Goal: Task Accomplishment & Management: Use online tool/utility

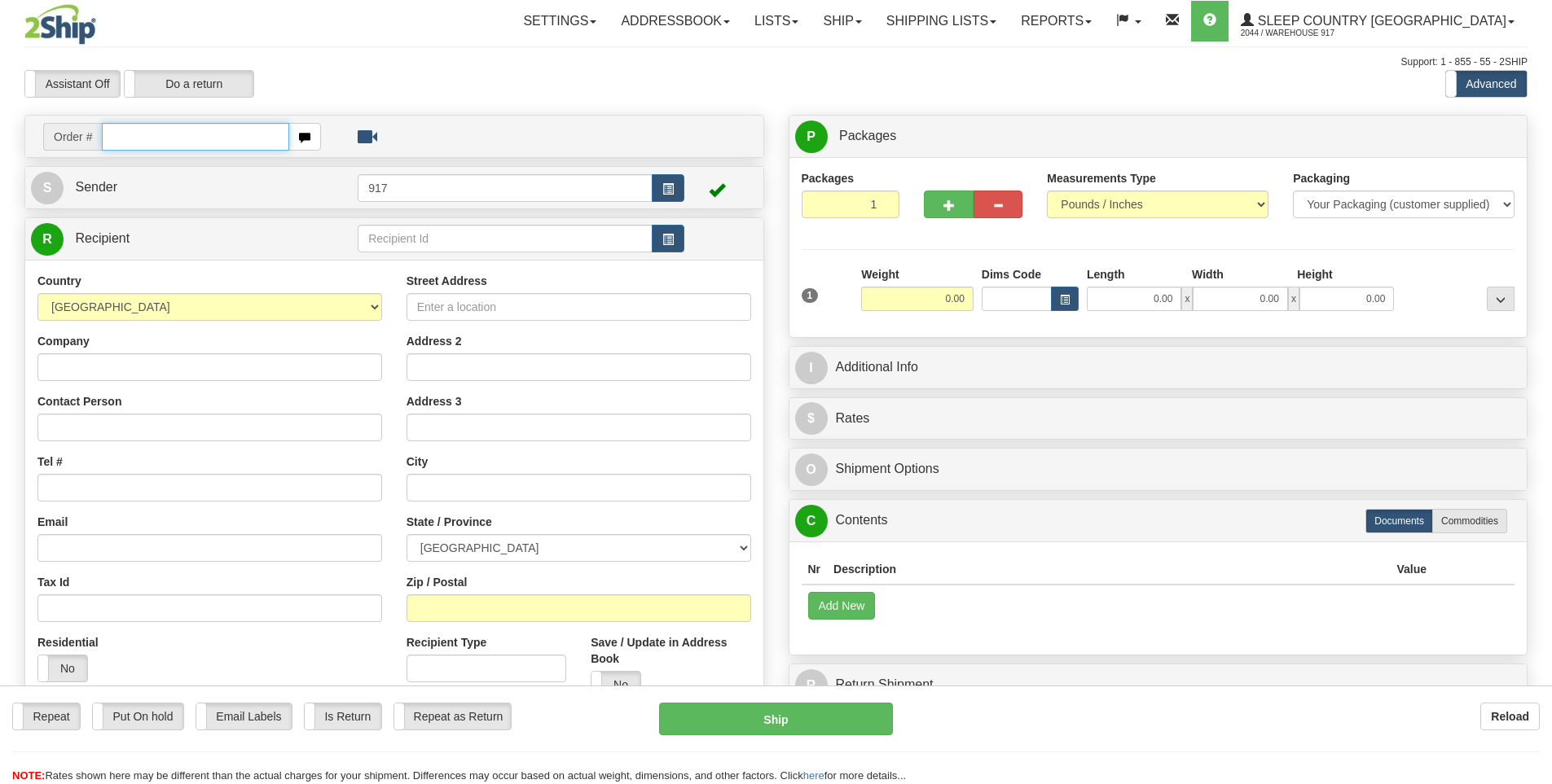
click at [230, 128] on input "text" at bounding box center [195, 136] width 187 height 27
paste input "9000I009996"
type input "9000I009996"
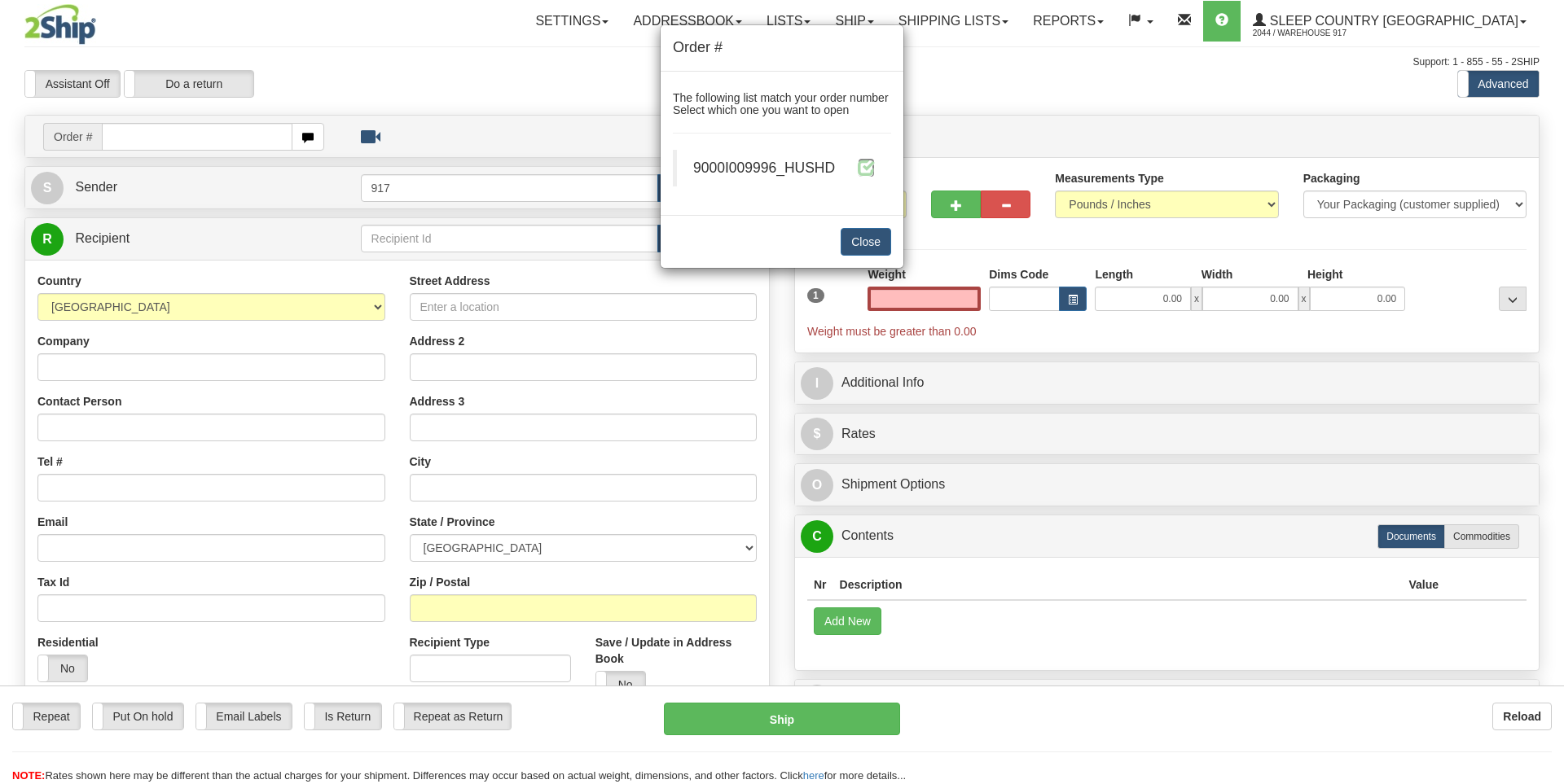
type input "0.00"
click at [870, 171] on span at bounding box center [866, 167] width 17 height 17
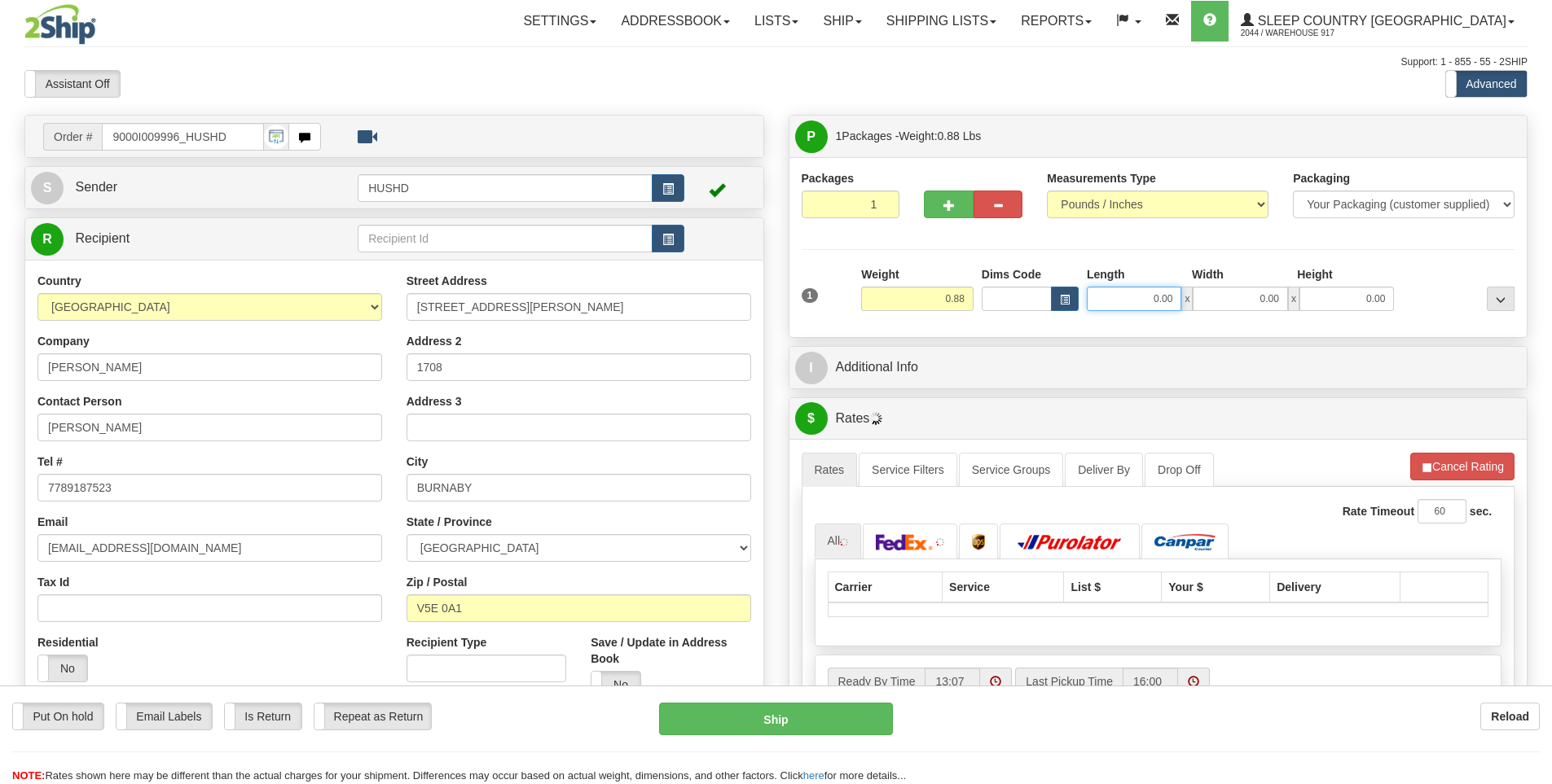
click at [1139, 296] on input "0.00" at bounding box center [1134, 298] width 94 height 24
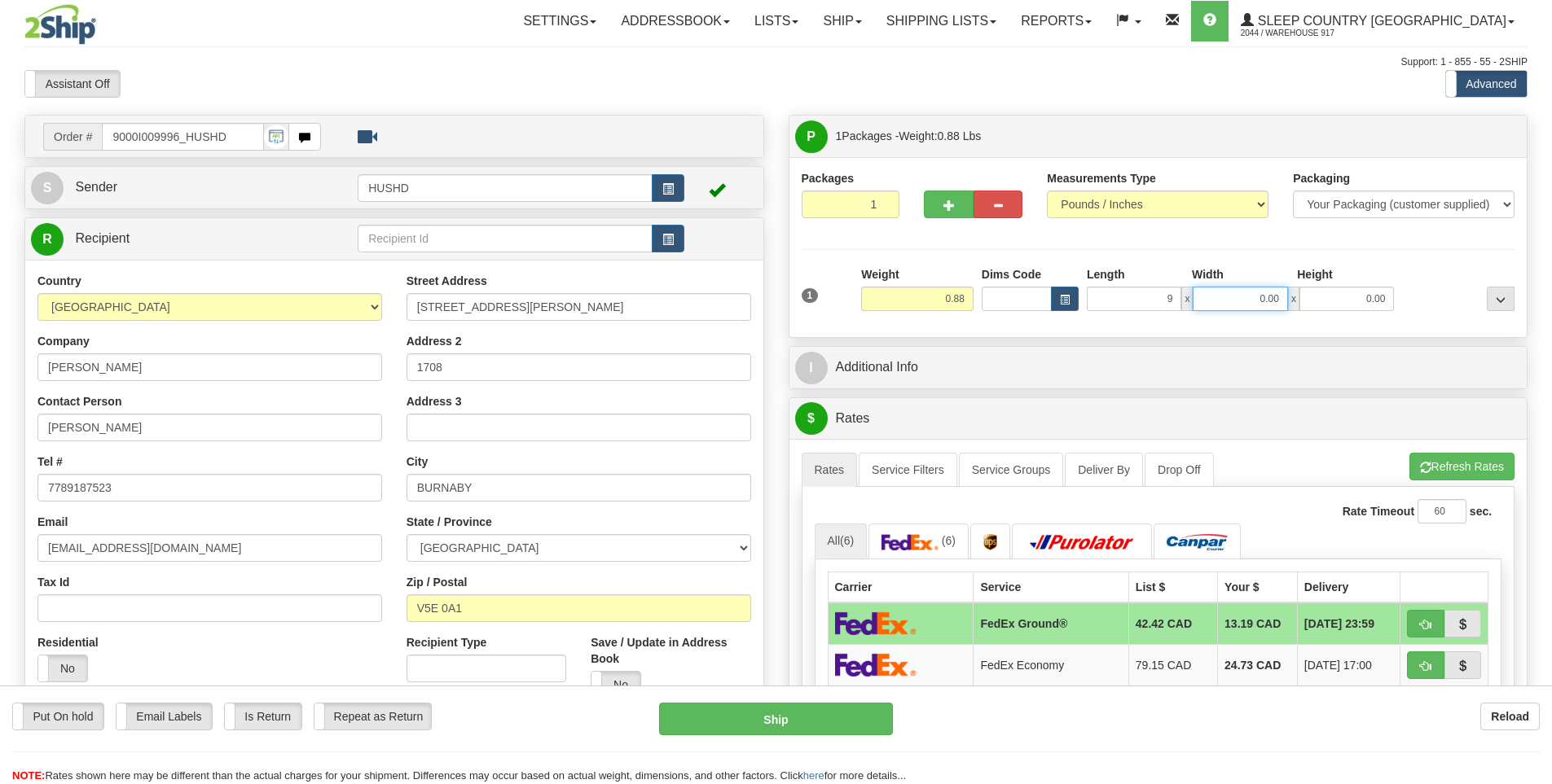
type input "9.00"
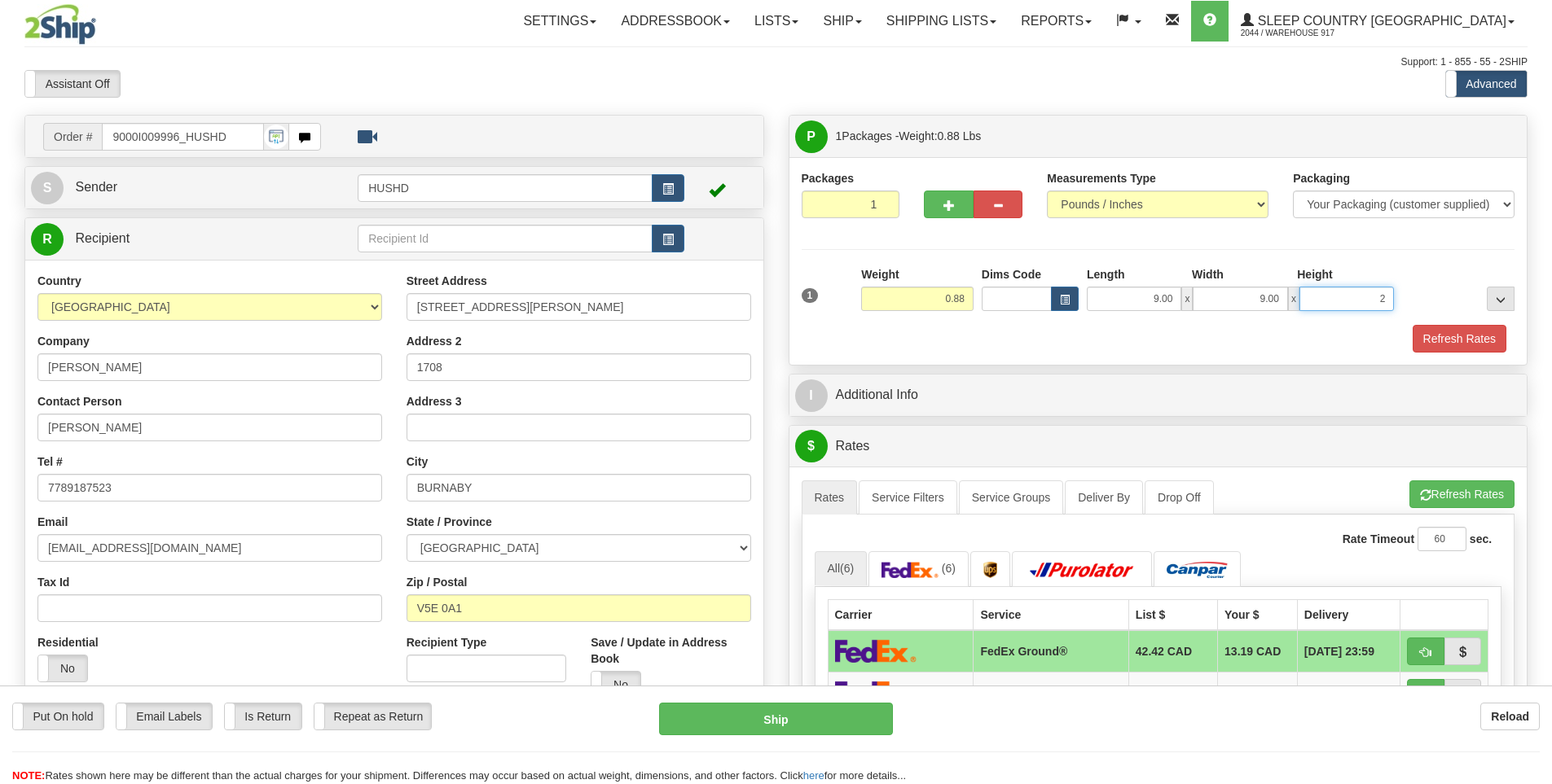
type input "2"
type input "2.00"
click at [1471, 342] on button "Refresh Rates" at bounding box center [1460, 339] width 94 height 27
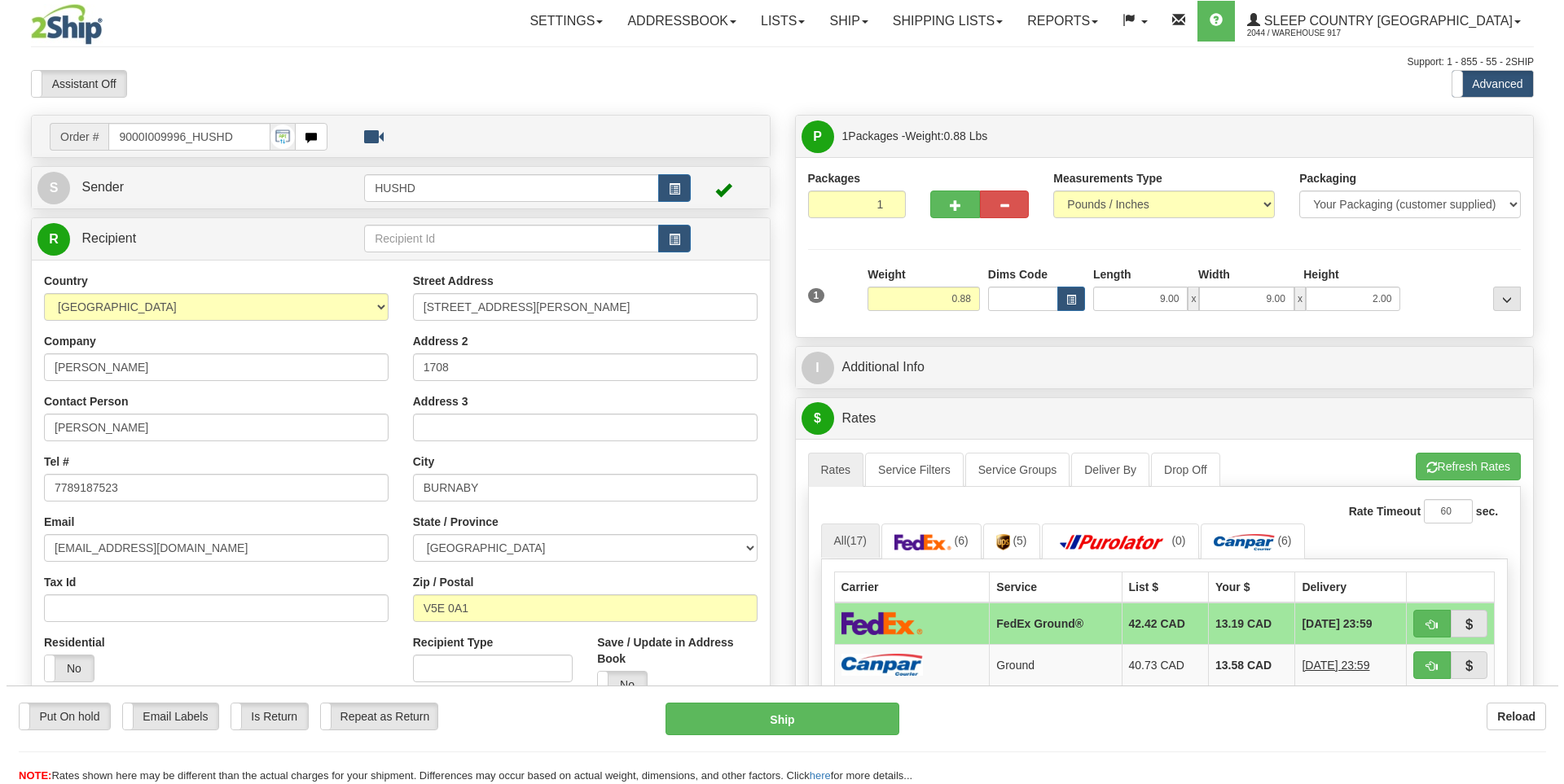
scroll to position [81, 0]
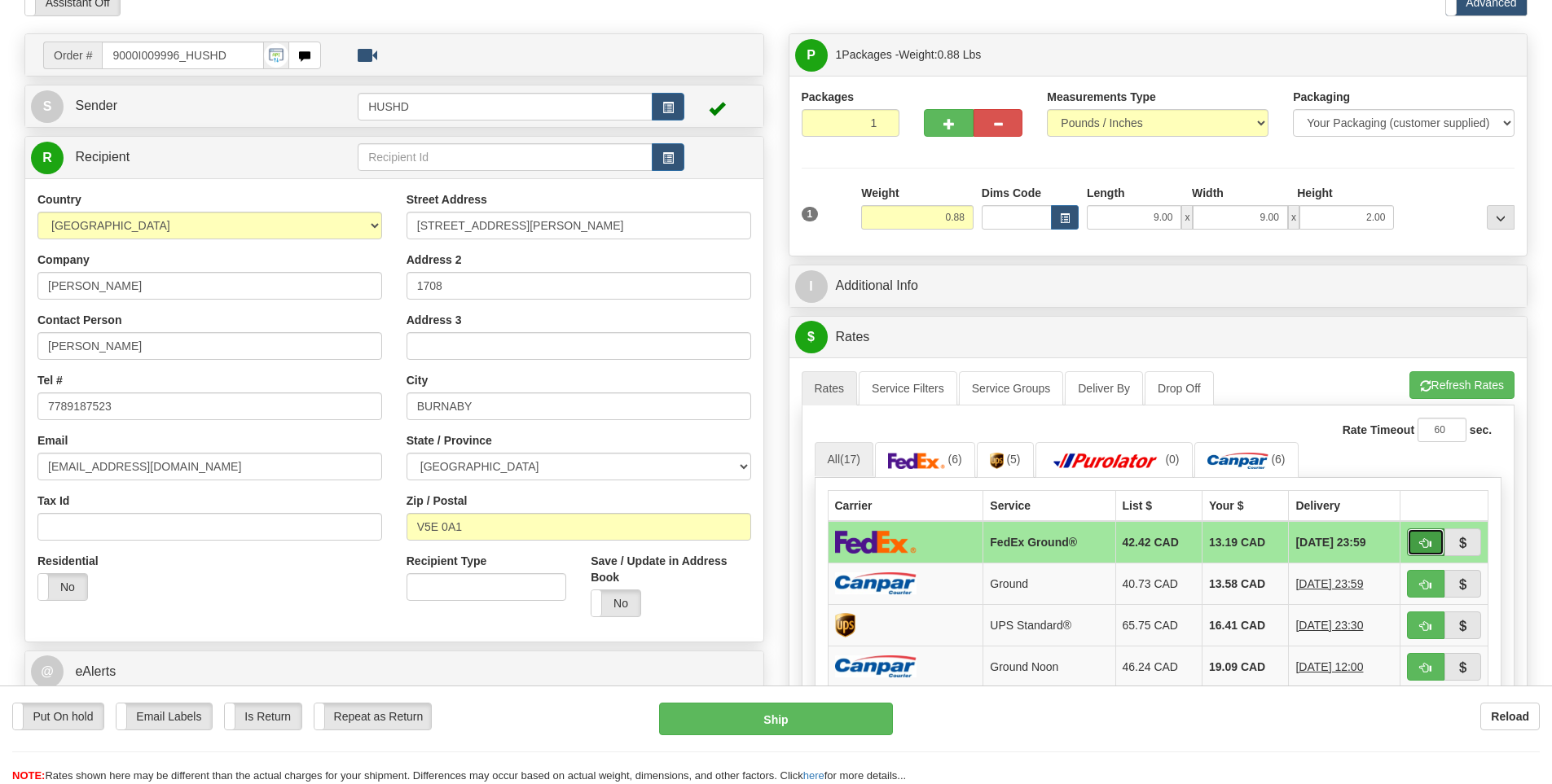
click at [1421, 538] on span "button" at bounding box center [1426, 543] width 12 height 11
type input "92"
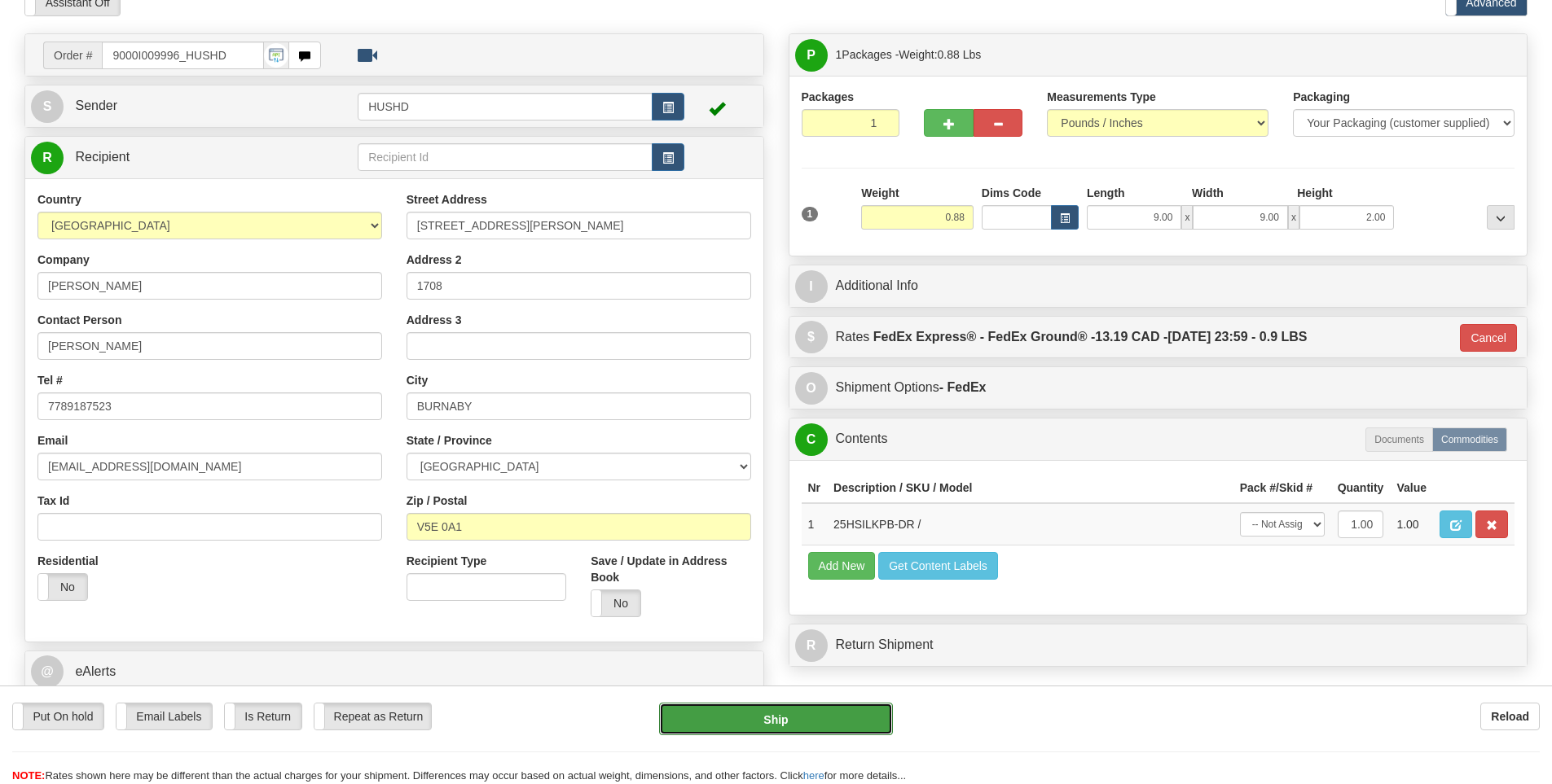
click at [816, 713] on button "Ship" at bounding box center [776, 718] width 233 height 32
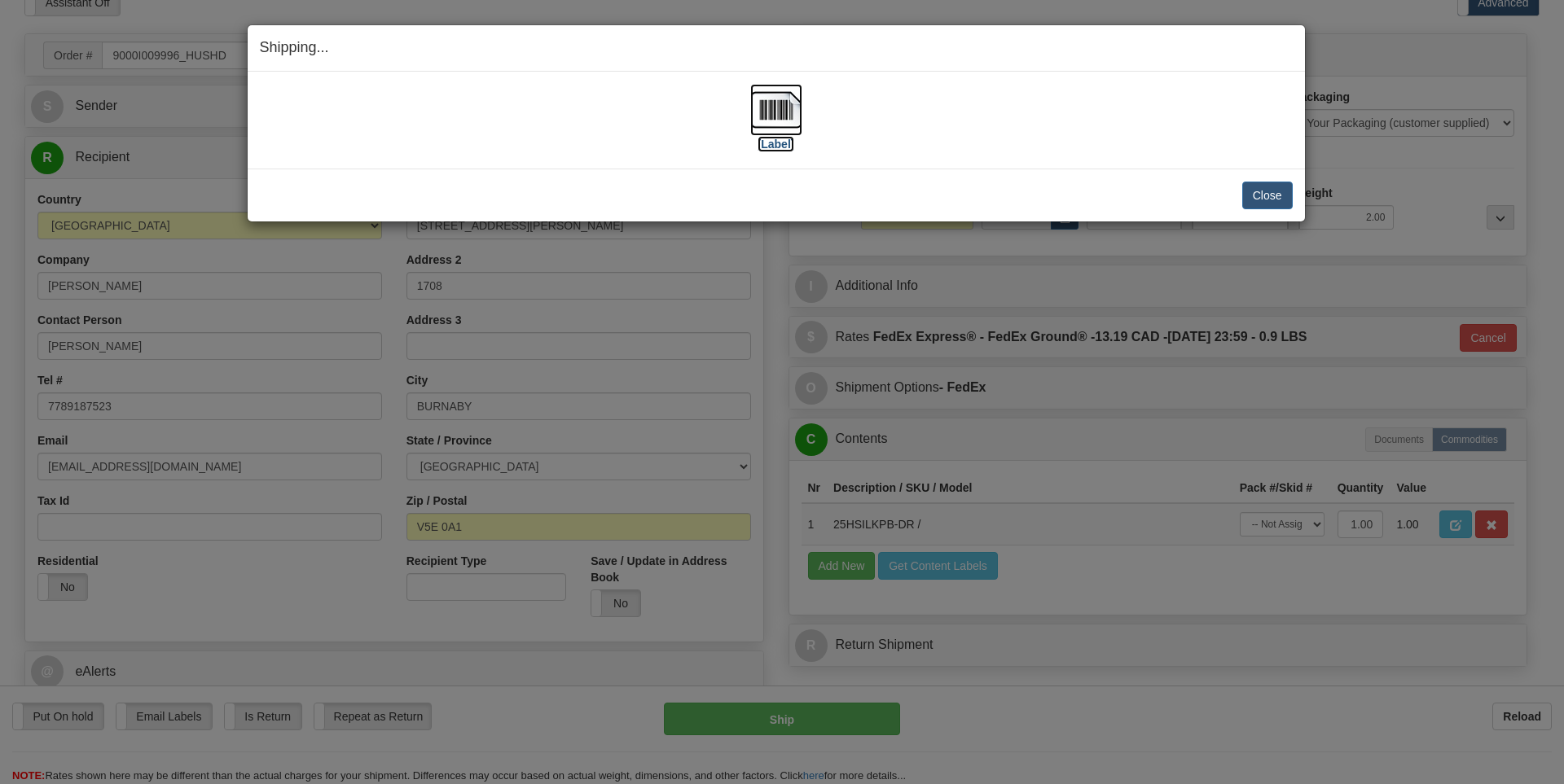
click at [782, 139] on label "[Label]" at bounding box center [777, 144] width 37 height 17
click at [1268, 194] on button "Close" at bounding box center [1268, 195] width 51 height 27
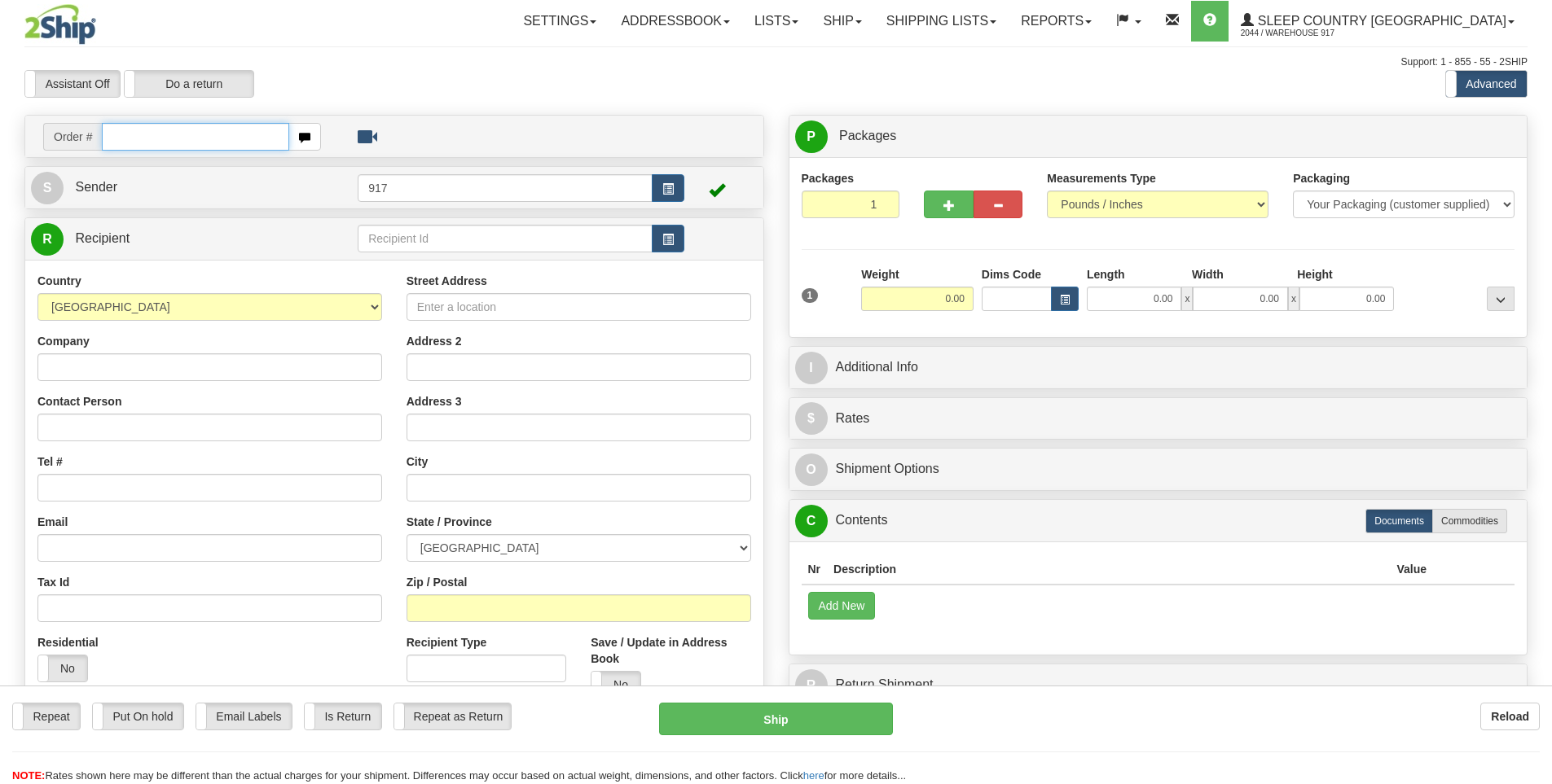
click at [233, 133] on input "text" at bounding box center [195, 136] width 187 height 27
paste input "9002I010652"
type input "9002I010652"
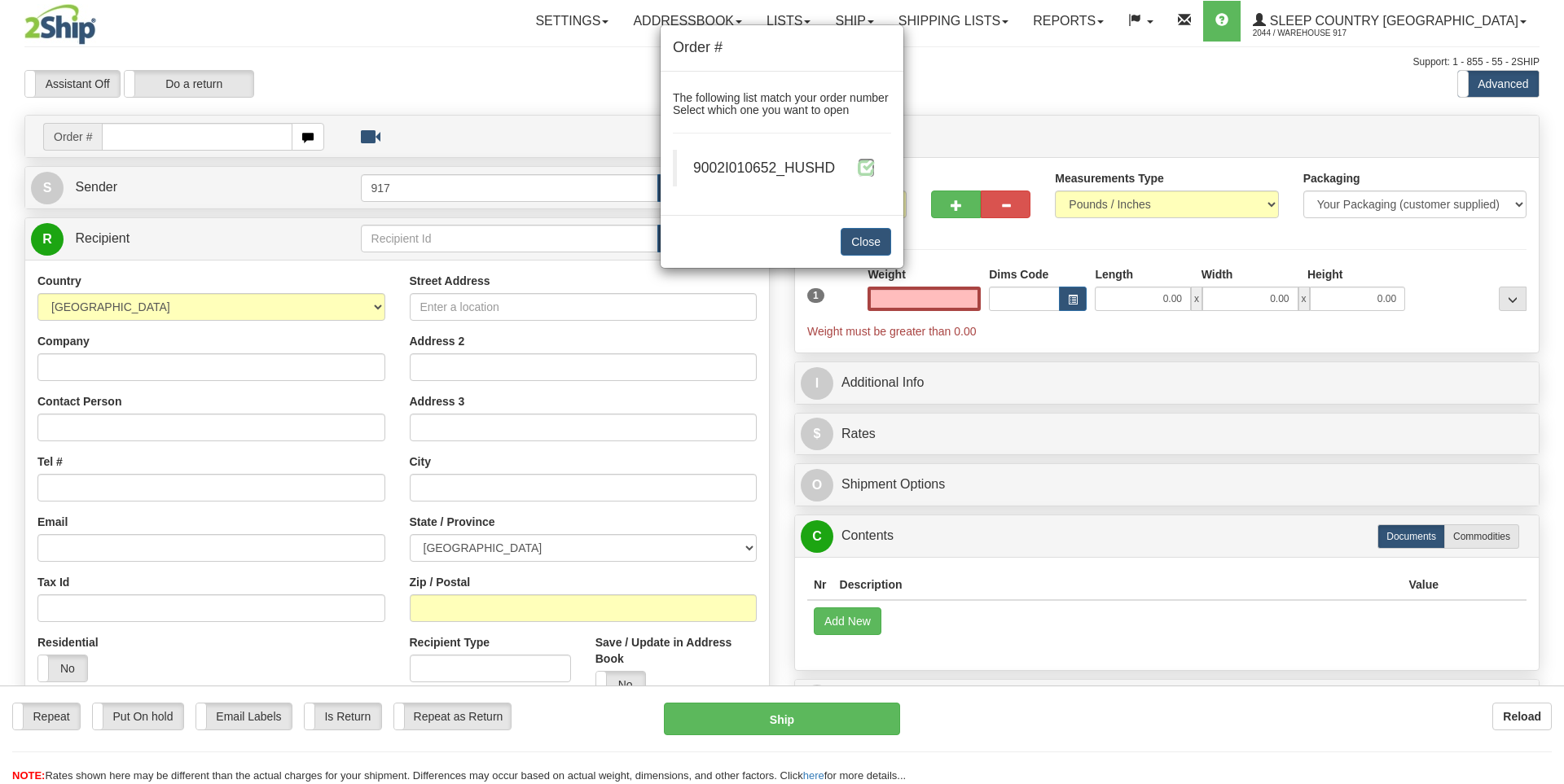
type input "0.00"
click at [870, 170] on span at bounding box center [866, 167] width 17 height 17
click at [867, 172] on span at bounding box center [866, 167] width 17 height 17
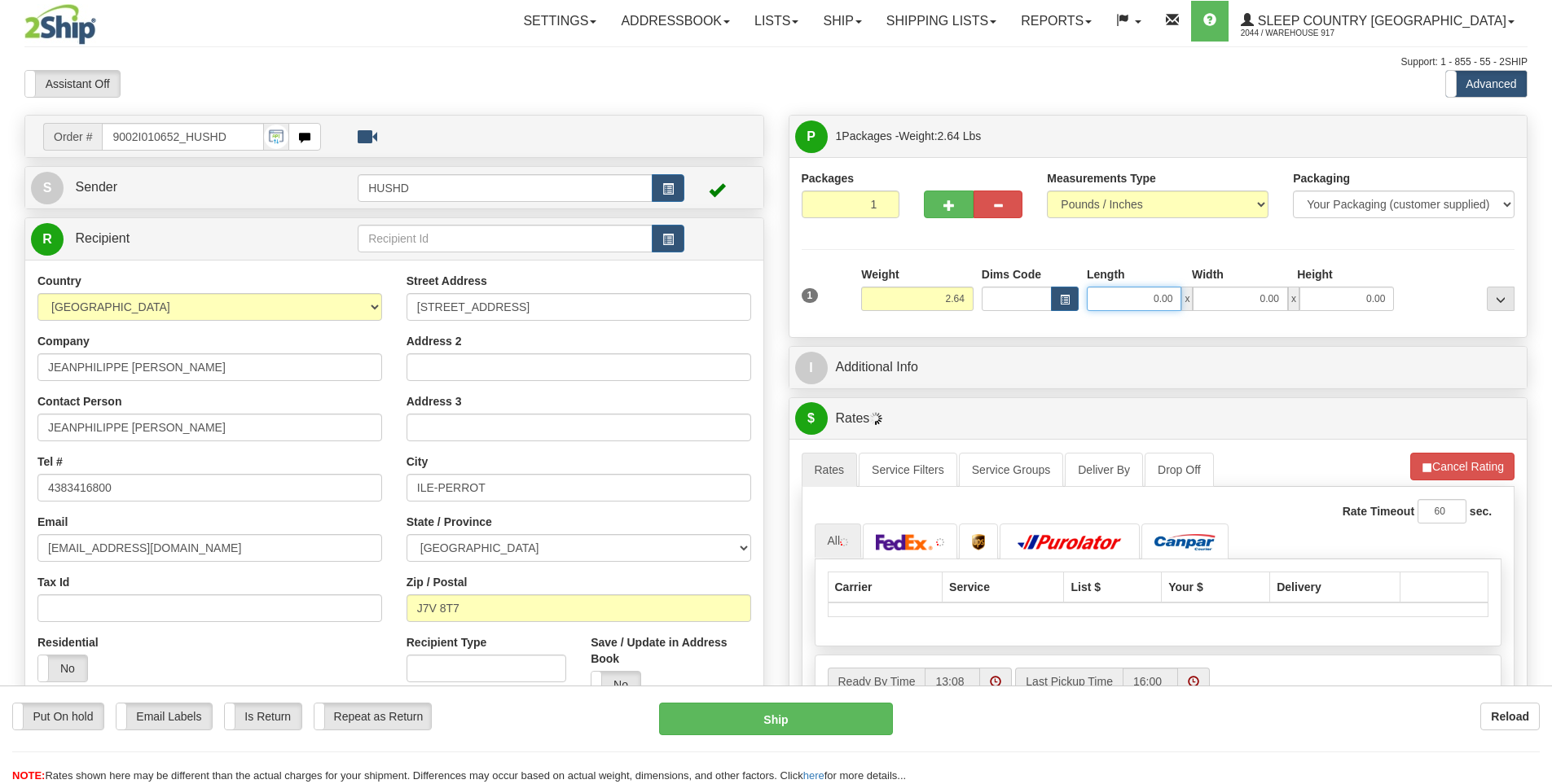
click at [1142, 306] on input "0.00" at bounding box center [1134, 298] width 94 height 24
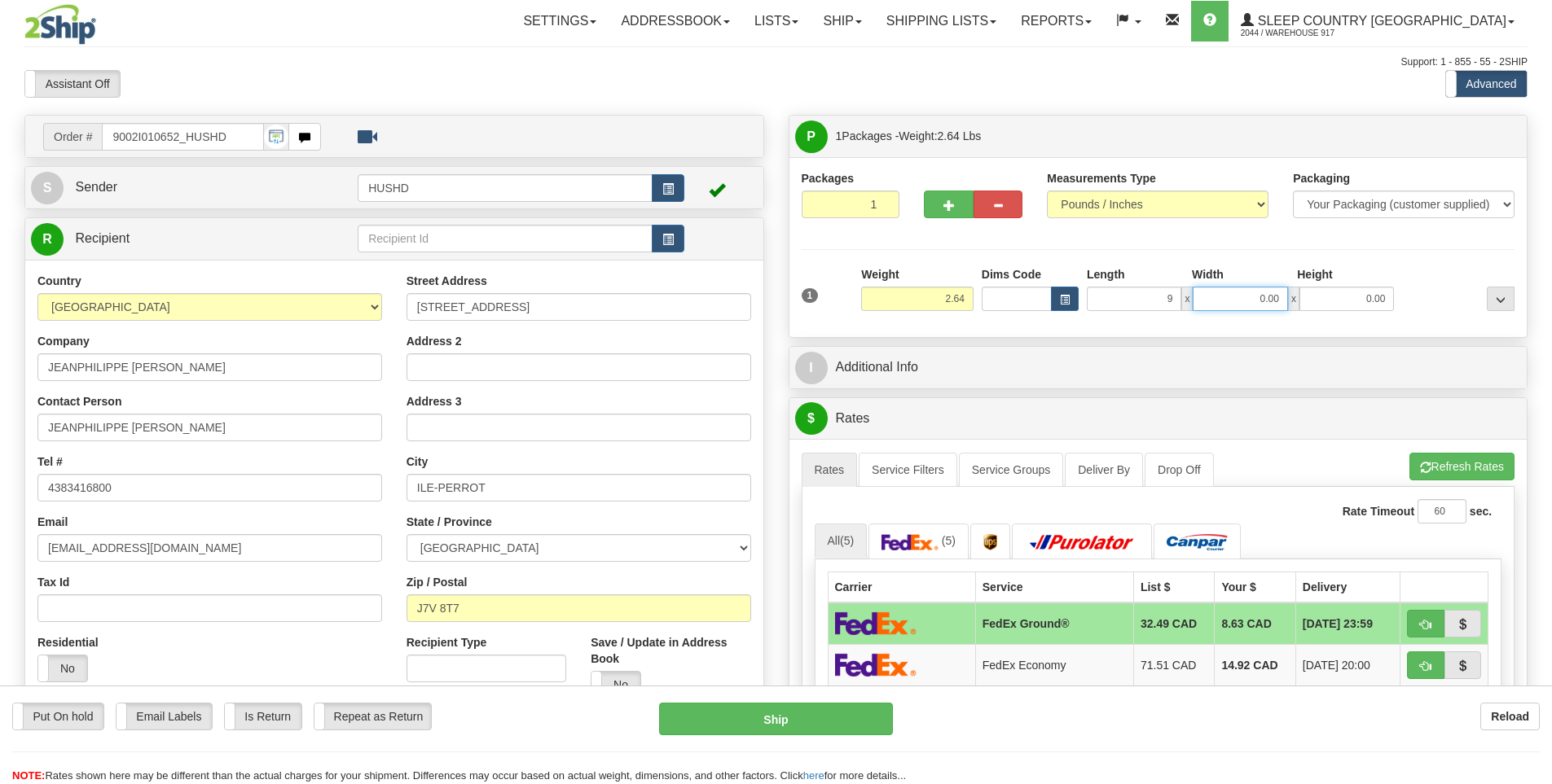
type input "9.00"
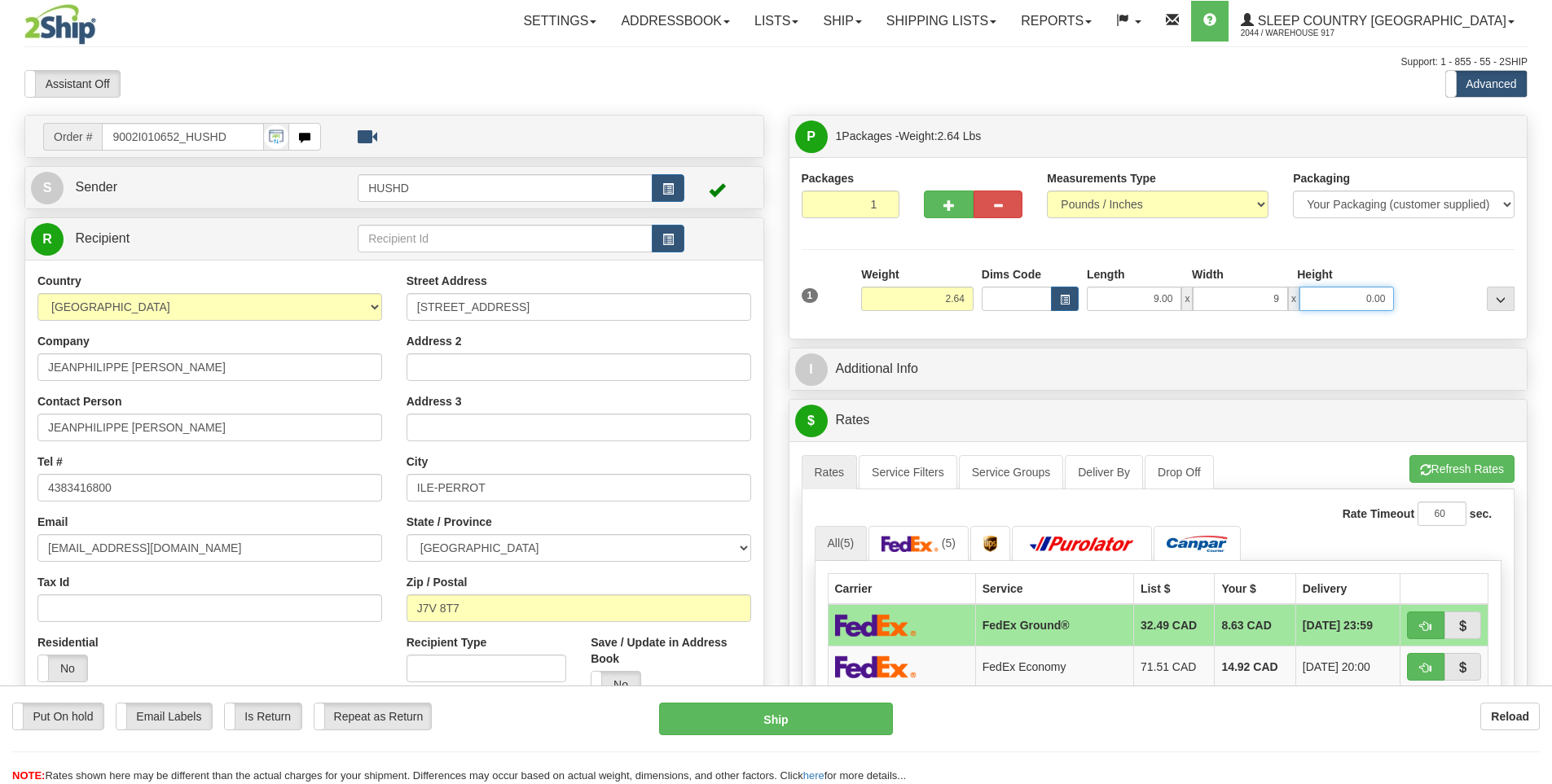
type input "9.00"
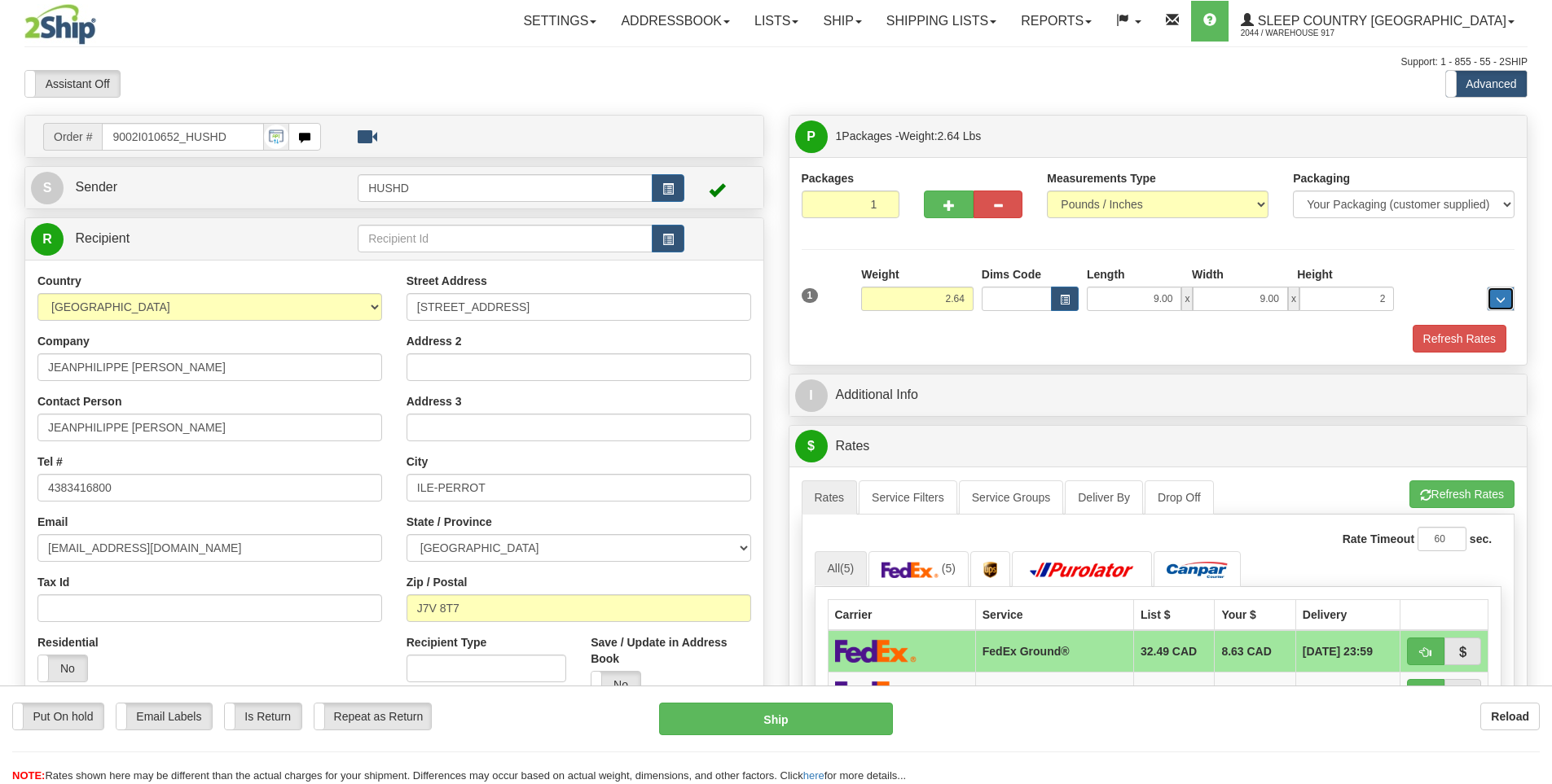
type input "2.00"
click at [1465, 338] on button "Refresh Rates" at bounding box center [1460, 339] width 94 height 27
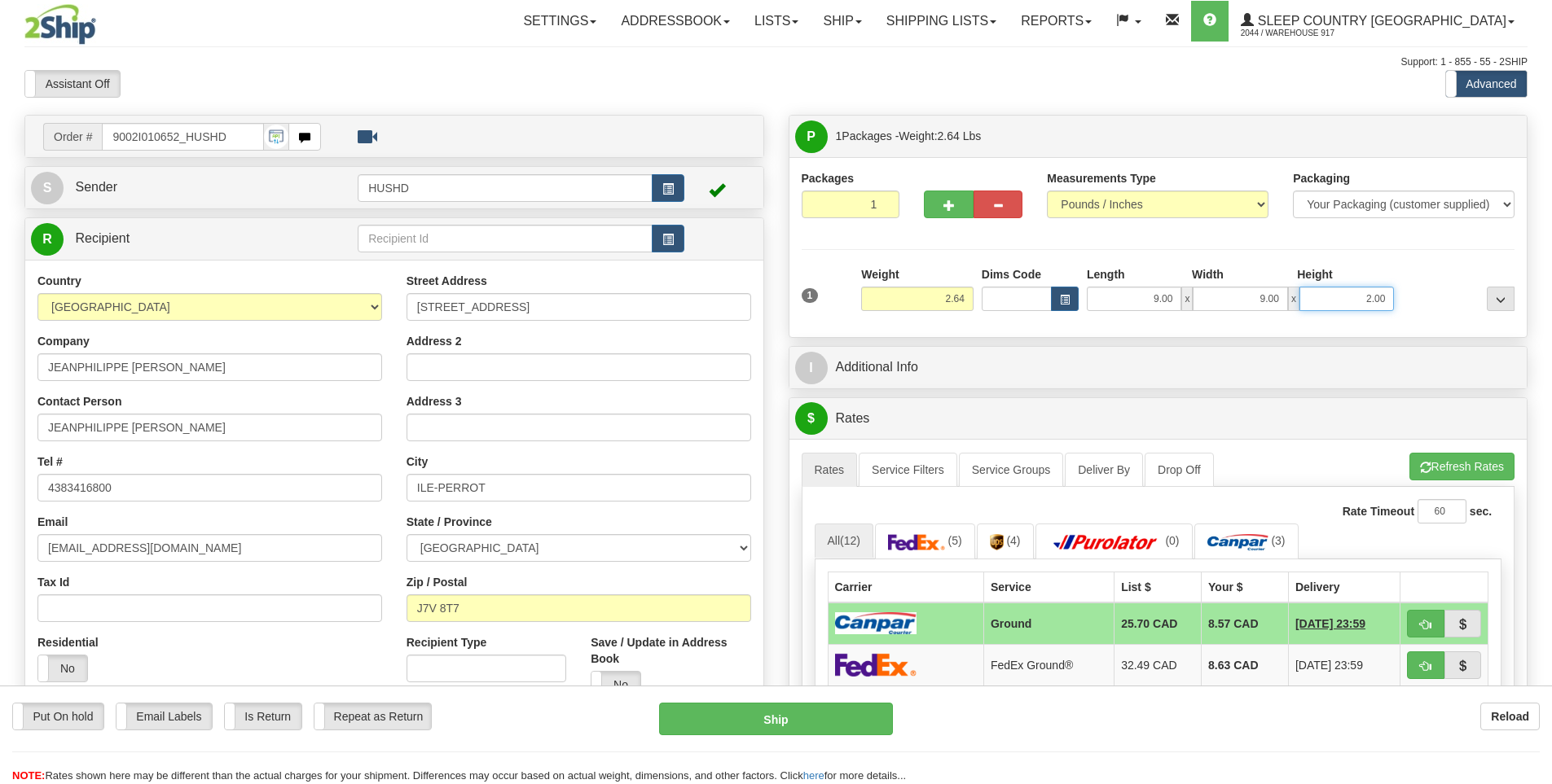
click at [1348, 307] on input "2.00" at bounding box center [1346, 298] width 94 height 24
drag, startPoint x: 1350, startPoint y: 300, endPoint x: 1440, endPoint y: 301, distance: 90.0
click at [1440, 301] on div "1 Weight 2.64 Dims Code 9.00" at bounding box center [1159, 295] width 722 height 58
type input "6.00"
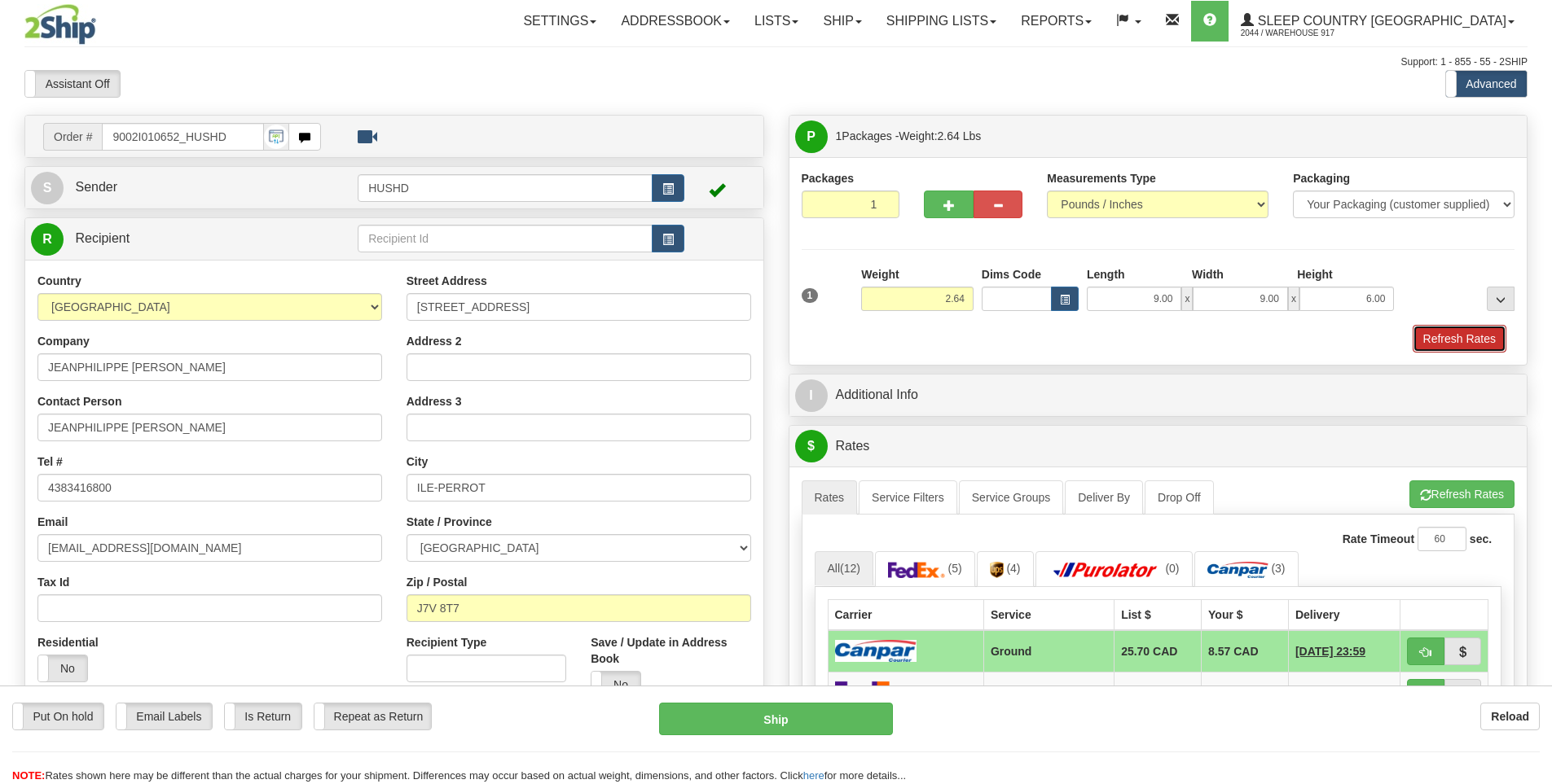
click at [1473, 344] on button "Refresh Rates" at bounding box center [1460, 339] width 94 height 27
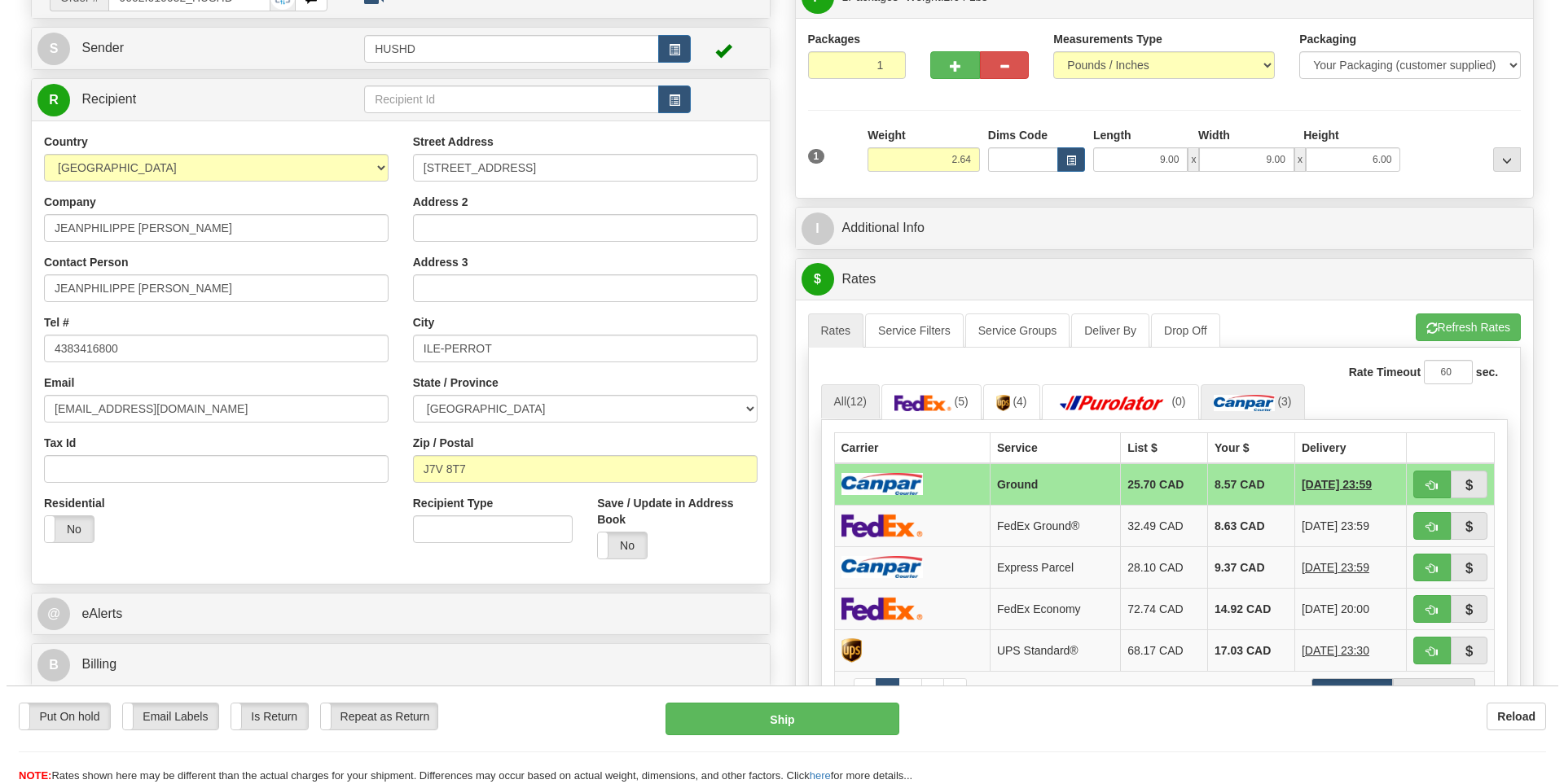
scroll to position [244, 0]
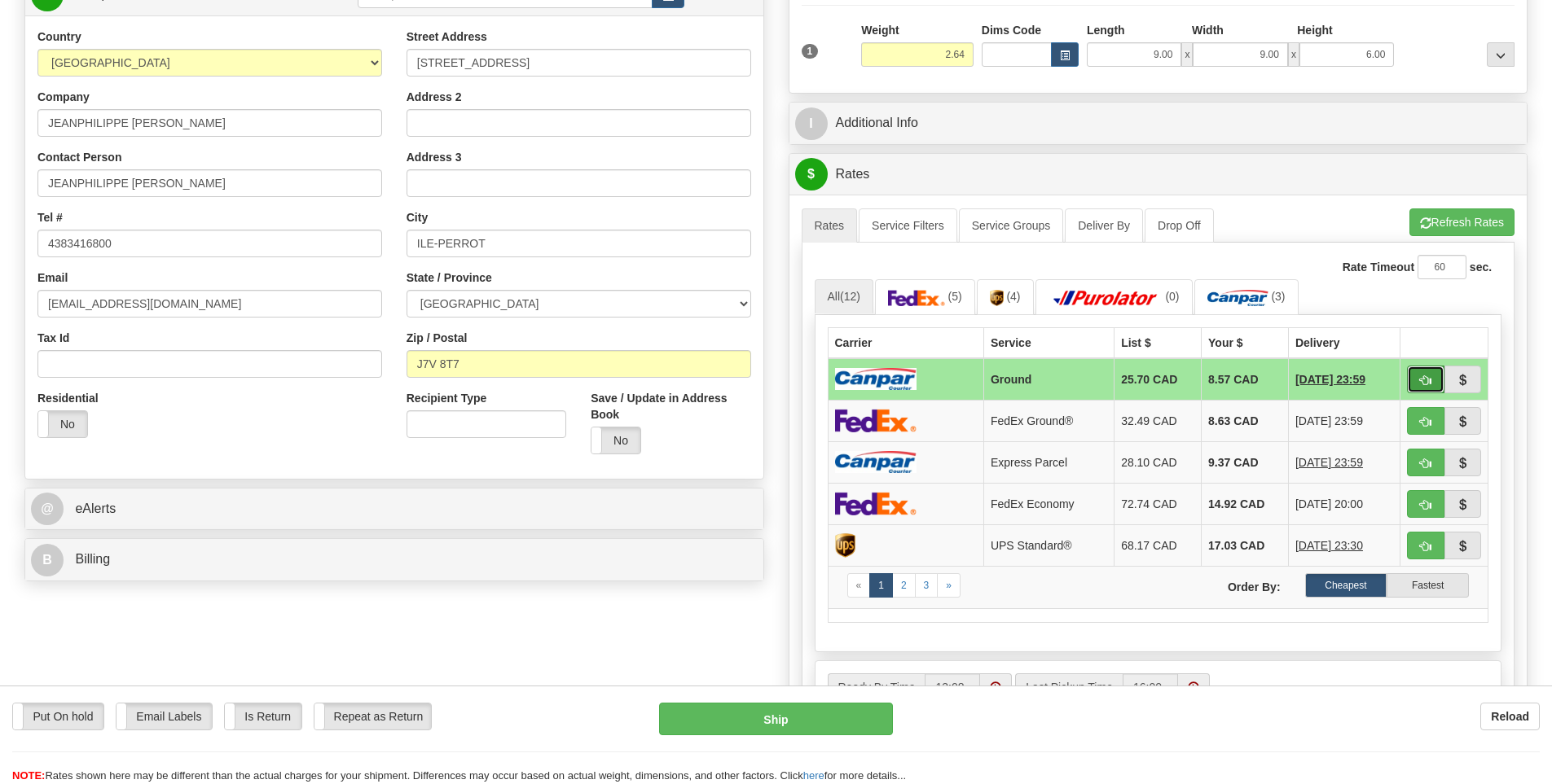
click at [1424, 384] on span "button" at bounding box center [1426, 380] width 12 height 11
type input "1"
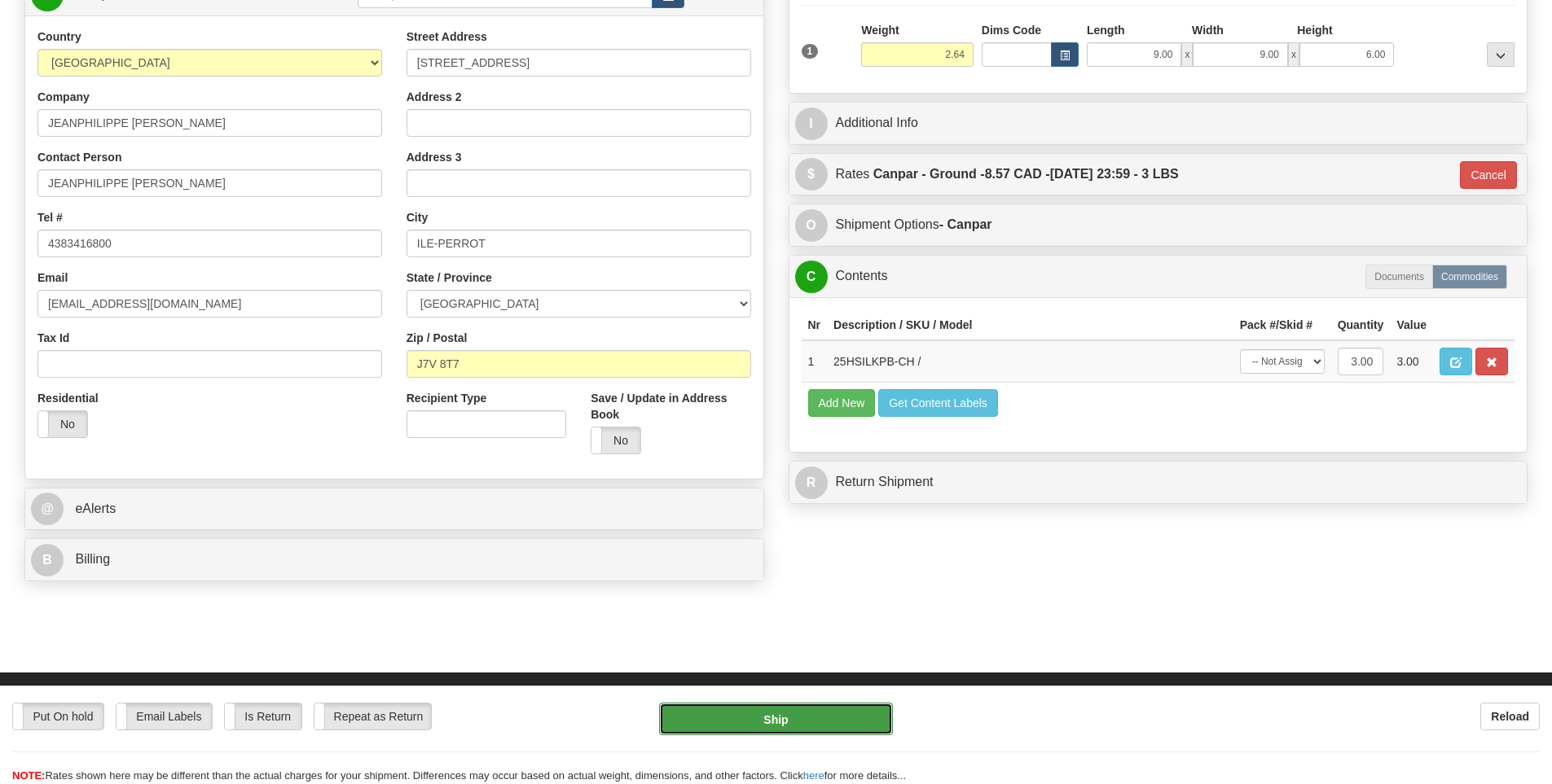
click at [811, 716] on button "Ship" at bounding box center [776, 718] width 233 height 32
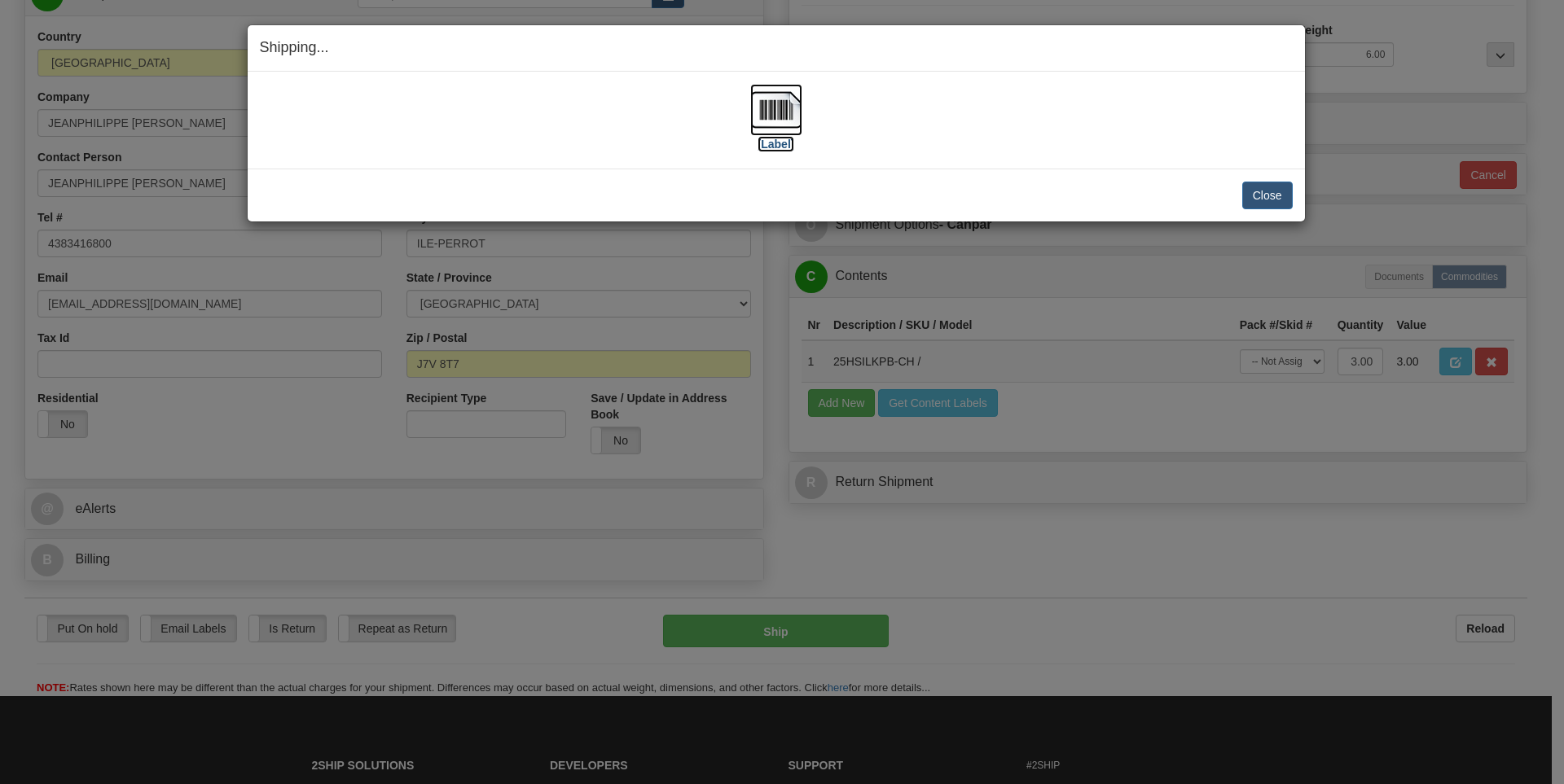
click at [779, 118] on img at bounding box center [776, 110] width 52 height 52
click at [1080, 193] on div "Close Cancel" at bounding box center [777, 195] width 1034 height 27
click at [1268, 195] on button "Close" at bounding box center [1268, 195] width 51 height 27
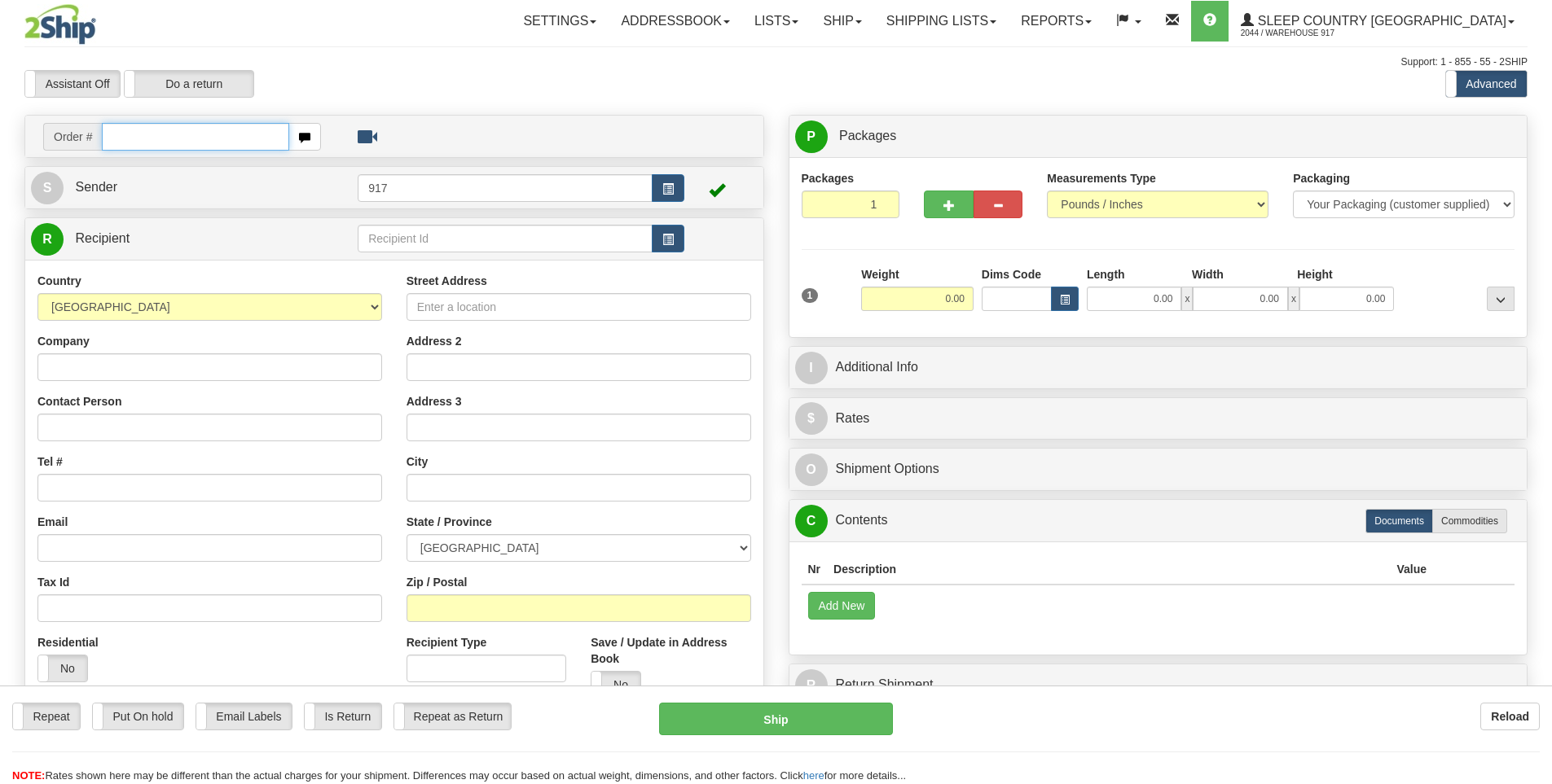
click at [178, 137] on input "text" at bounding box center [195, 136] width 187 height 27
paste input "9008I010386"
type input "9008I010386"
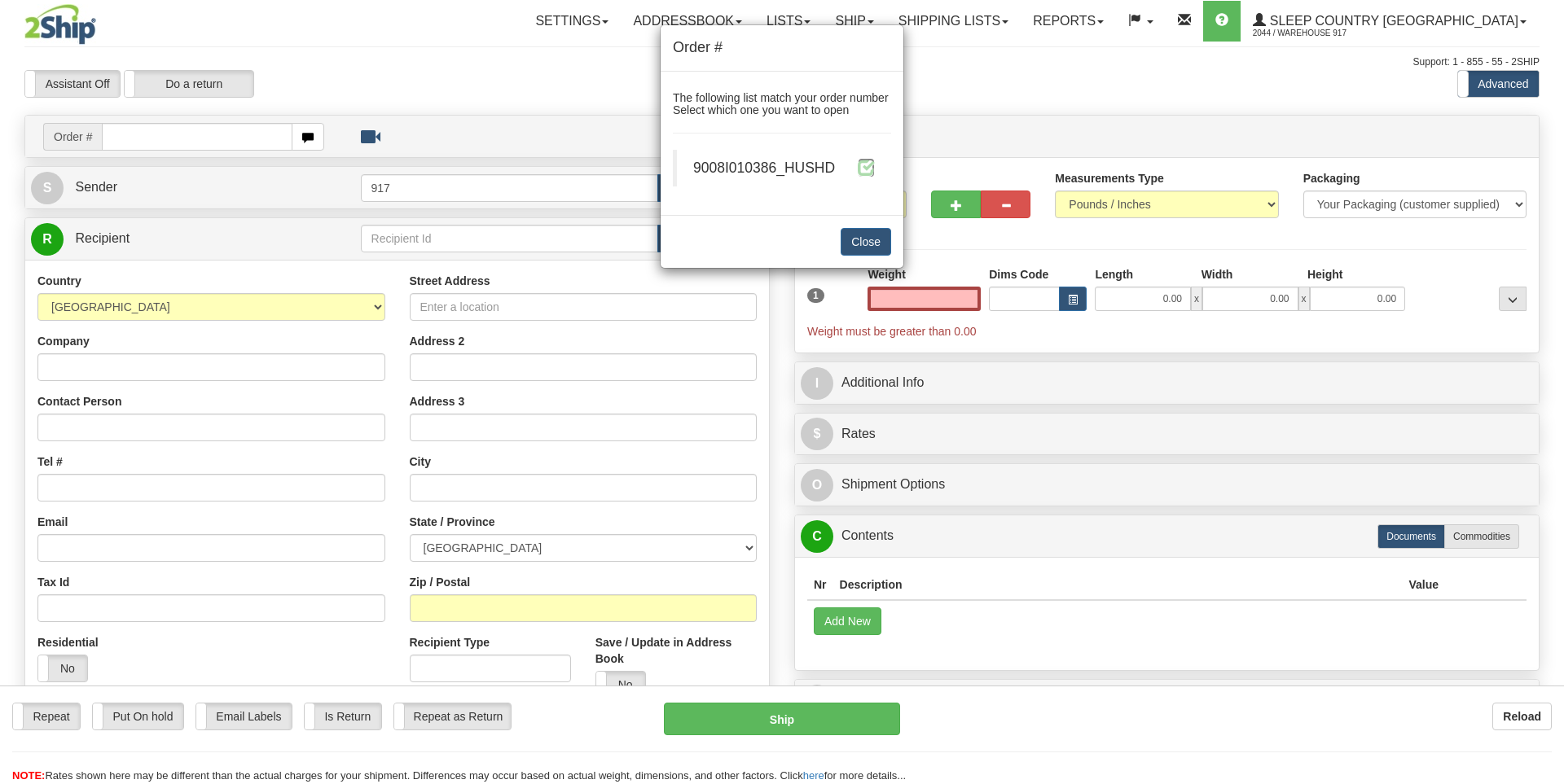
type input "0.00"
click at [870, 172] on span at bounding box center [866, 167] width 17 height 17
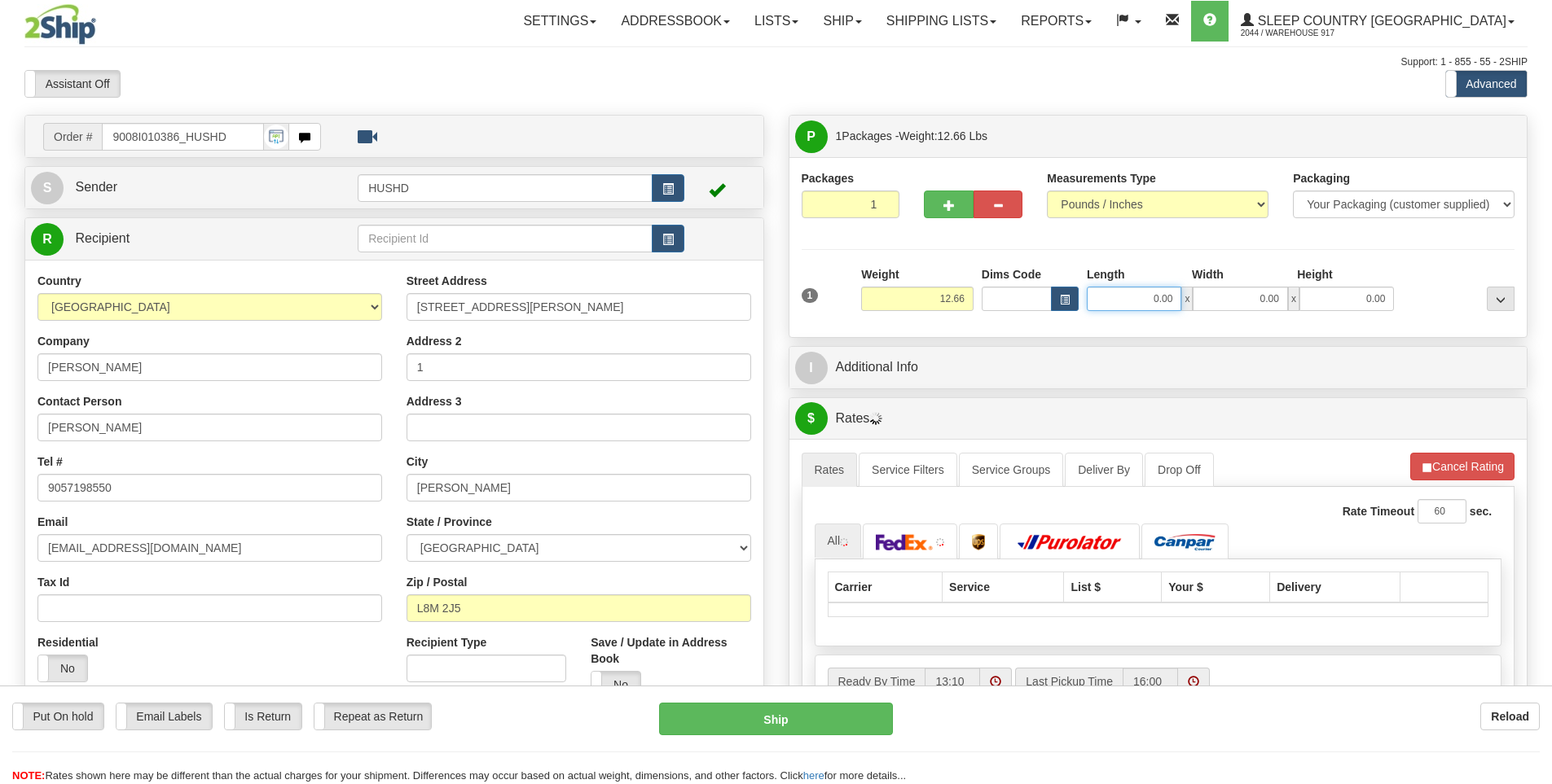
click at [1159, 301] on input "0.00" at bounding box center [1134, 298] width 94 height 24
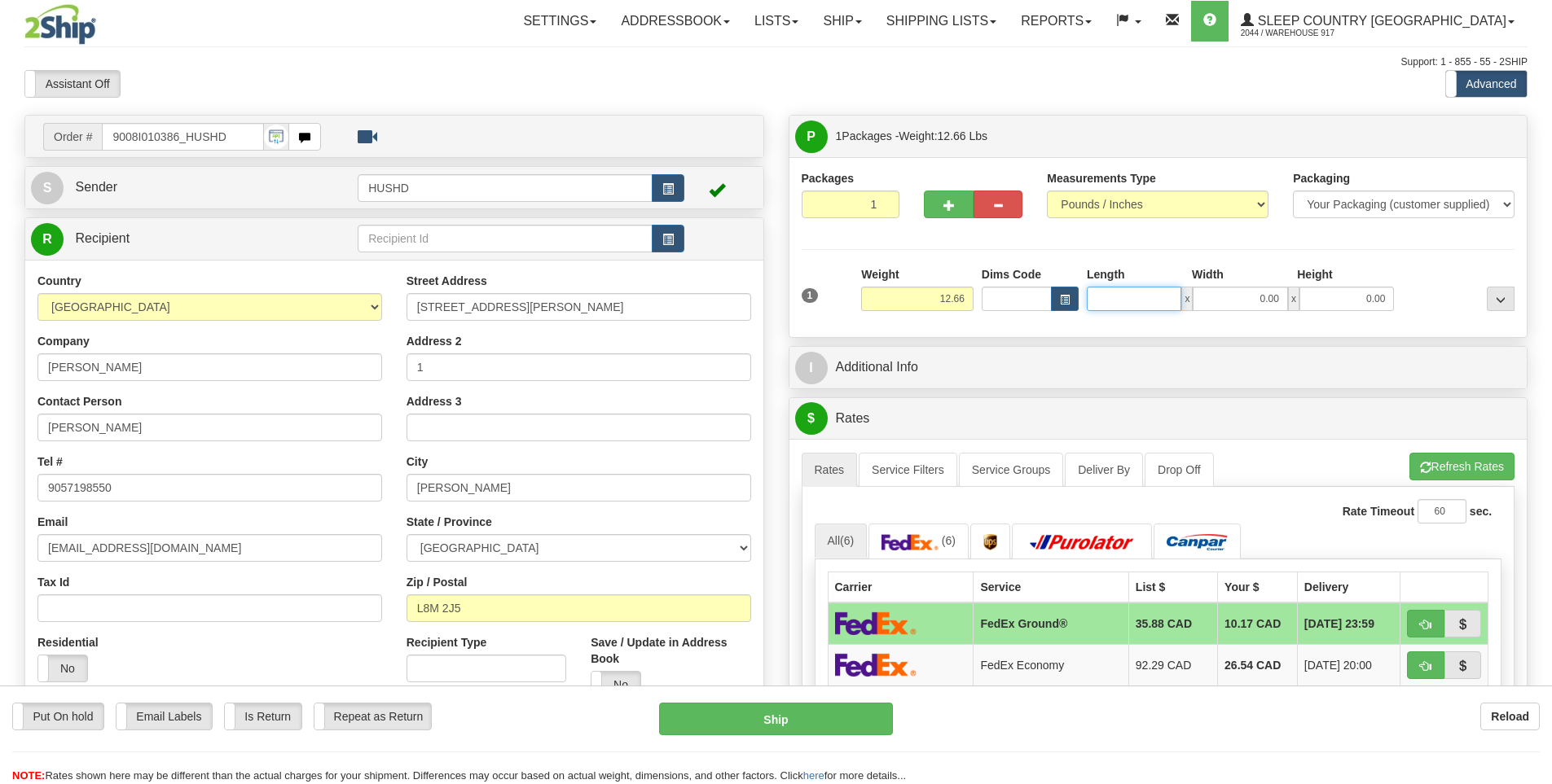
click at [1140, 296] on input "Length" at bounding box center [1134, 298] width 94 height 24
type input "22.00"
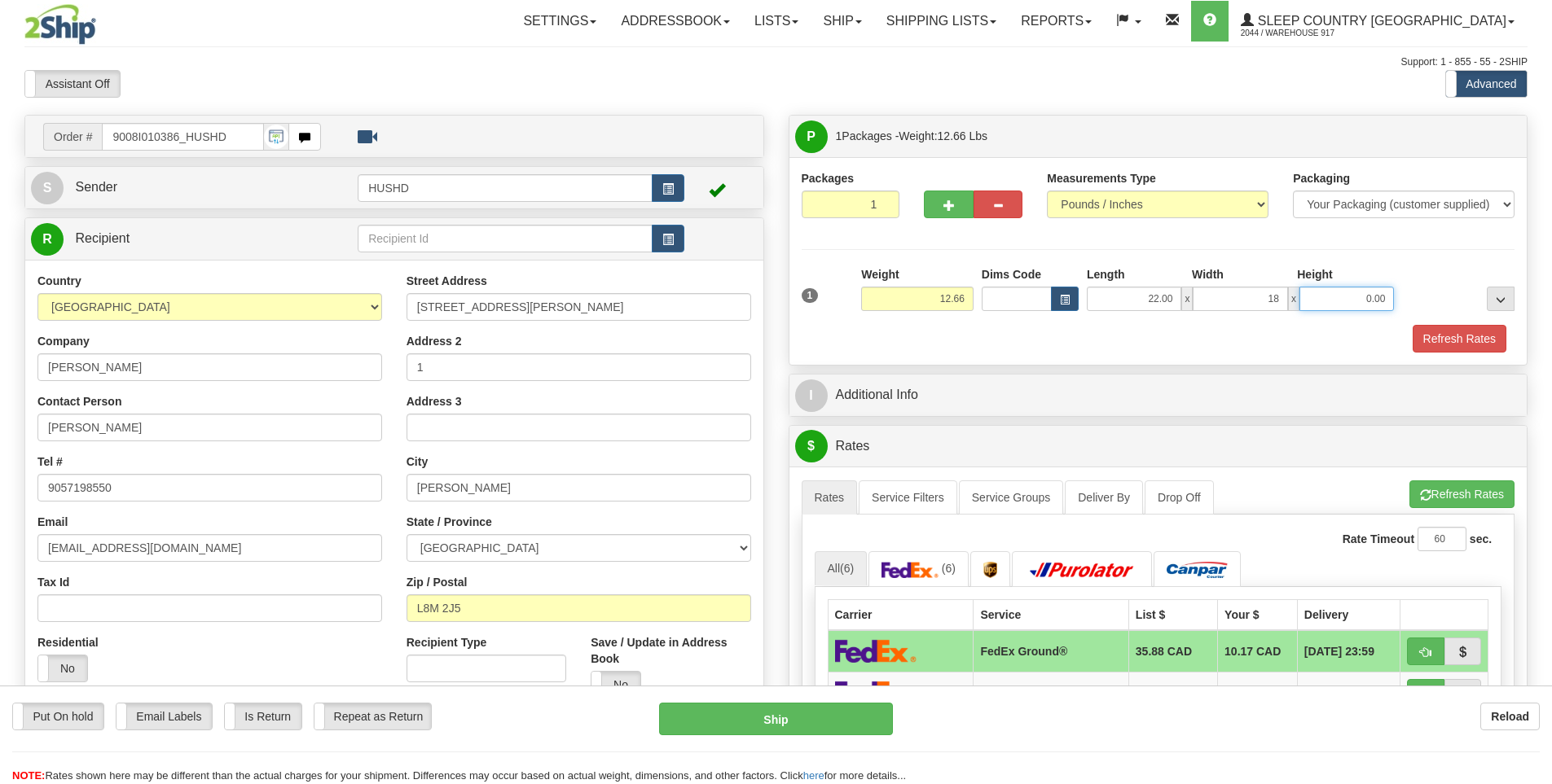
type input "18.00"
type input "13.00"
click at [1454, 341] on button "Refresh Rates" at bounding box center [1460, 339] width 94 height 27
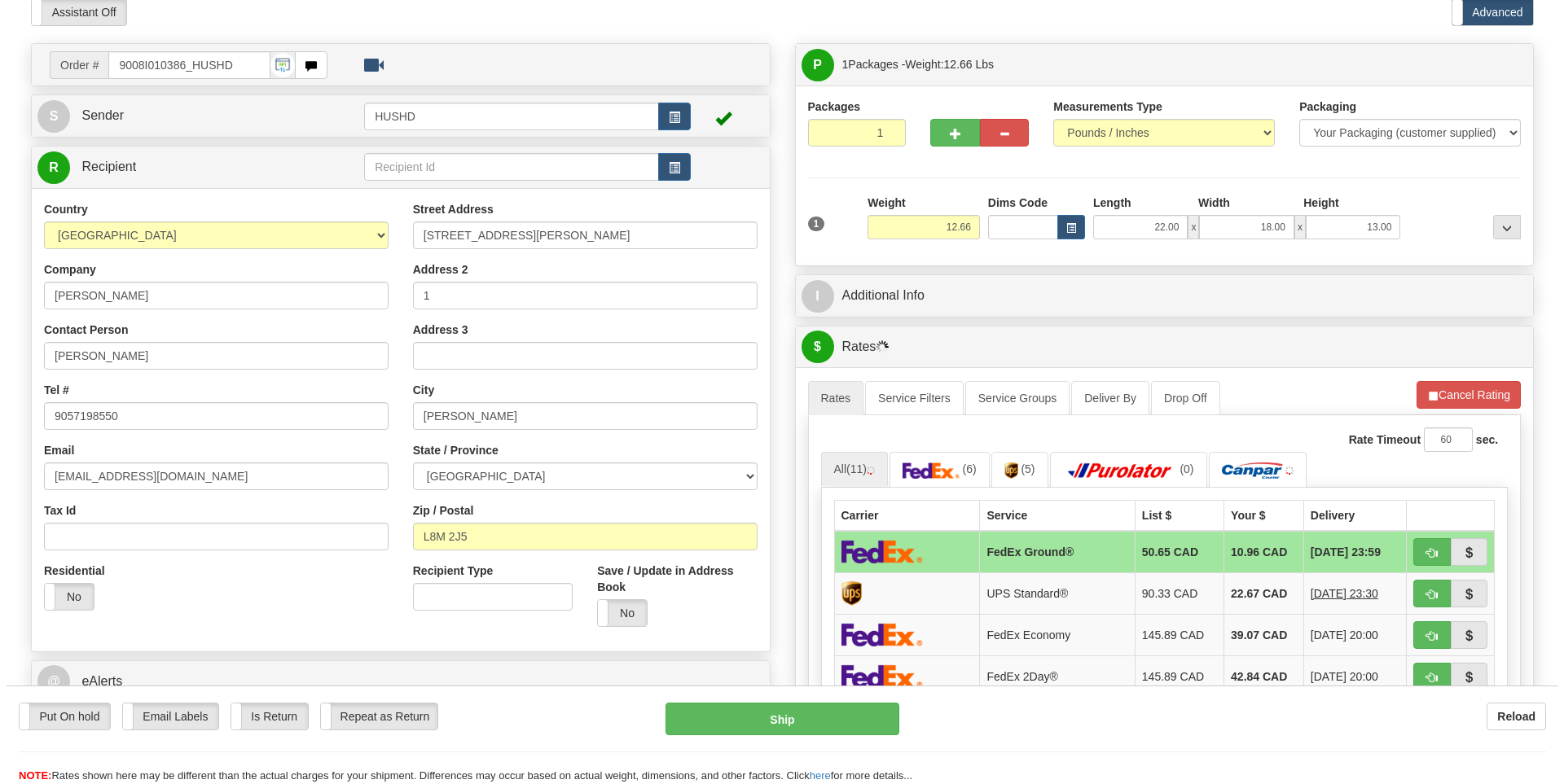
scroll to position [163, 0]
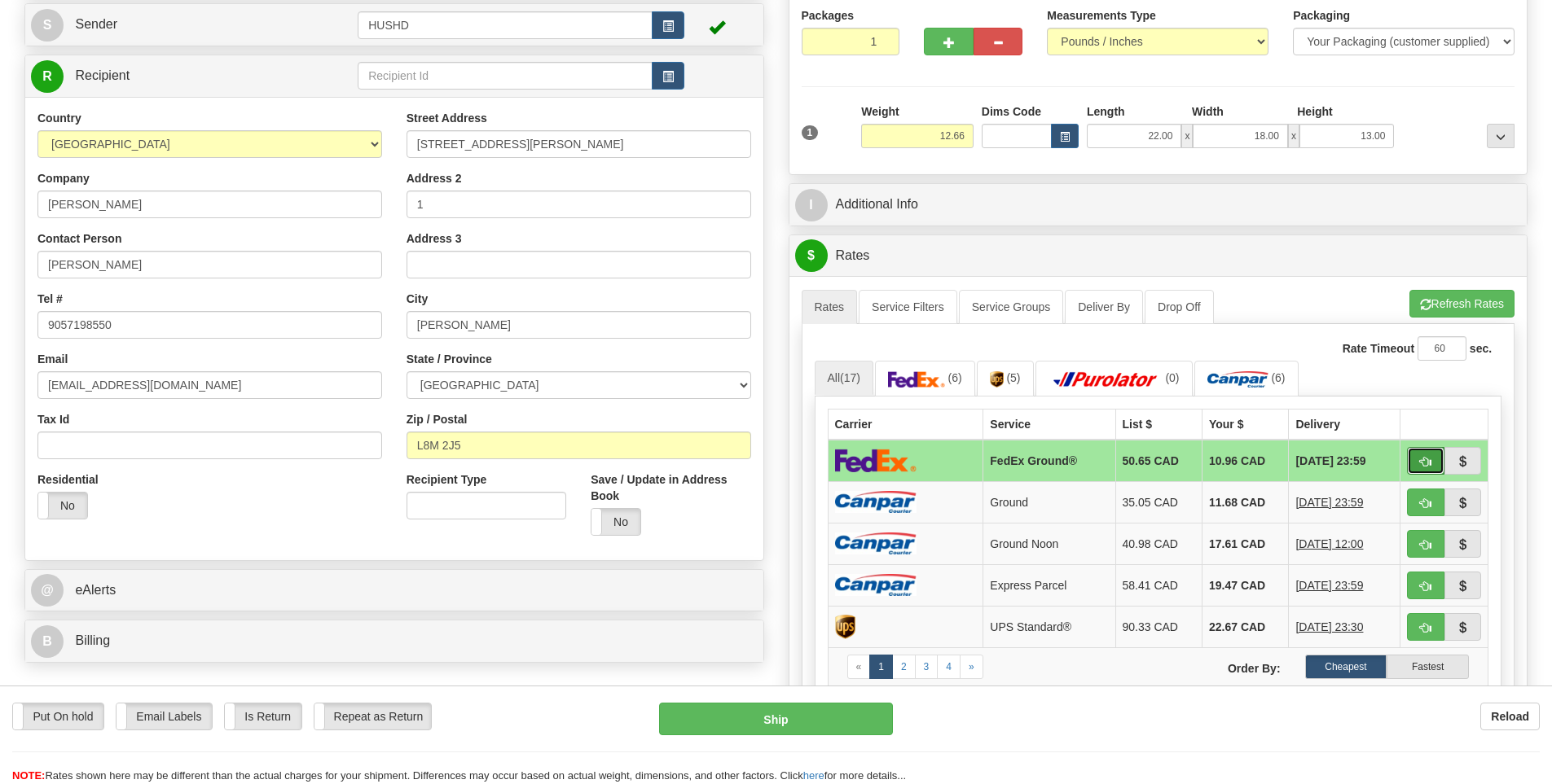
click at [1427, 461] on span "button" at bounding box center [1426, 462] width 12 height 11
type input "92"
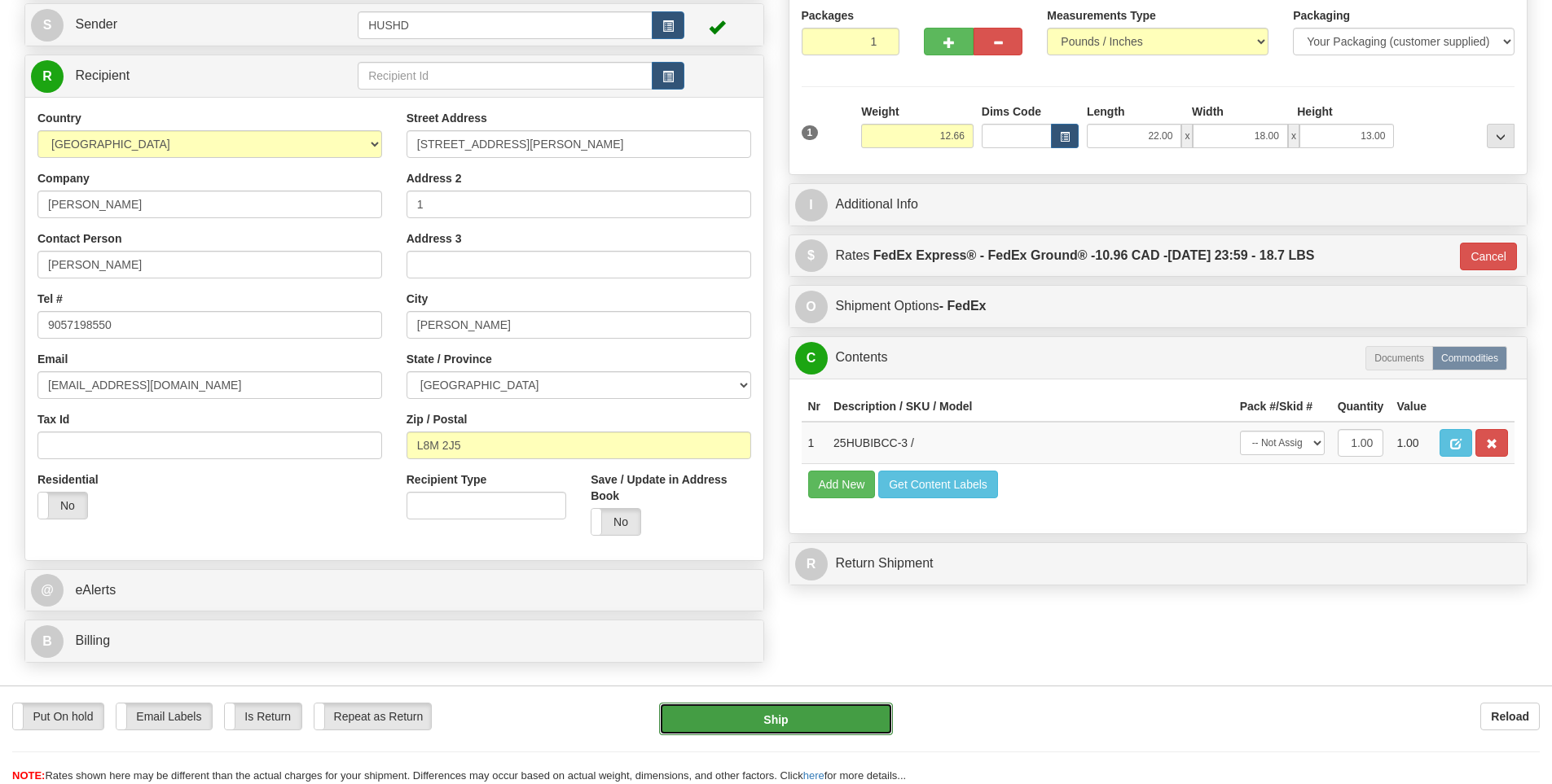
click at [797, 714] on button "Ship" at bounding box center [776, 718] width 233 height 32
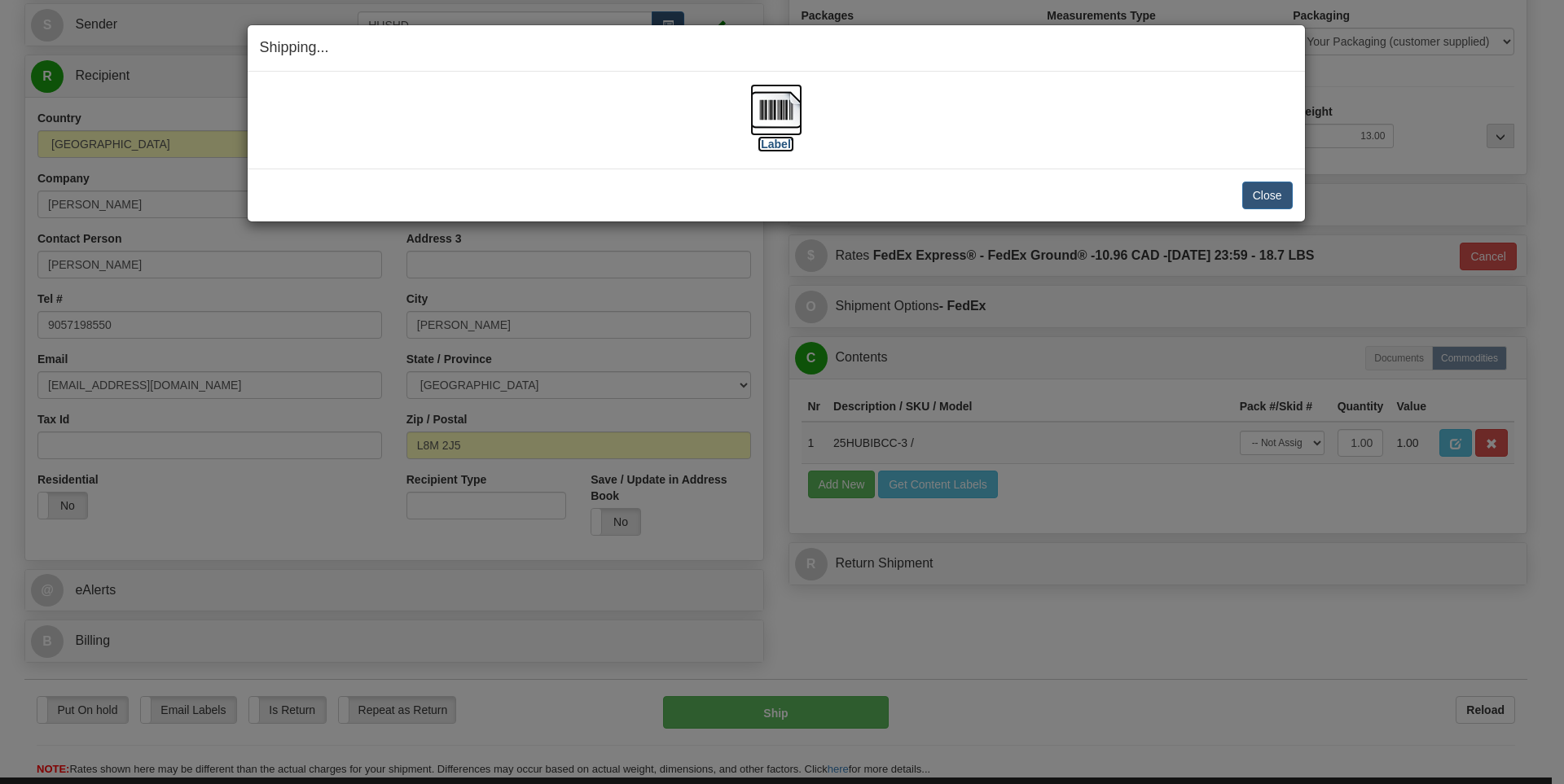
click at [758, 137] on label "[Label]" at bounding box center [777, 144] width 37 height 17
click at [1270, 199] on button "Close" at bounding box center [1268, 195] width 51 height 27
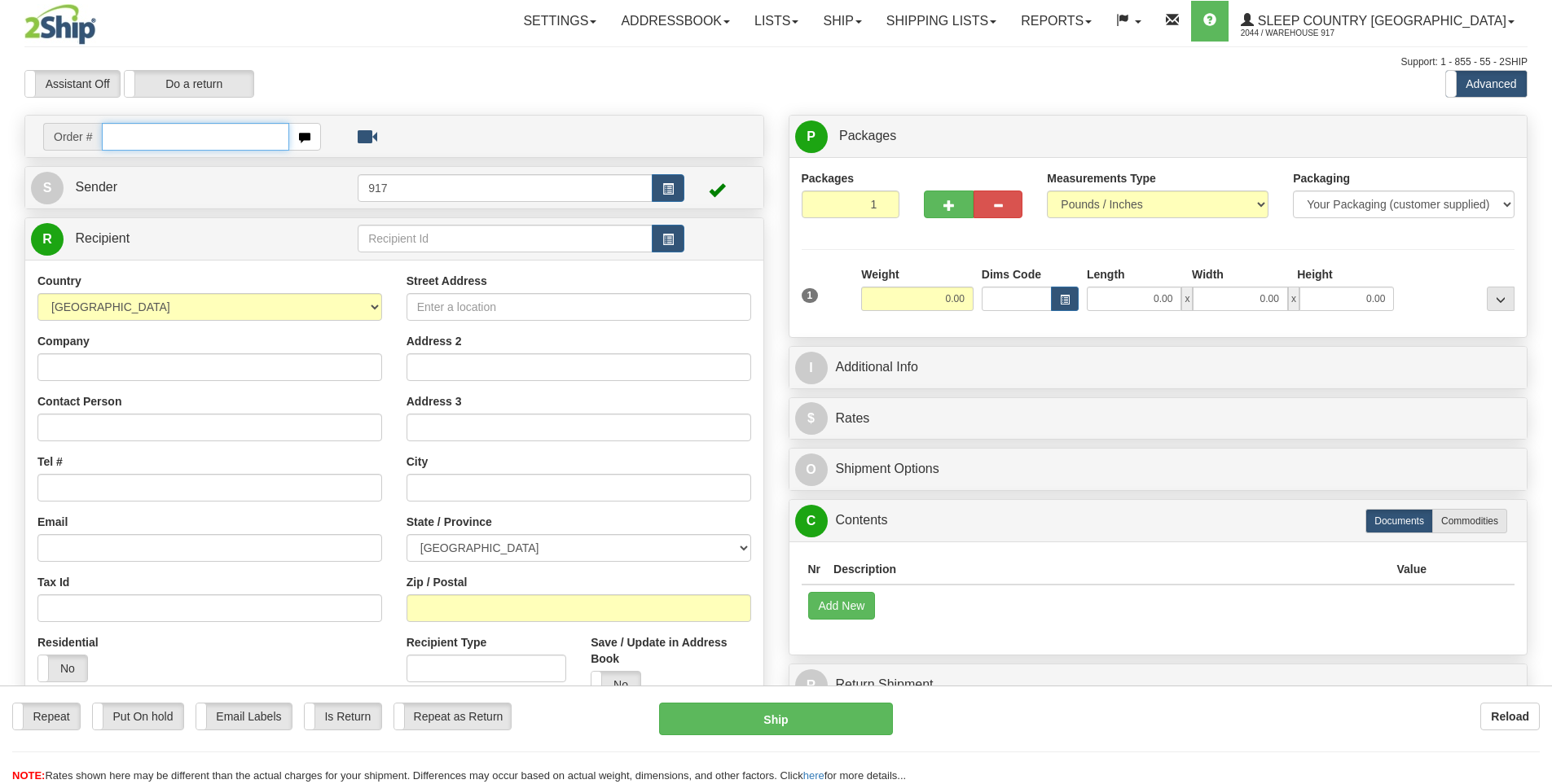
click at [170, 145] on input "text" at bounding box center [195, 136] width 187 height 27
paste input "9000I011242"
type input "9000I011242"
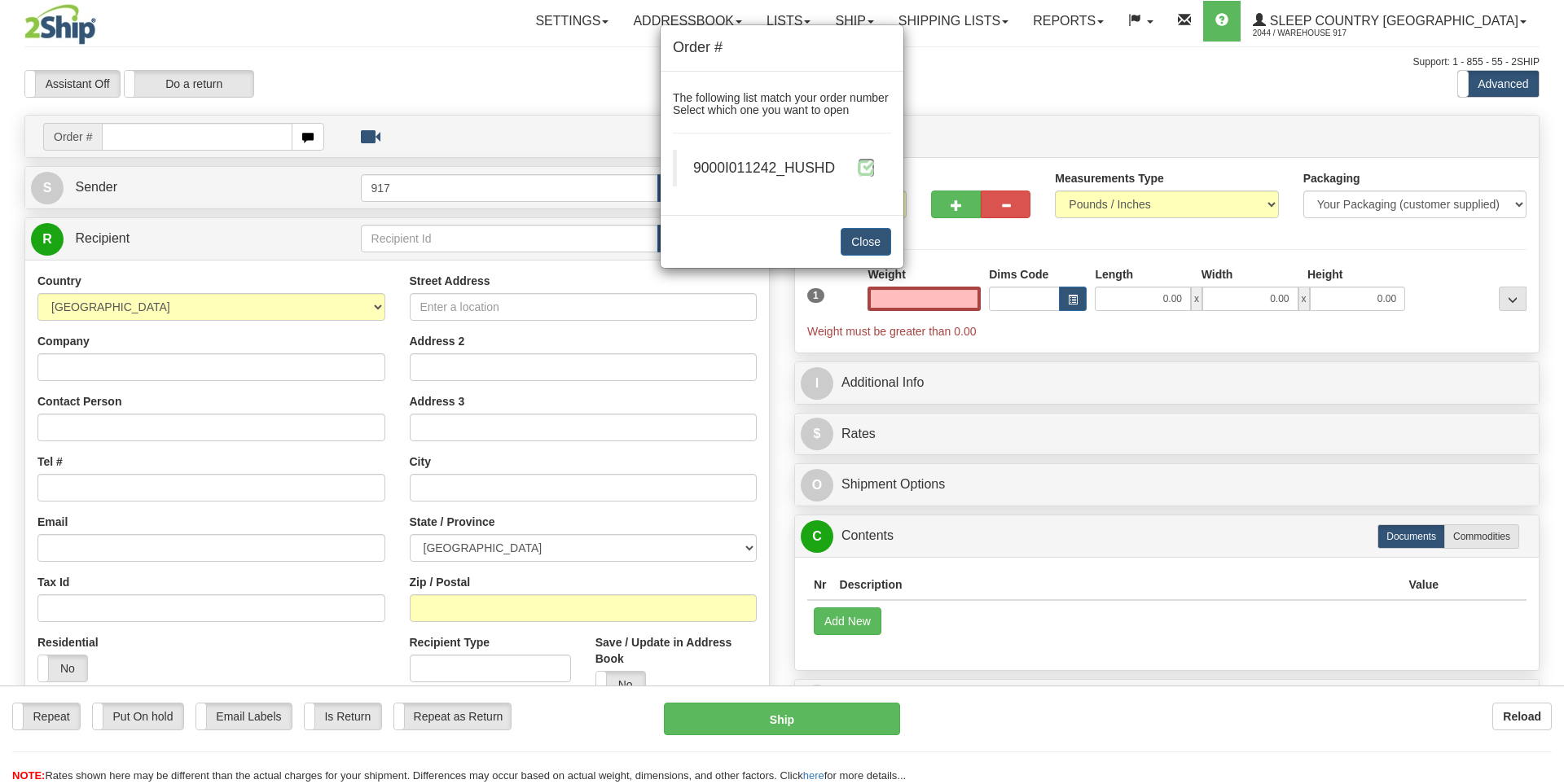
type input "0.00"
click at [867, 170] on span at bounding box center [866, 167] width 17 height 17
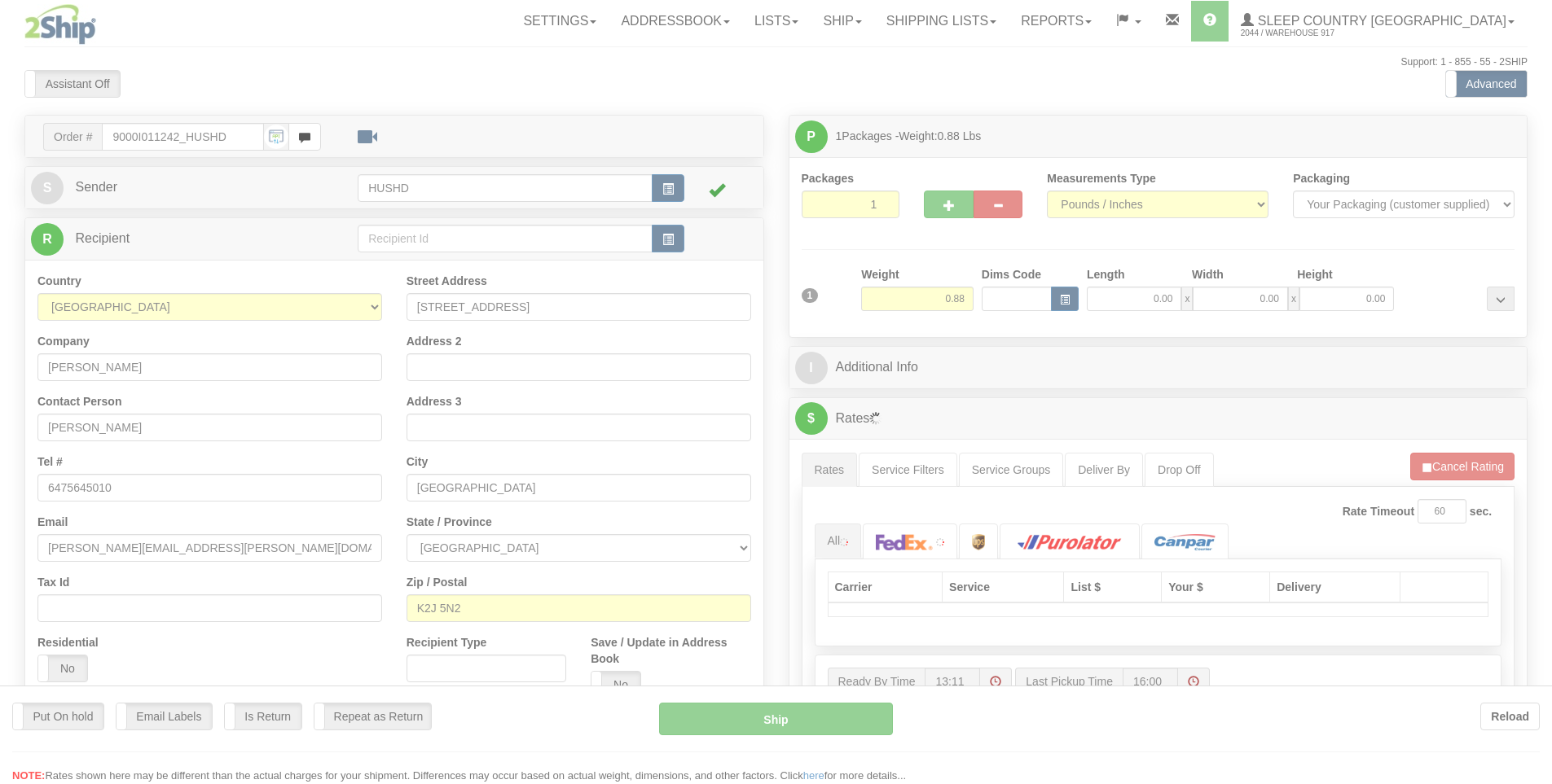
click at [1131, 296] on div at bounding box center [776, 392] width 1552 height 784
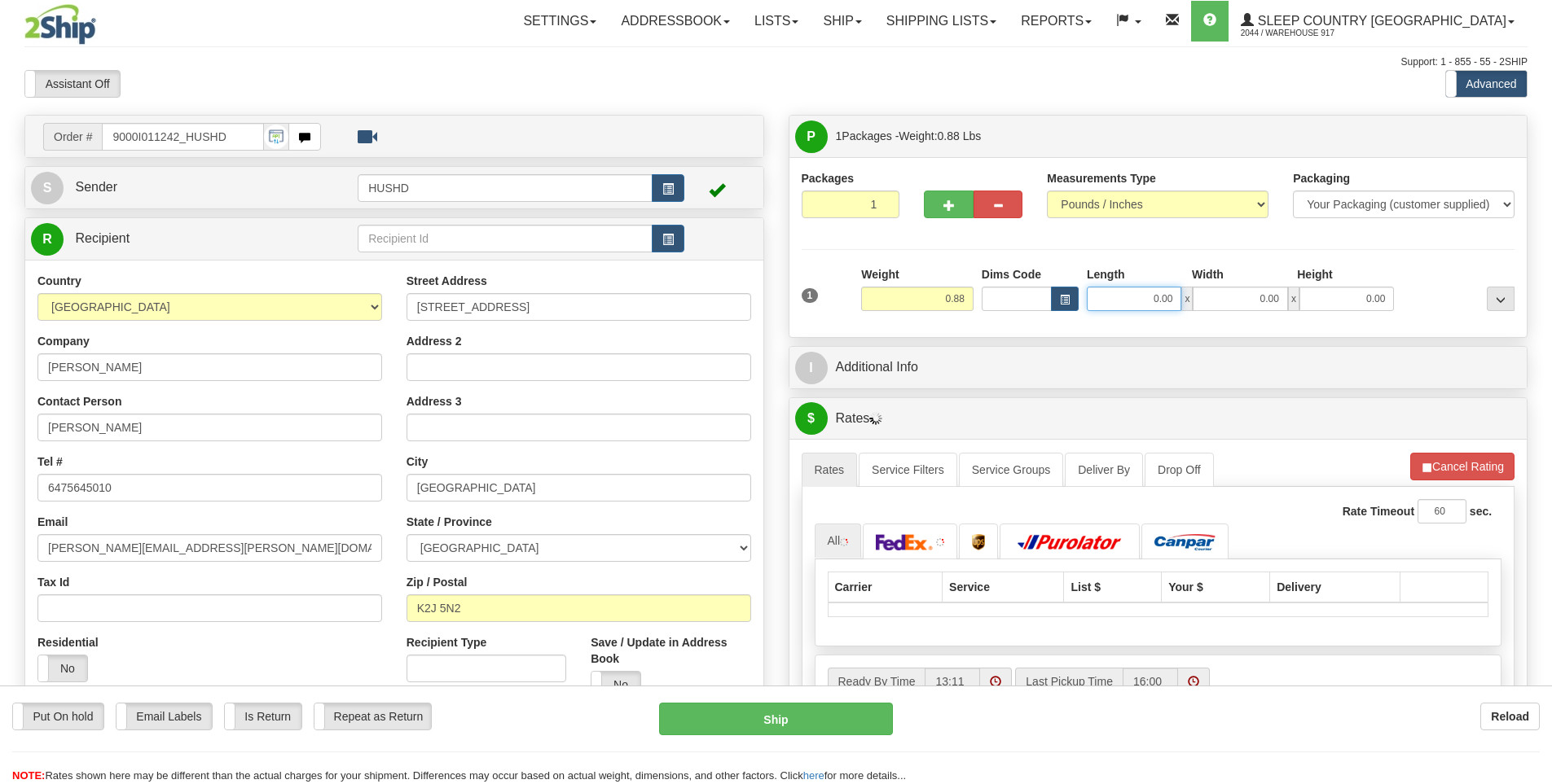
click at [1142, 305] on input "0.00" at bounding box center [1134, 298] width 94 height 24
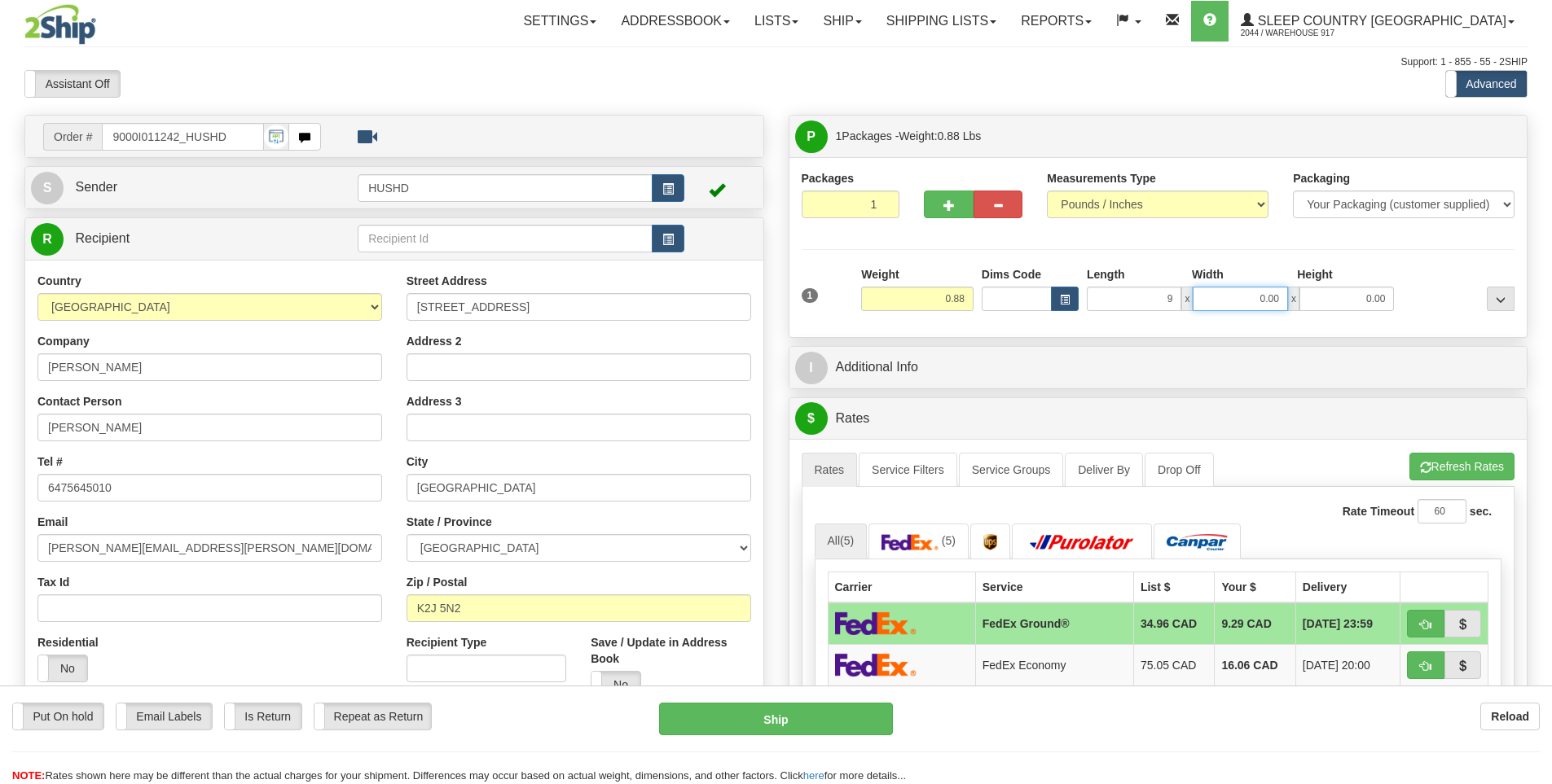
type input "9.00"
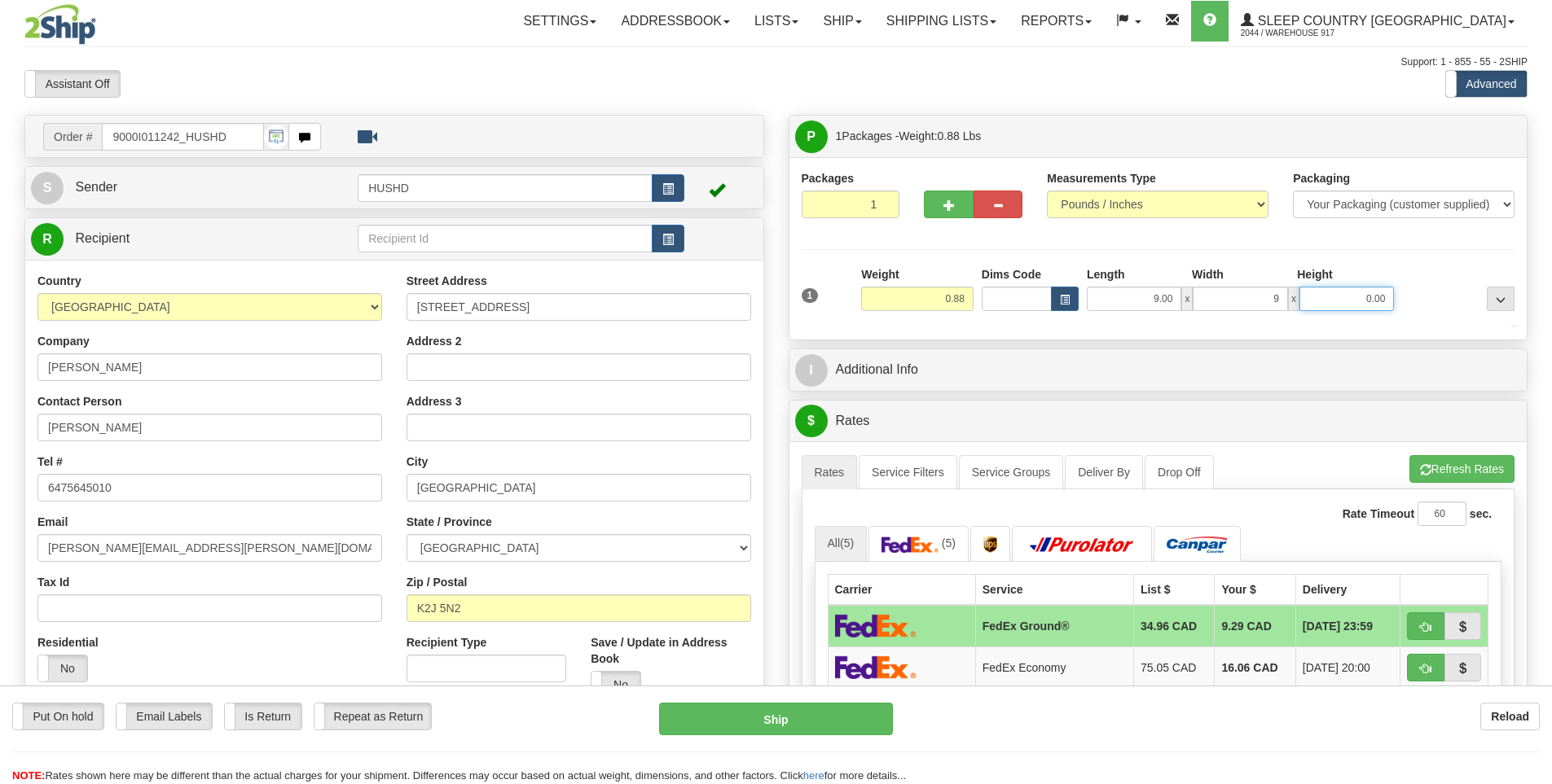
type input "9.00"
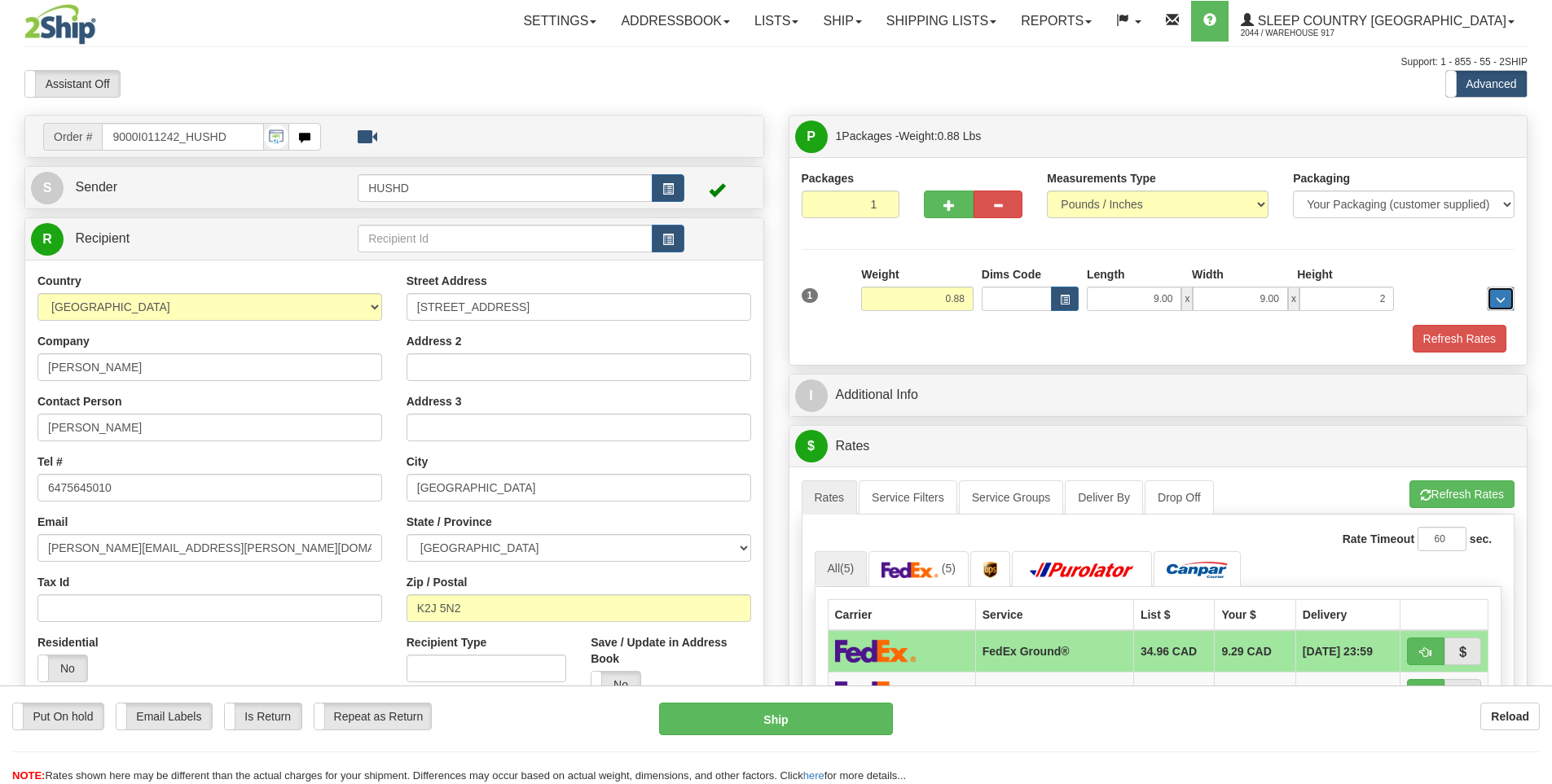
type input "2.00"
click at [1462, 344] on button "Refresh Rates" at bounding box center [1460, 339] width 94 height 27
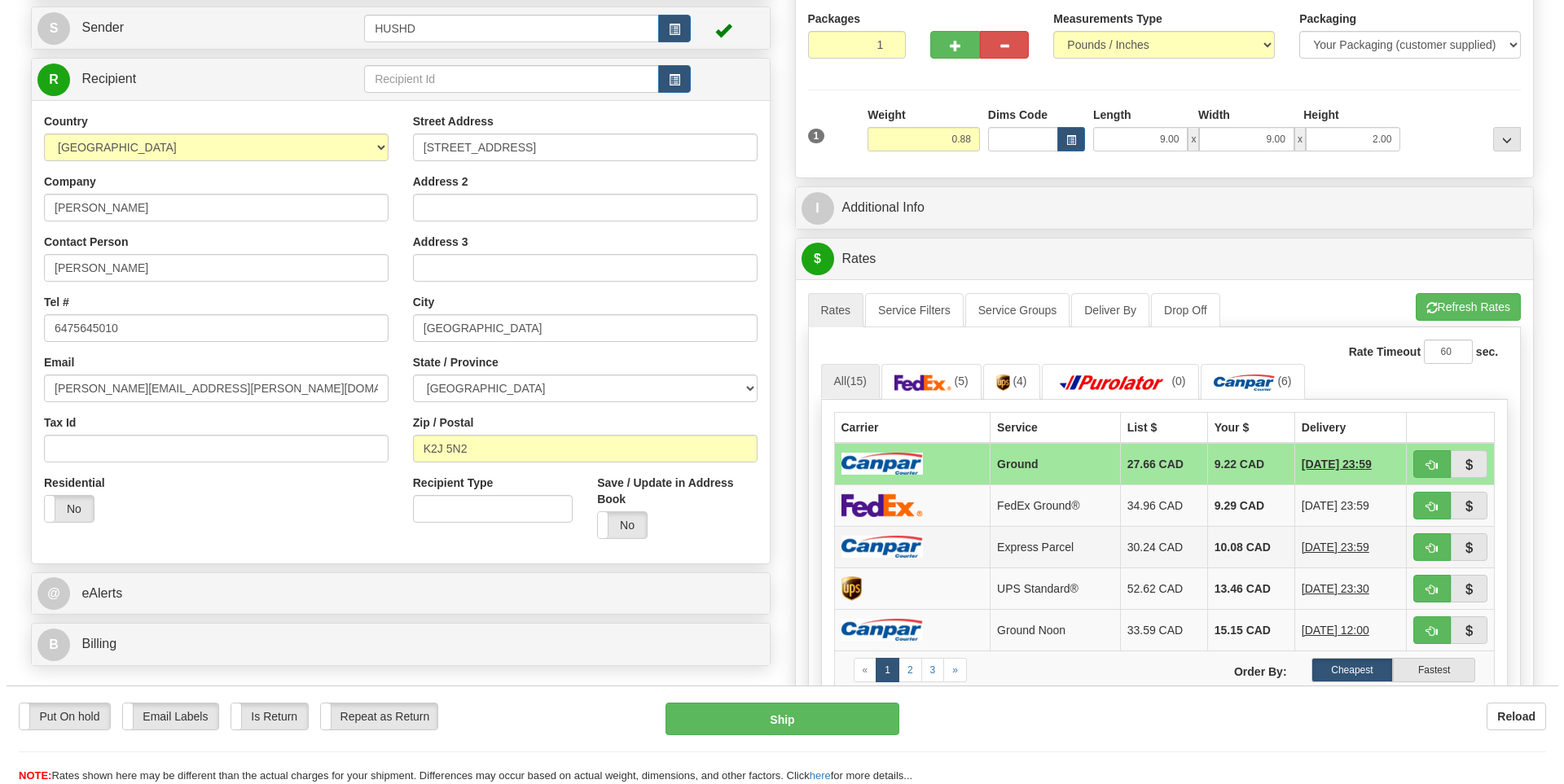
scroll to position [163, 0]
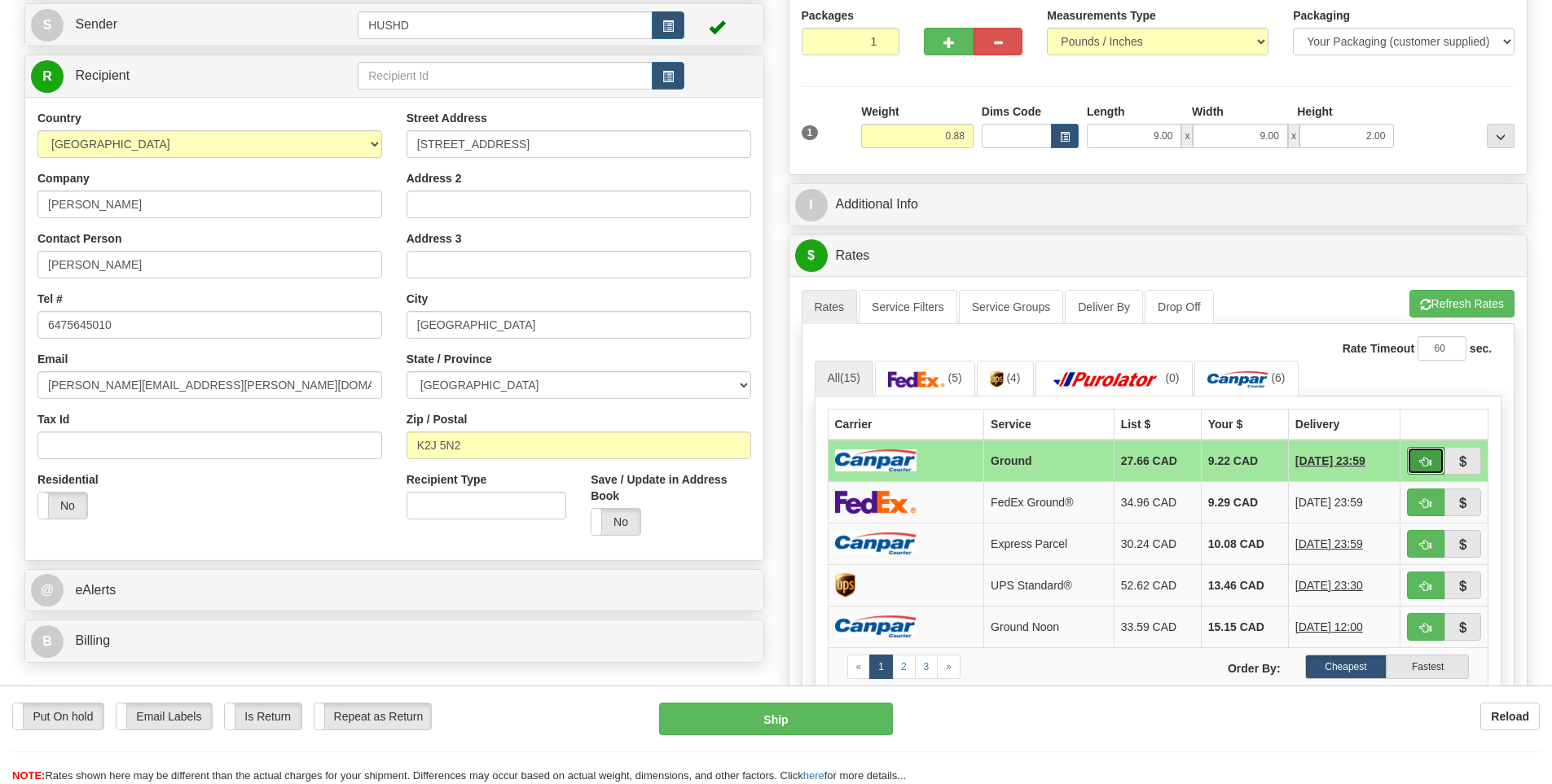
click at [1425, 457] on span "button" at bounding box center [1426, 462] width 12 height 11
type input "1"
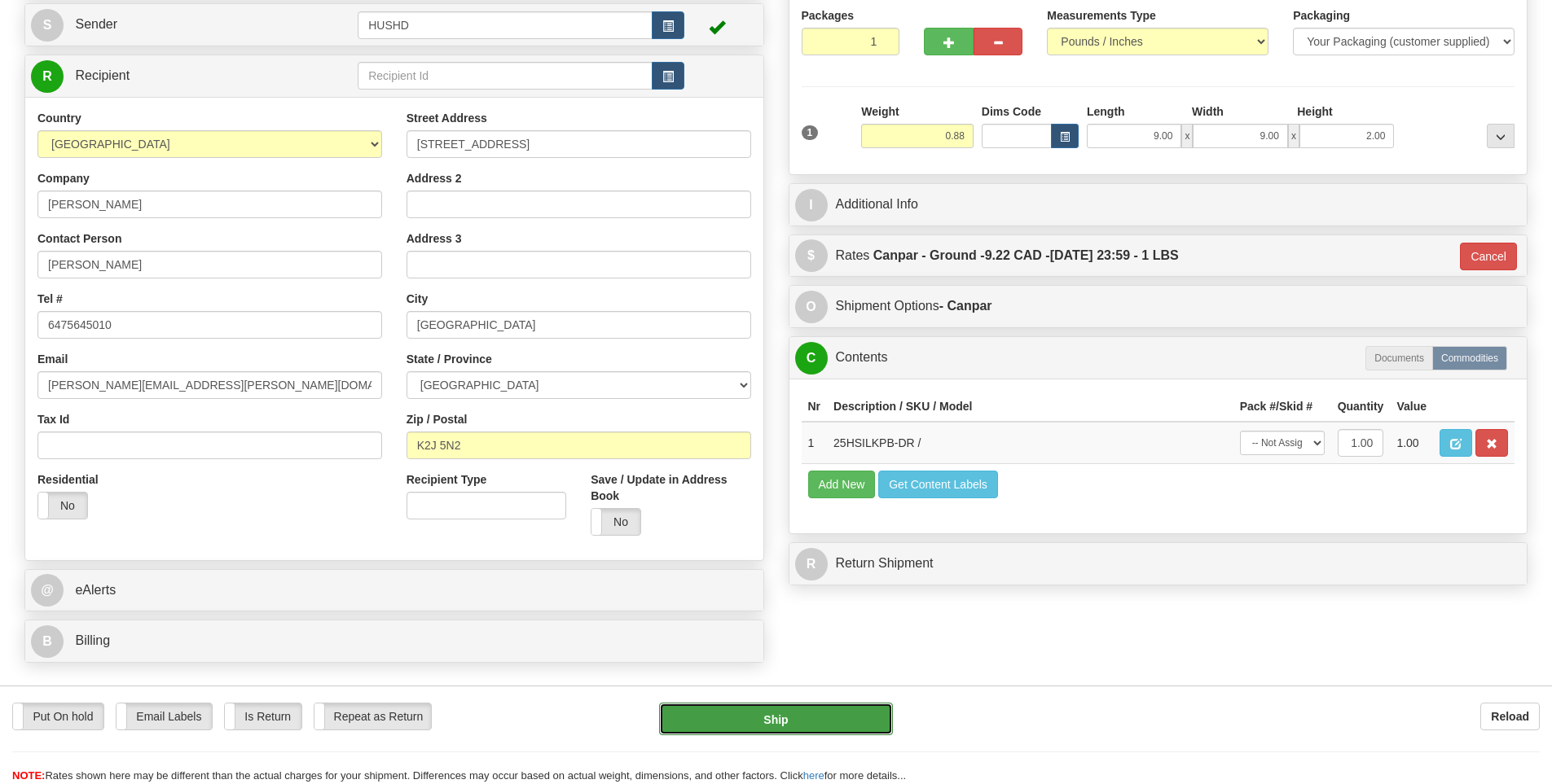
click at [828, 710] on button "Ship" at bounding box center [776, 718] width 233 height 32
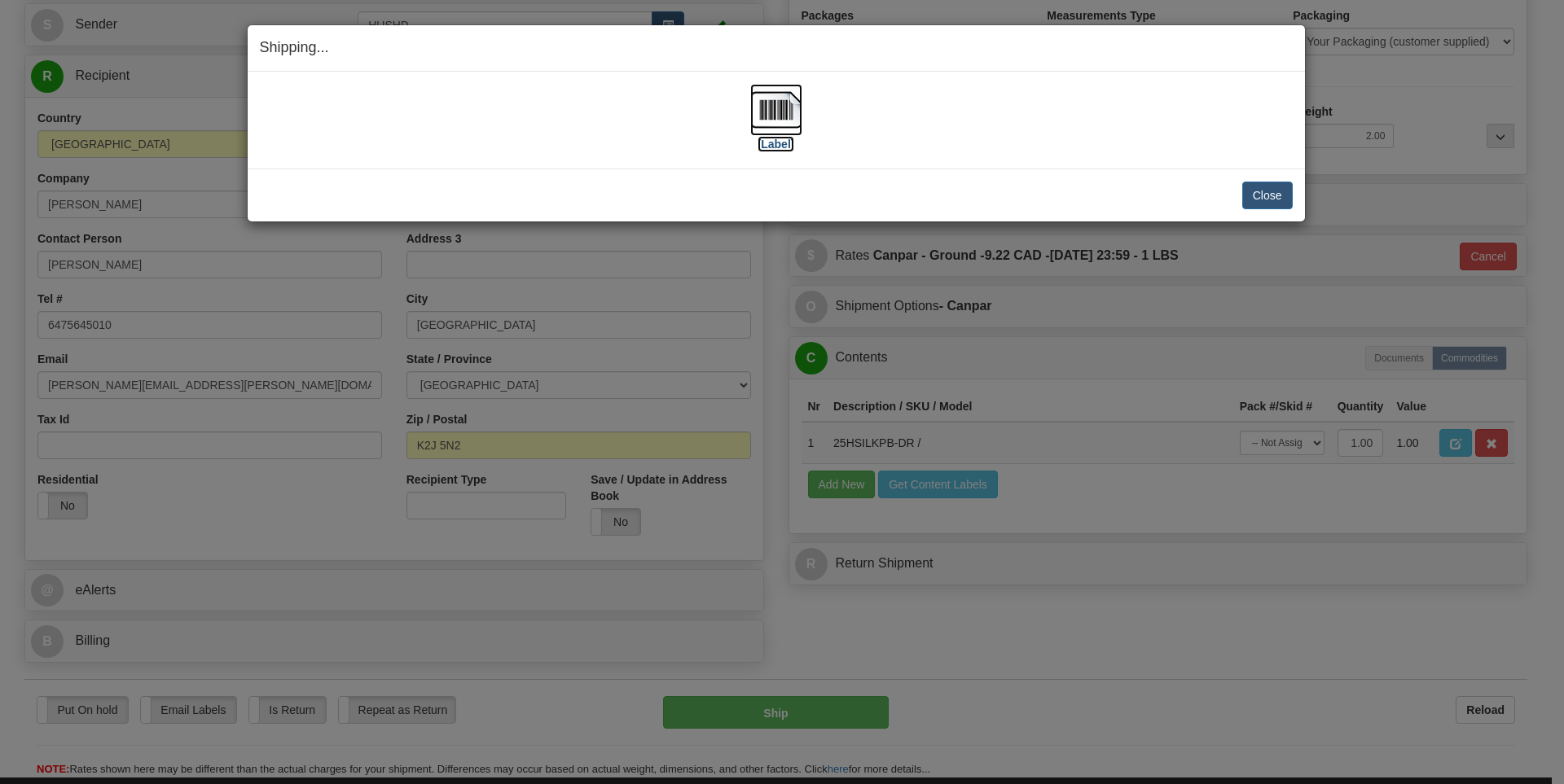
click at [783, 144] on label "[Label]" at bounding box center [777, 144] width 37 height 17
click at [990, 190] on div "Close Cancel" at bounding box center [777, 195] width 1034 height 27
click at [1275, 200] on button "Close" at bounding box center [1268, 195] width 51 height 27
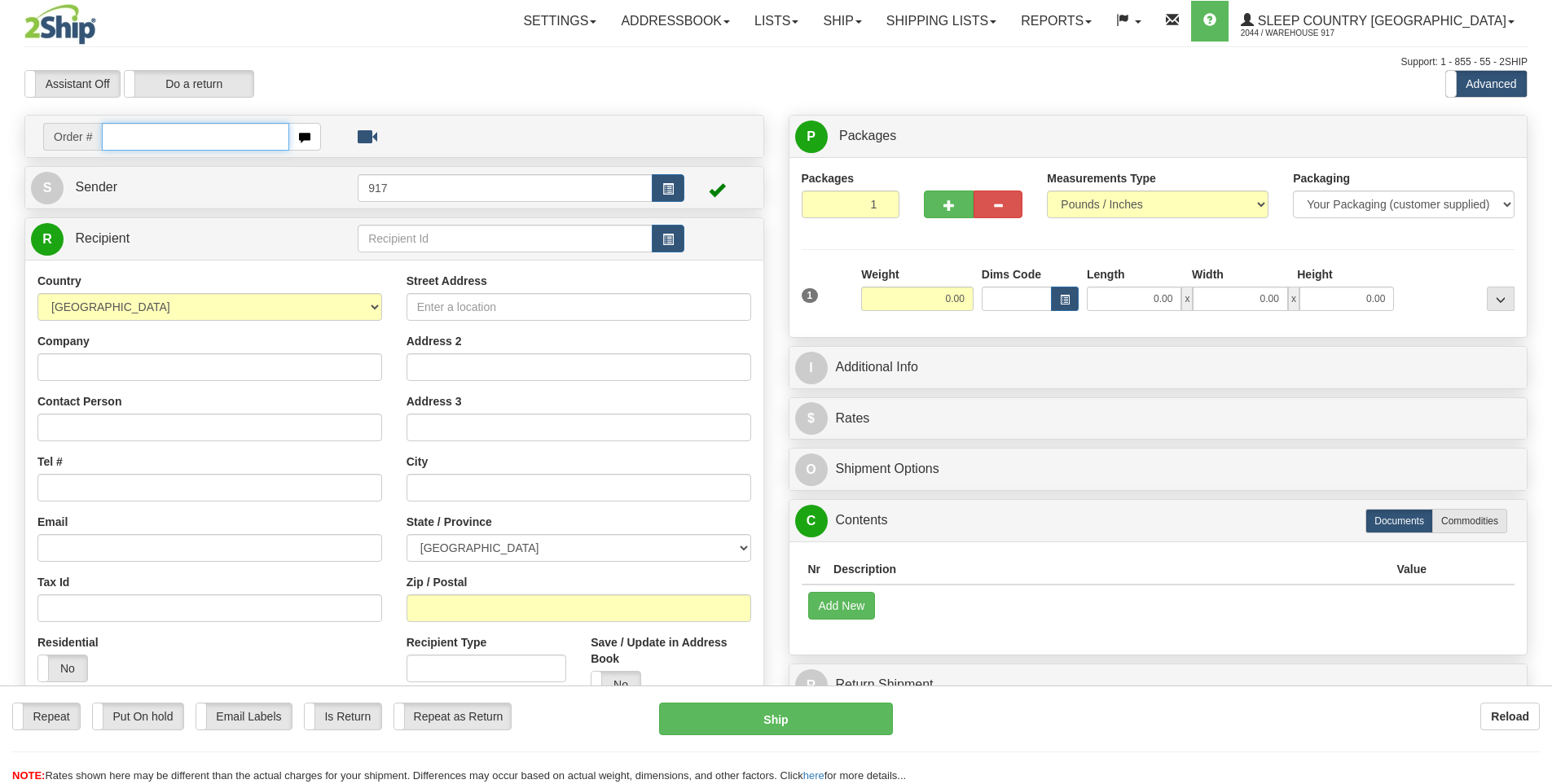
click at [167, 141] on input "text" at bounding box center [195, 136] width 187 height 27
paste input "9000I011652"
type input "9000I011652"
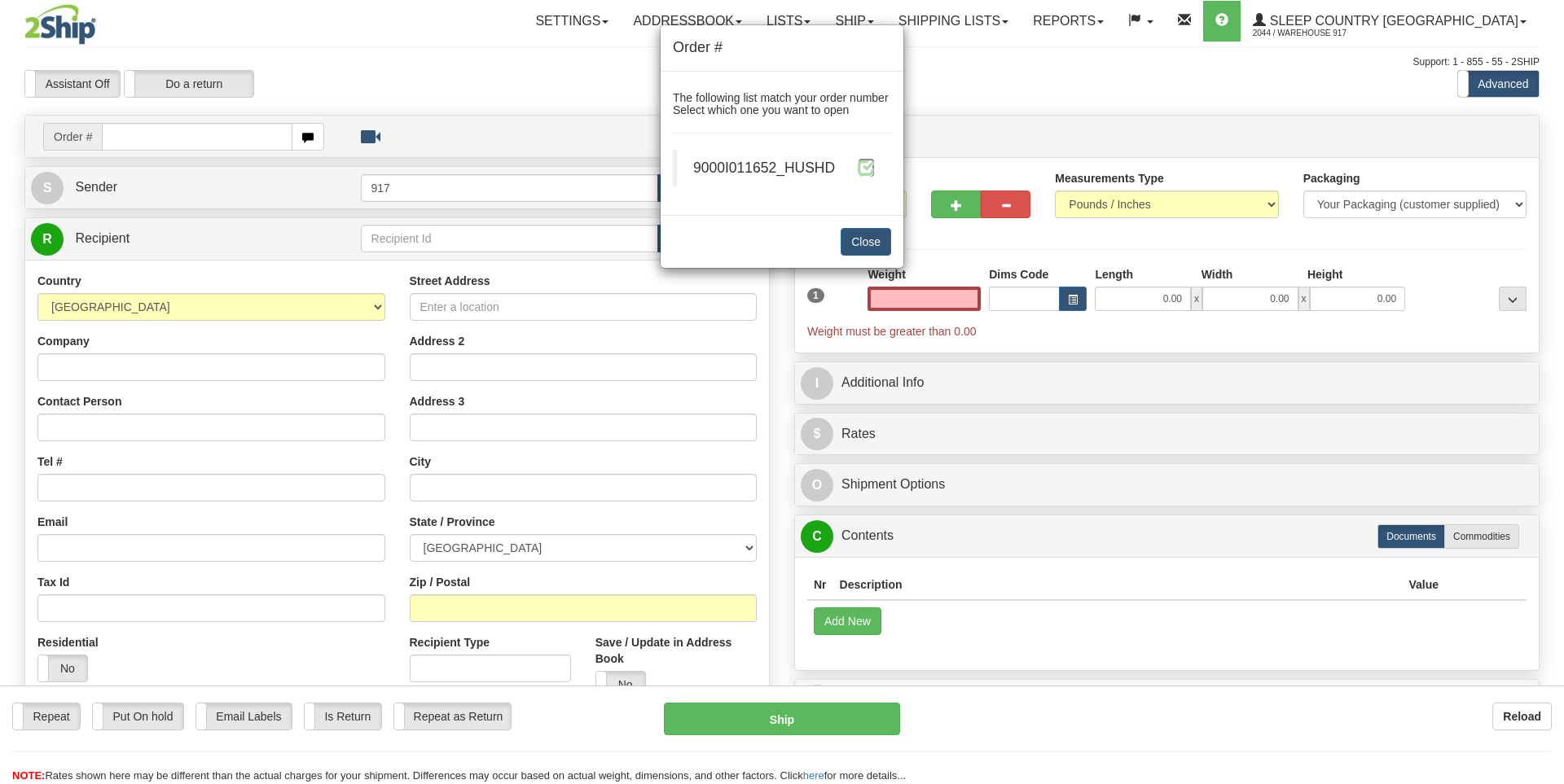
type input "0.00"
click at [870, 168] on span at bounding box center [866, 167] width 17 height 17
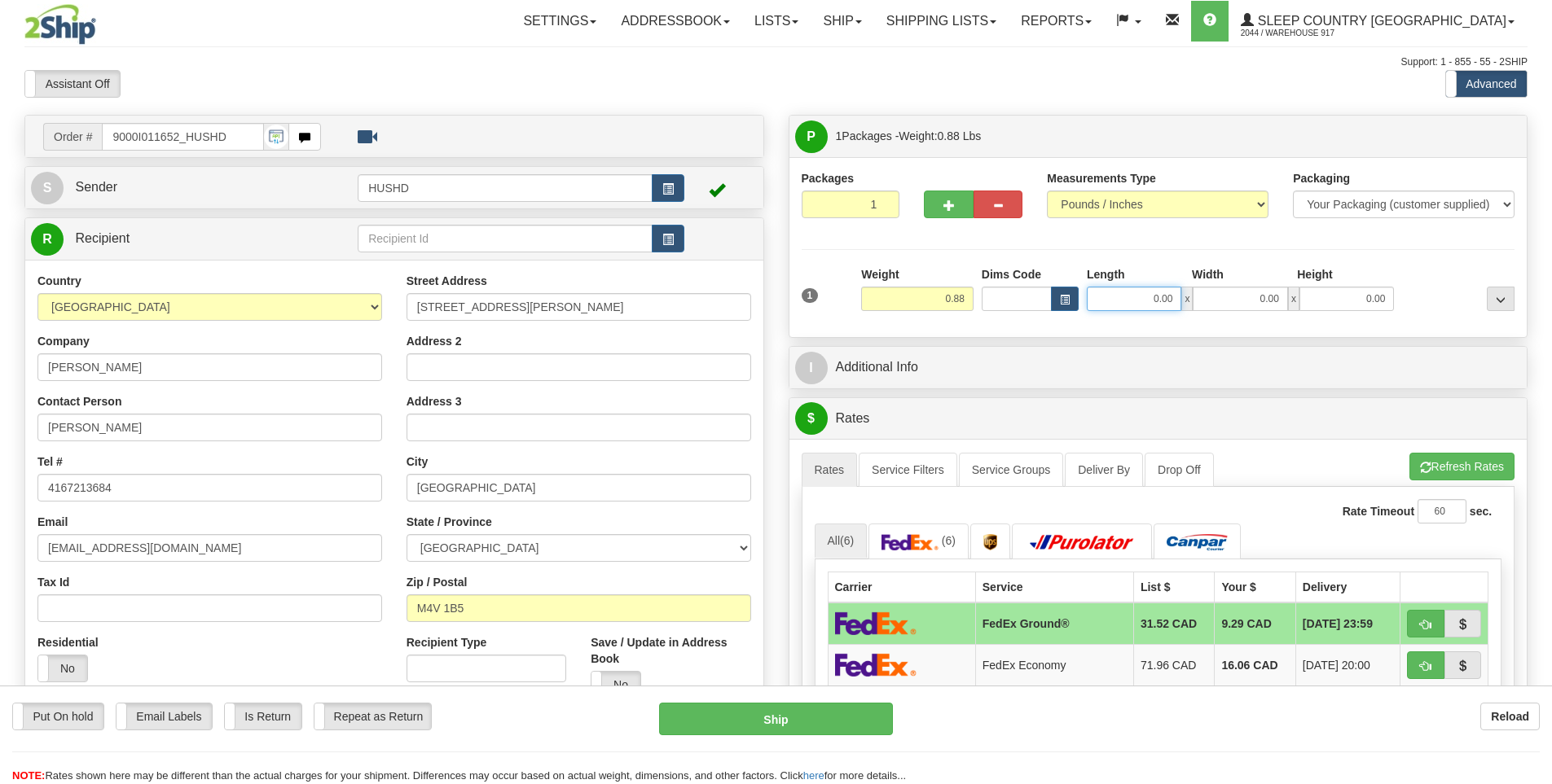
click at [1149, 301] on input "0.00" at bounding box center [1134, 298] width 94 height 24
type input "9.00"
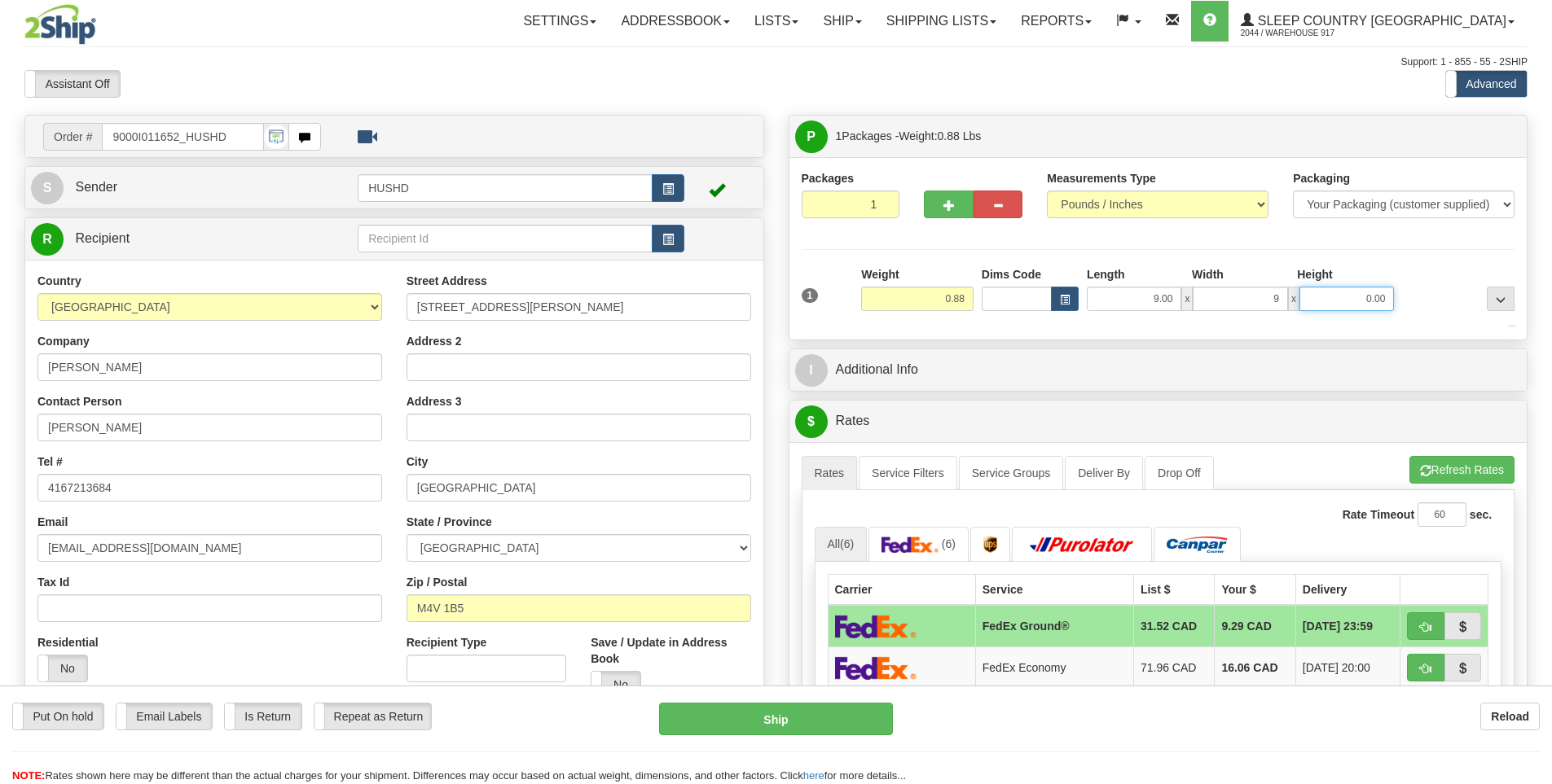
type input "9.00"
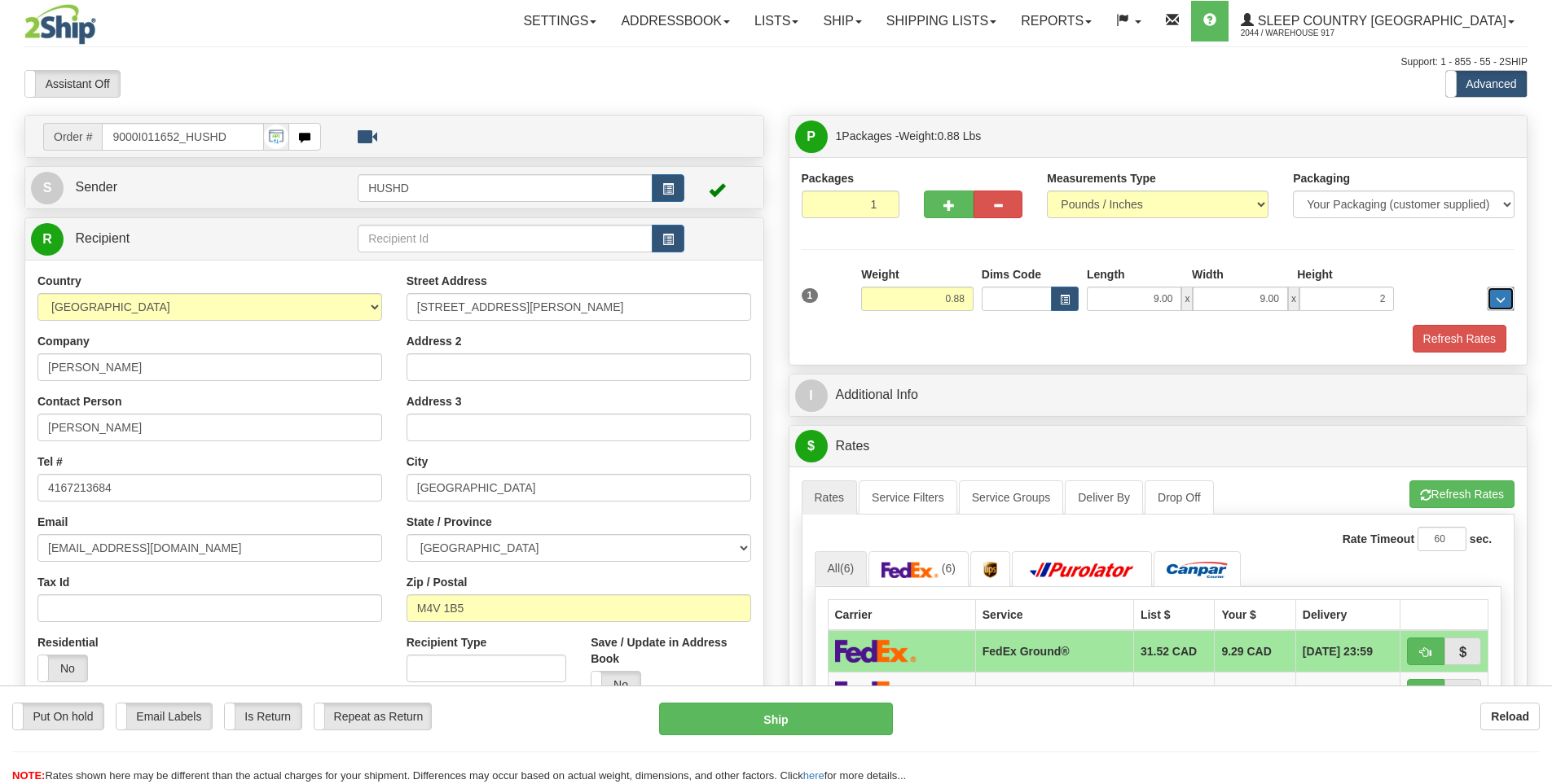
type input "2.00"
click at [1496, 335] on button "Refresh Rates" at bounding box center [1460, 339] width 94 height 27
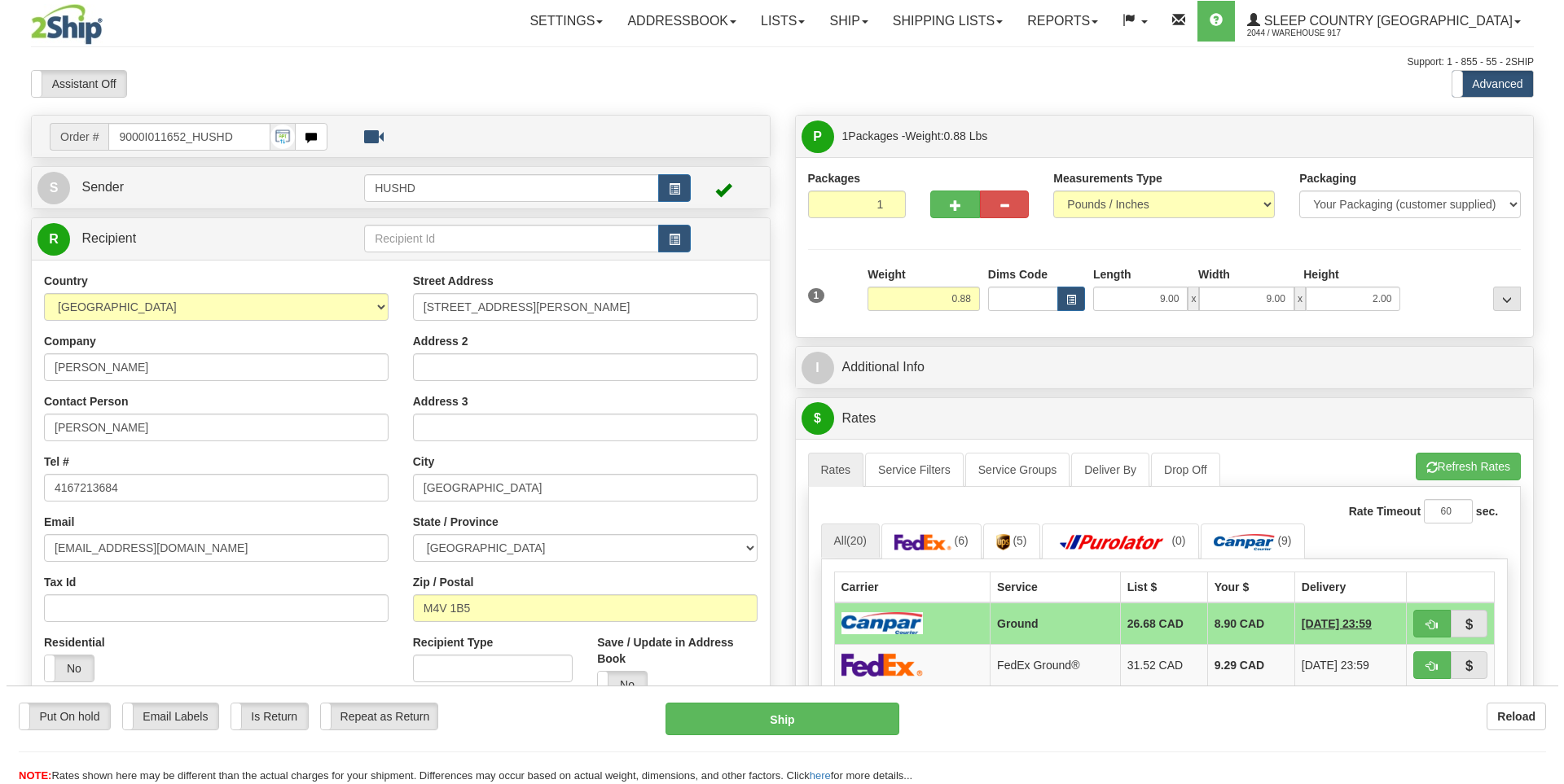
scroll to position [81, 0]
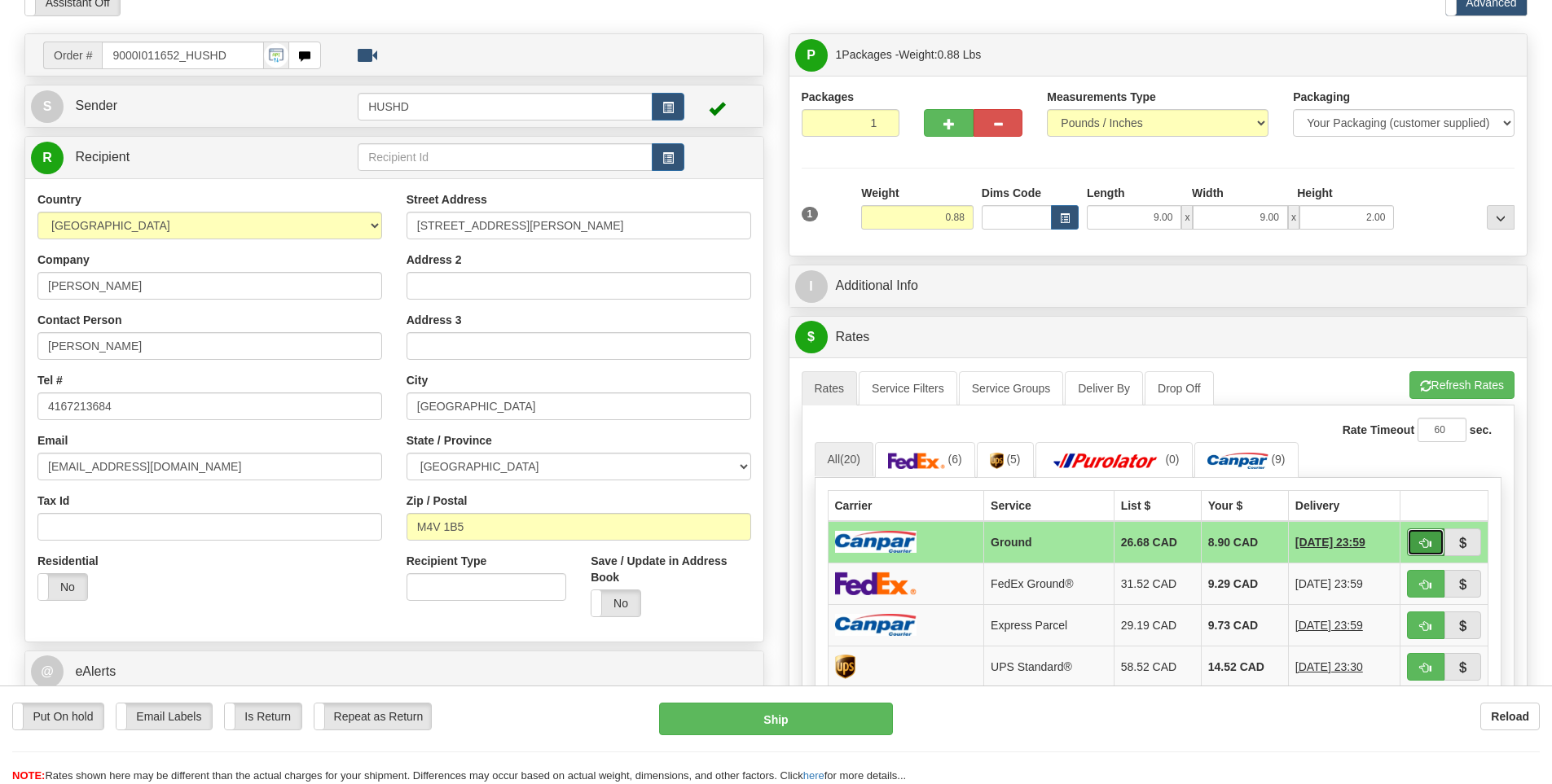
click at [1420, 542] on span "button" at bounding box center [1426, 543] width 12 height 11
type input "1"
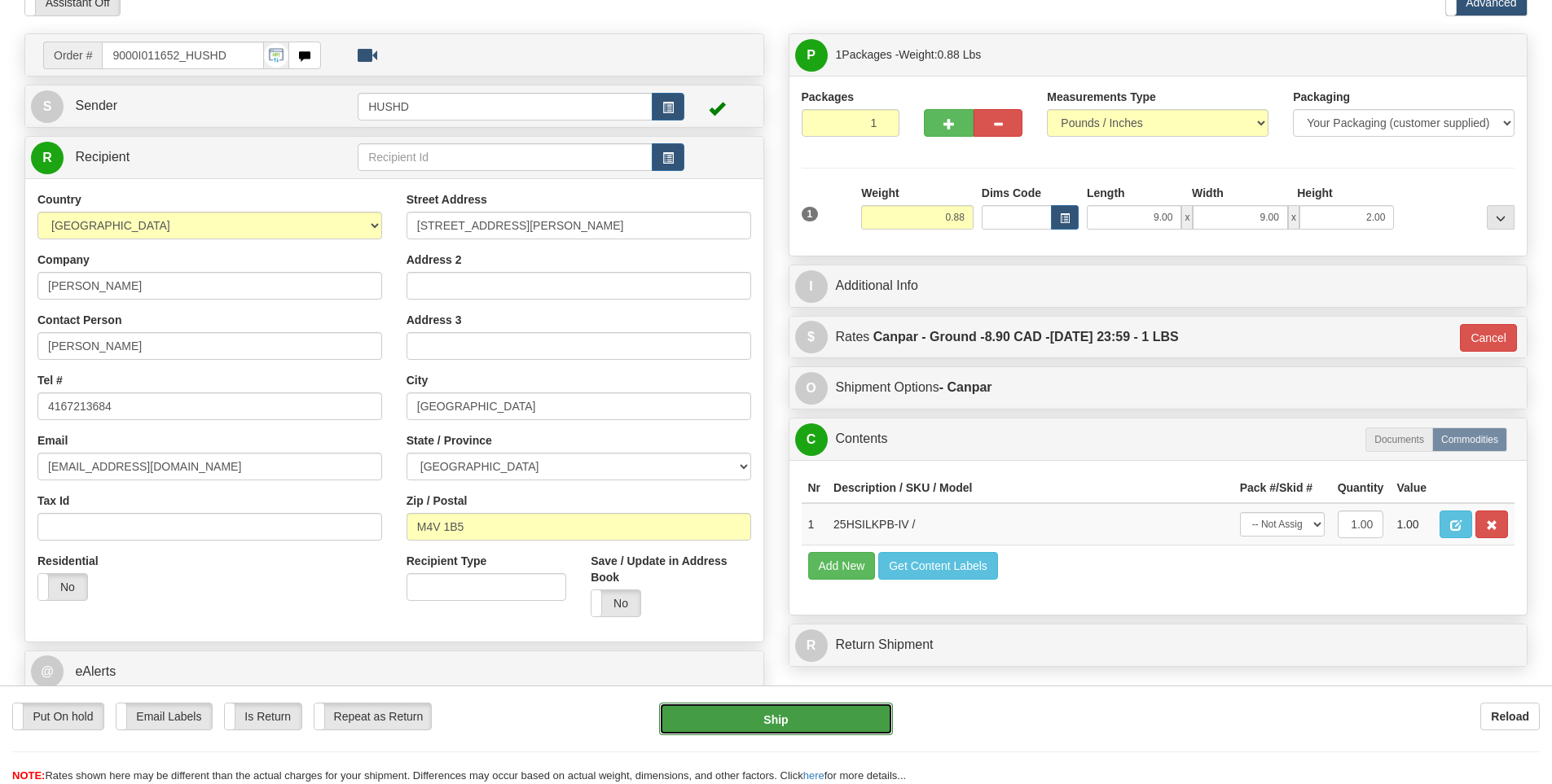
click at [773, 712] on button "Ship" at bounding box center [776, 718] width 233 height 32
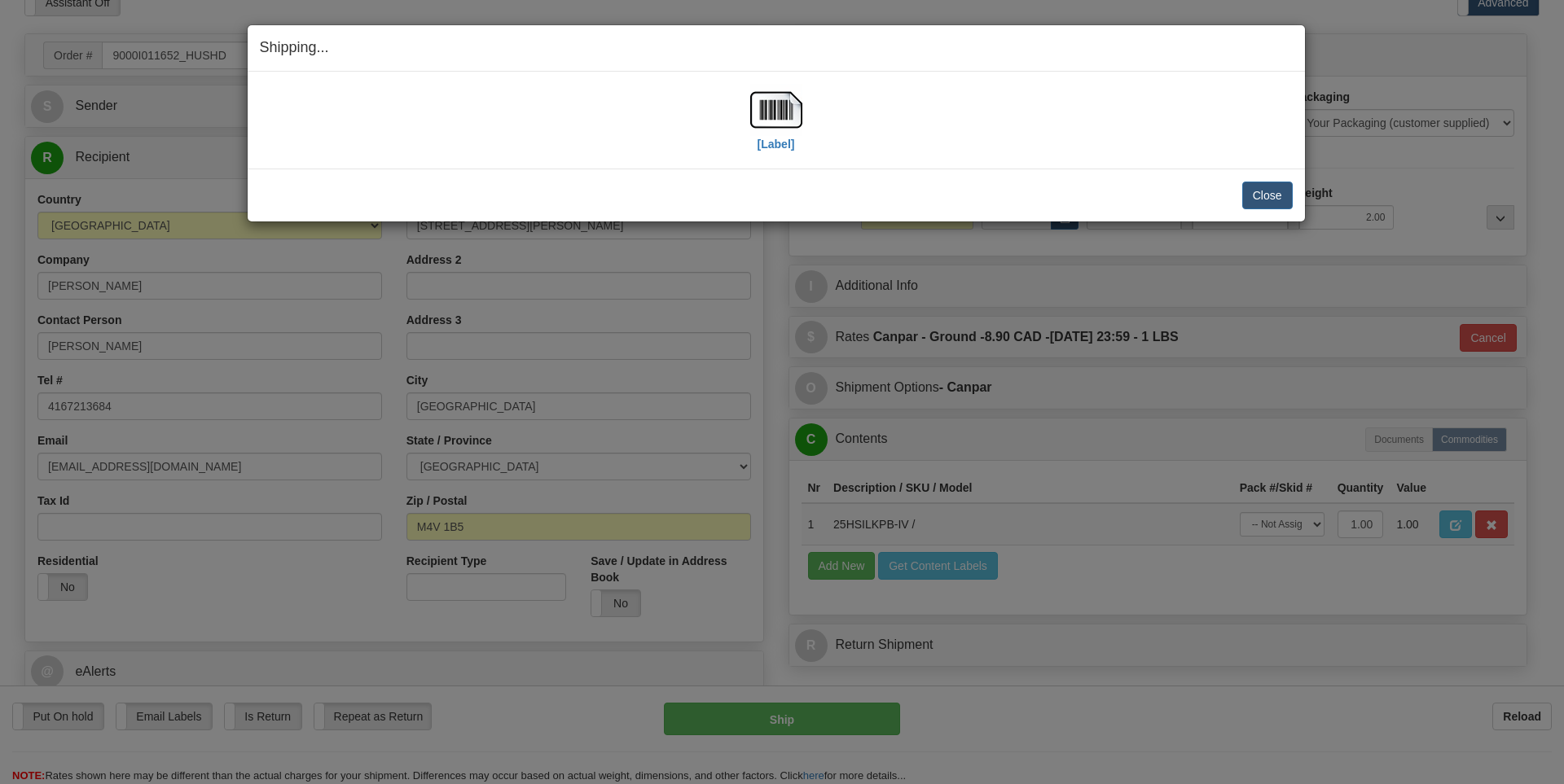
click at [746, 118] on div "[Label]" at bounding box center [777, 121] width 1034 height 73
click at [767, 121] on img at bounding box center [776, 110] width 52 height 52
click at [1266, 191] on button "Close" at bounding box center [1268, 195] width 51 height 27
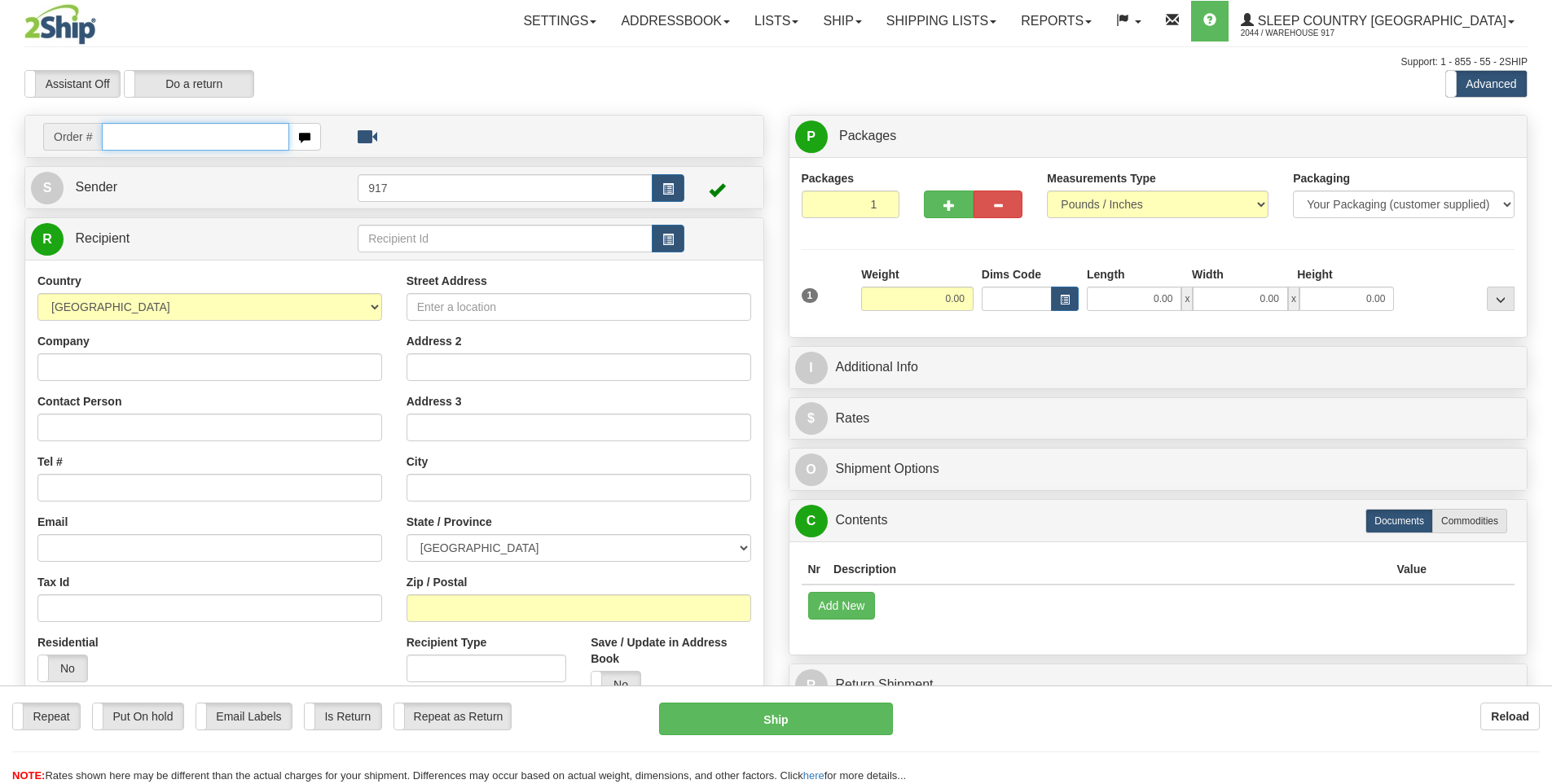
click at [195, 132] on input "text" at bounding box center [195, 136] width 187 height 27
paste input "9000I010907"
type input "9000I010907"
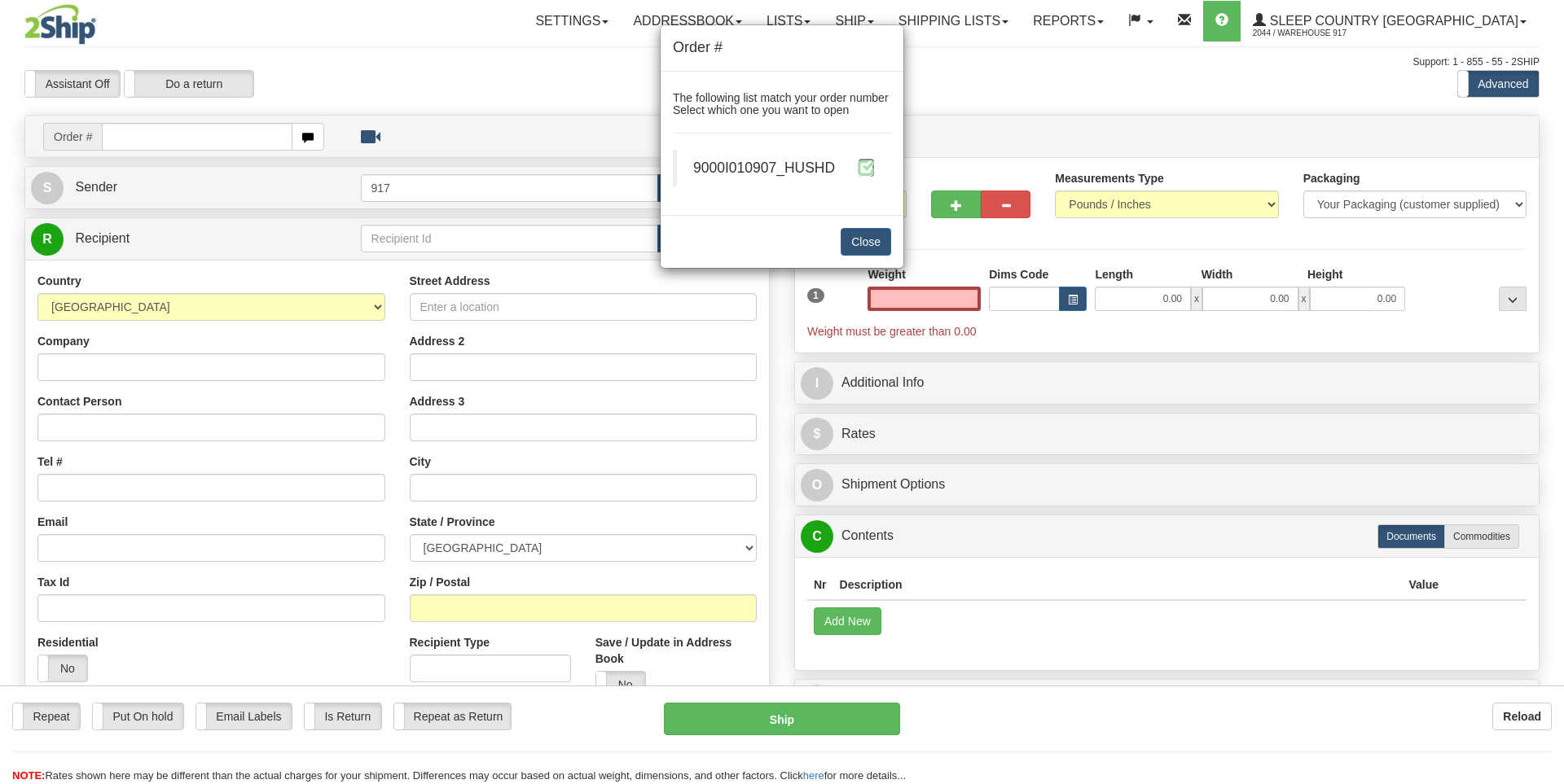
type input "0.00"
click at [866, 167] on span at bounding box center [866, 167] width 17 height 17
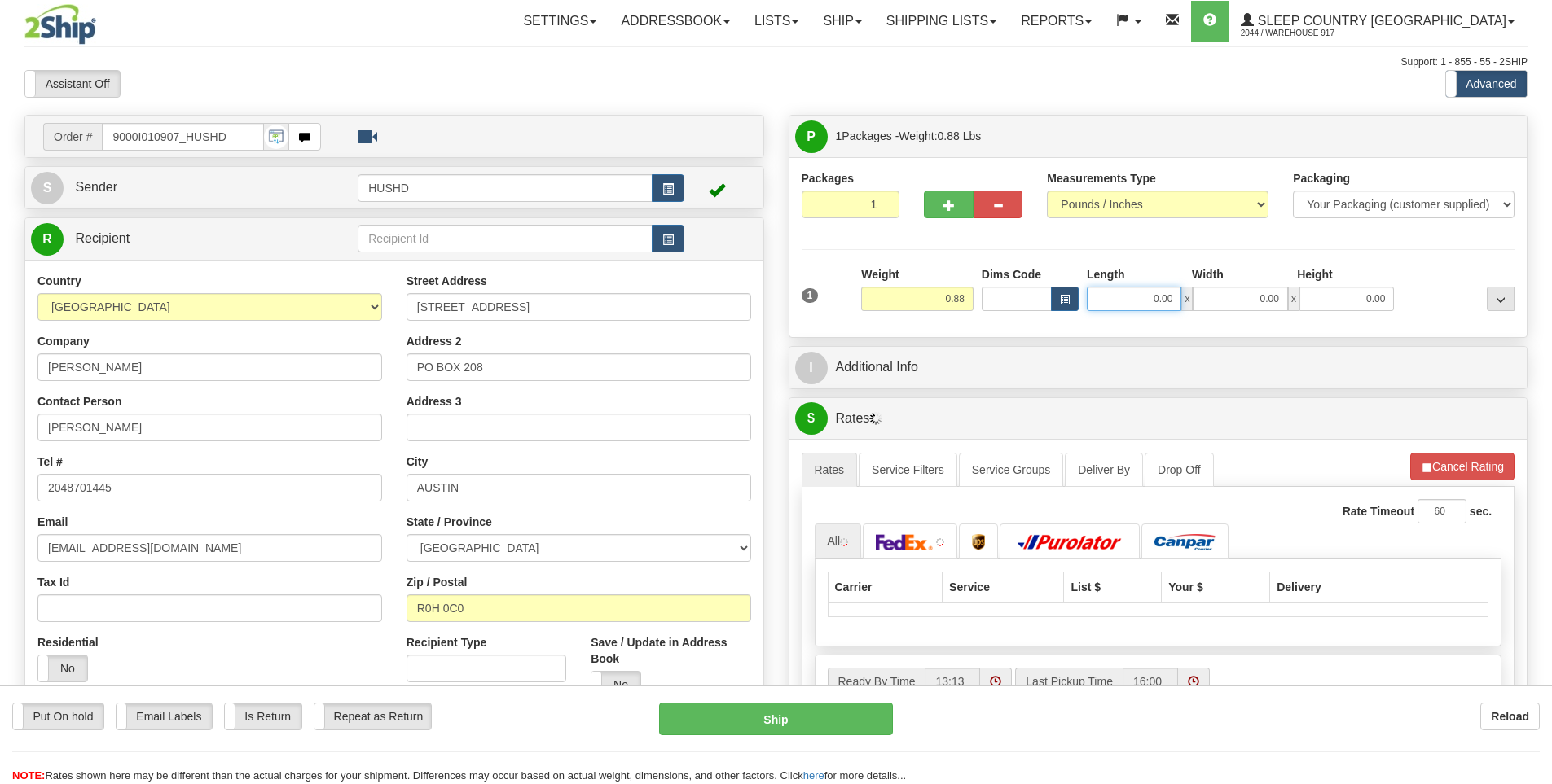
click at [1155, 303] on input "0.00" at bounding box center [1134, 298] width 94 height 24
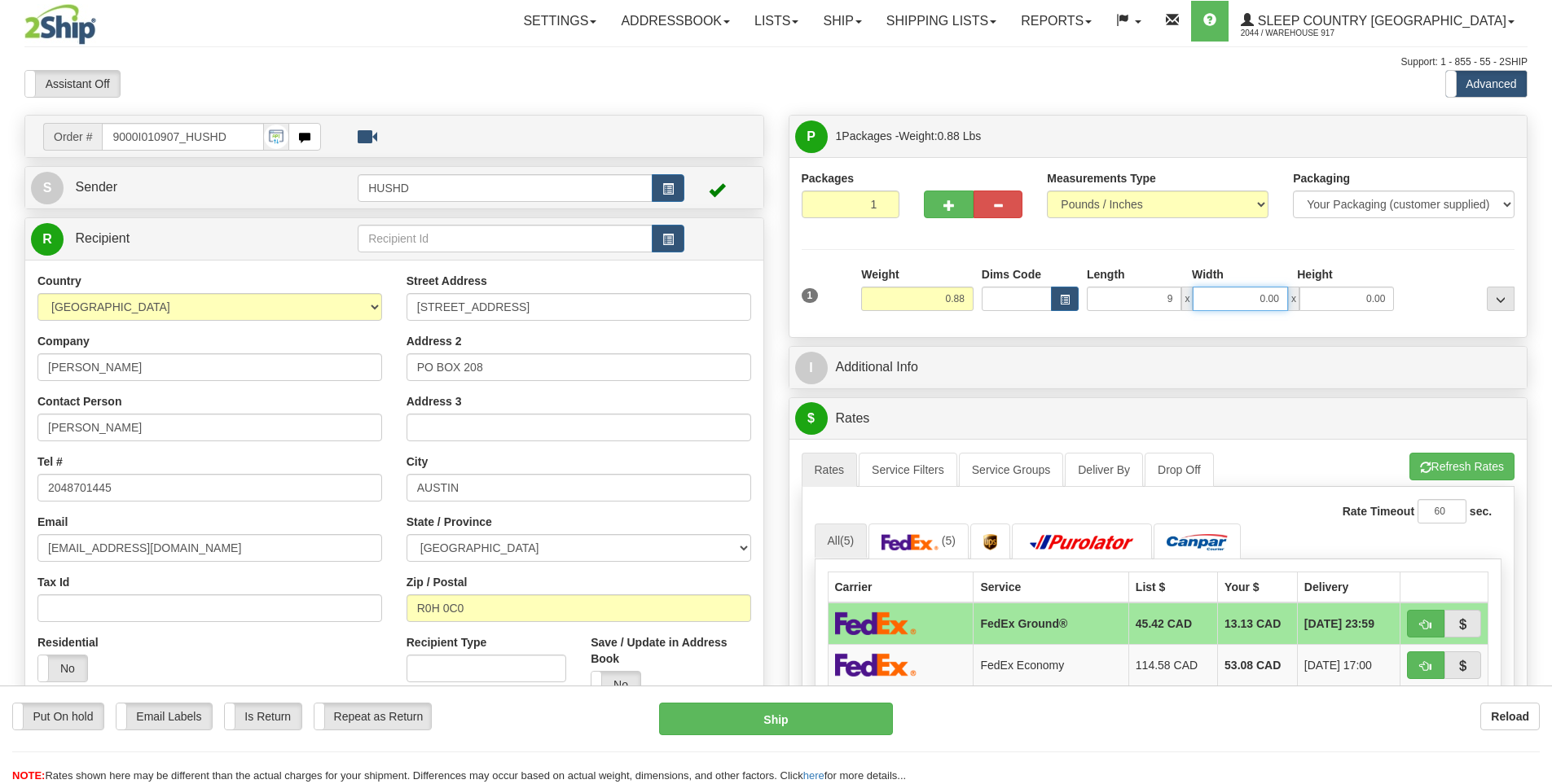
type input "9.00"
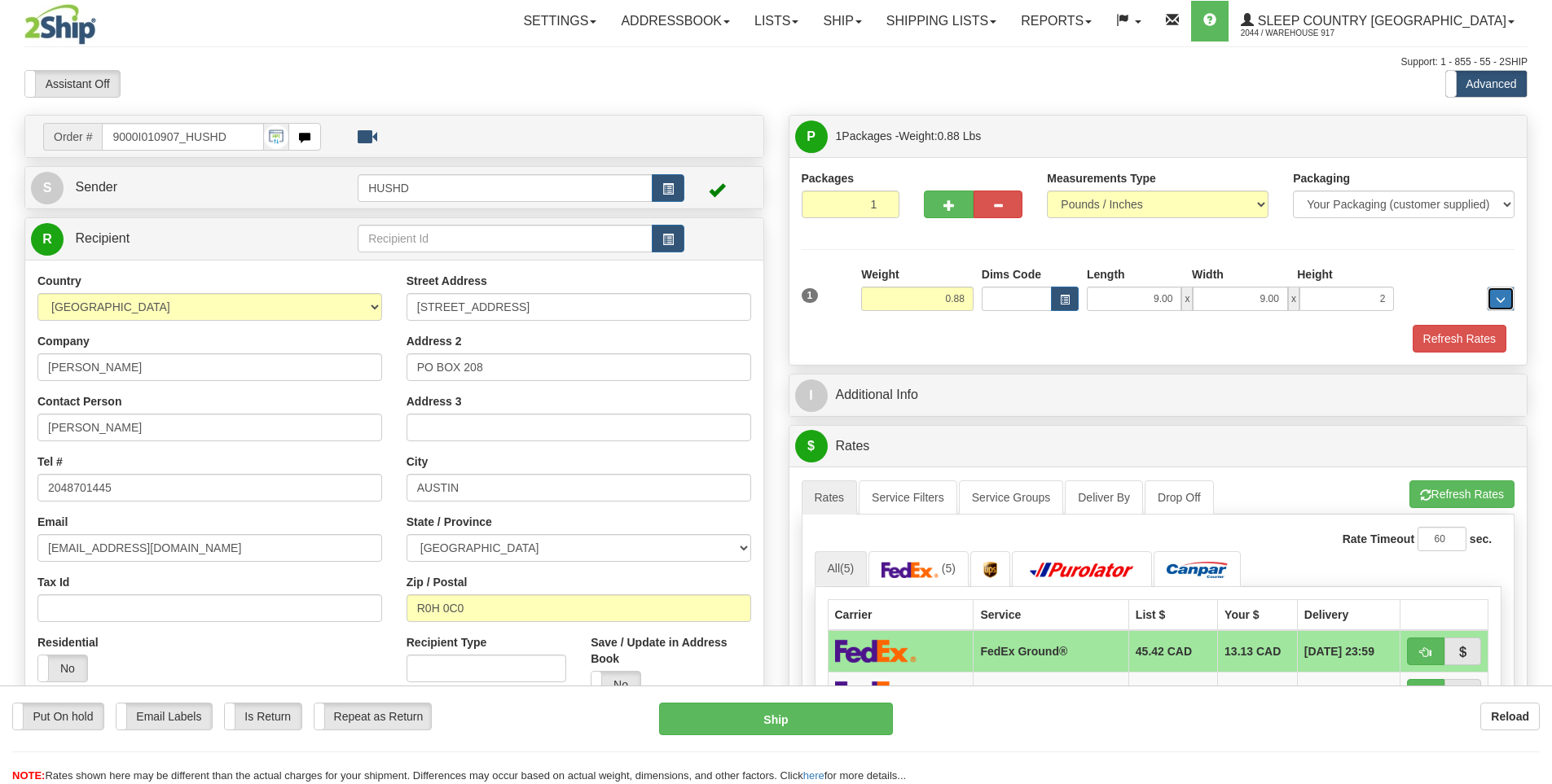
type input "2.00"
click at [1442, 345] on button "Refresh Rates" at bounding box center [1460, 339] width 94 height 27
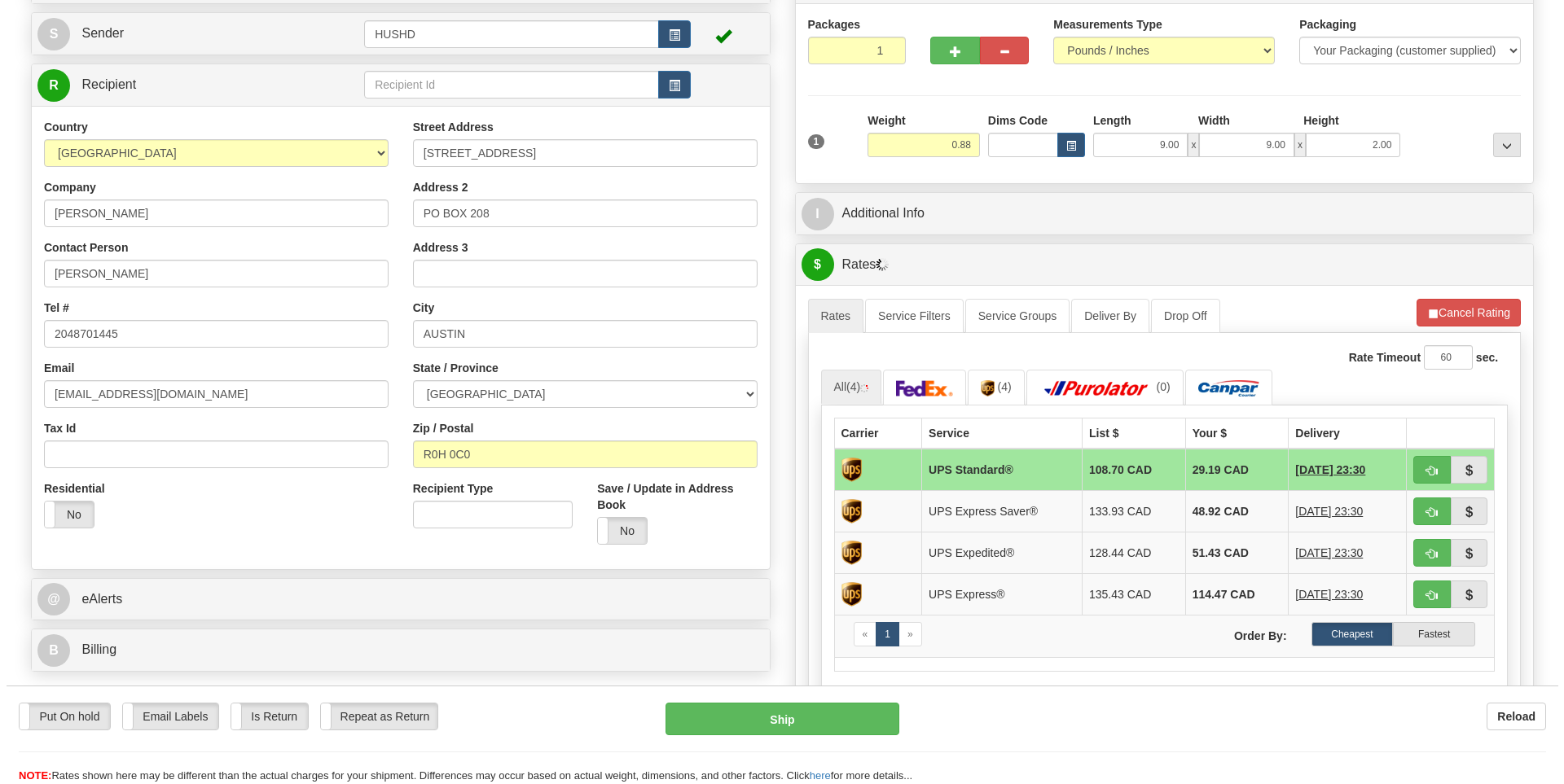
scroll to position [163, 0]
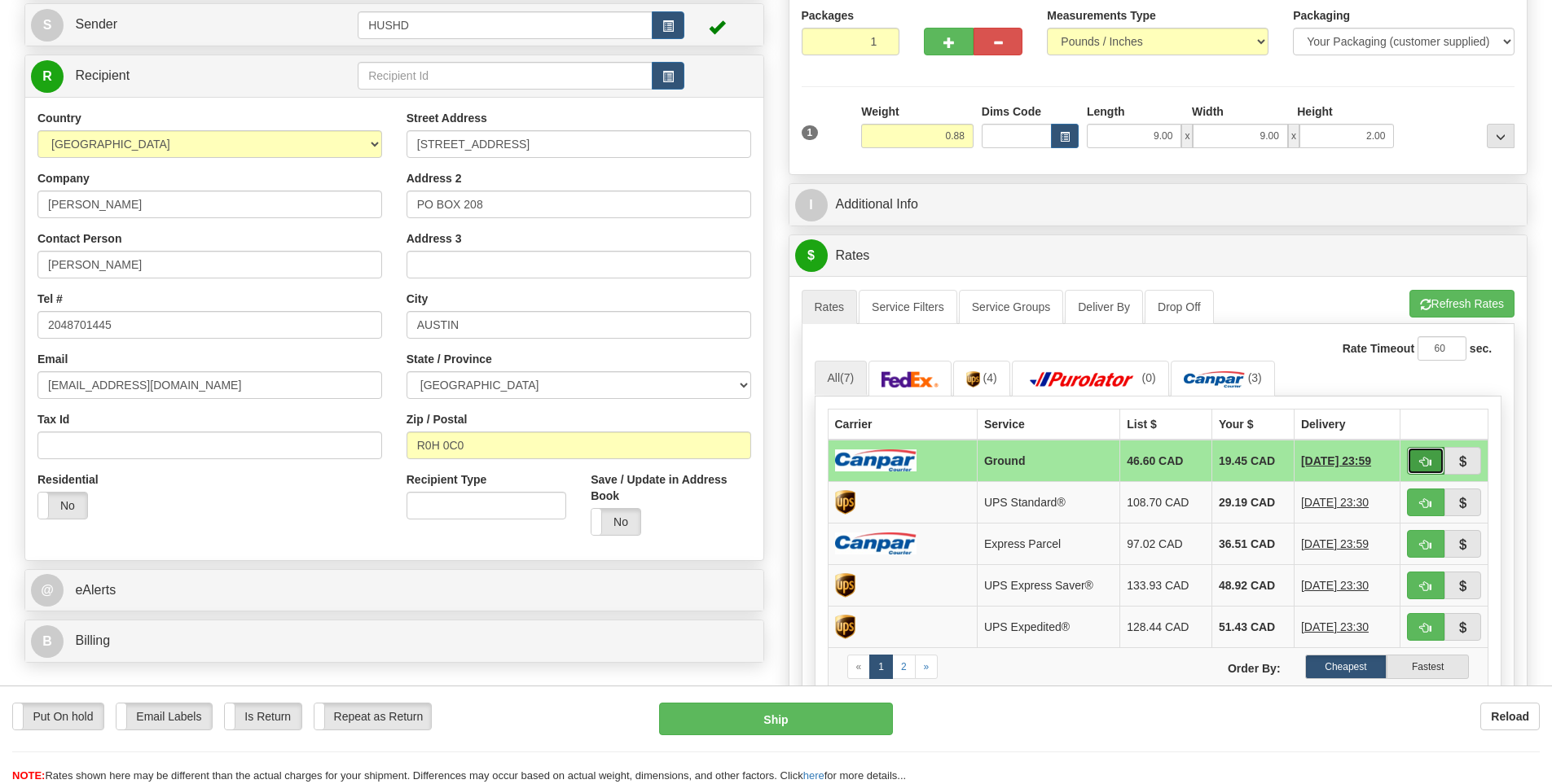
click at [1425, 458] on span "button" at bounding box center [1426, 462] width 12 height 11
type input "1"
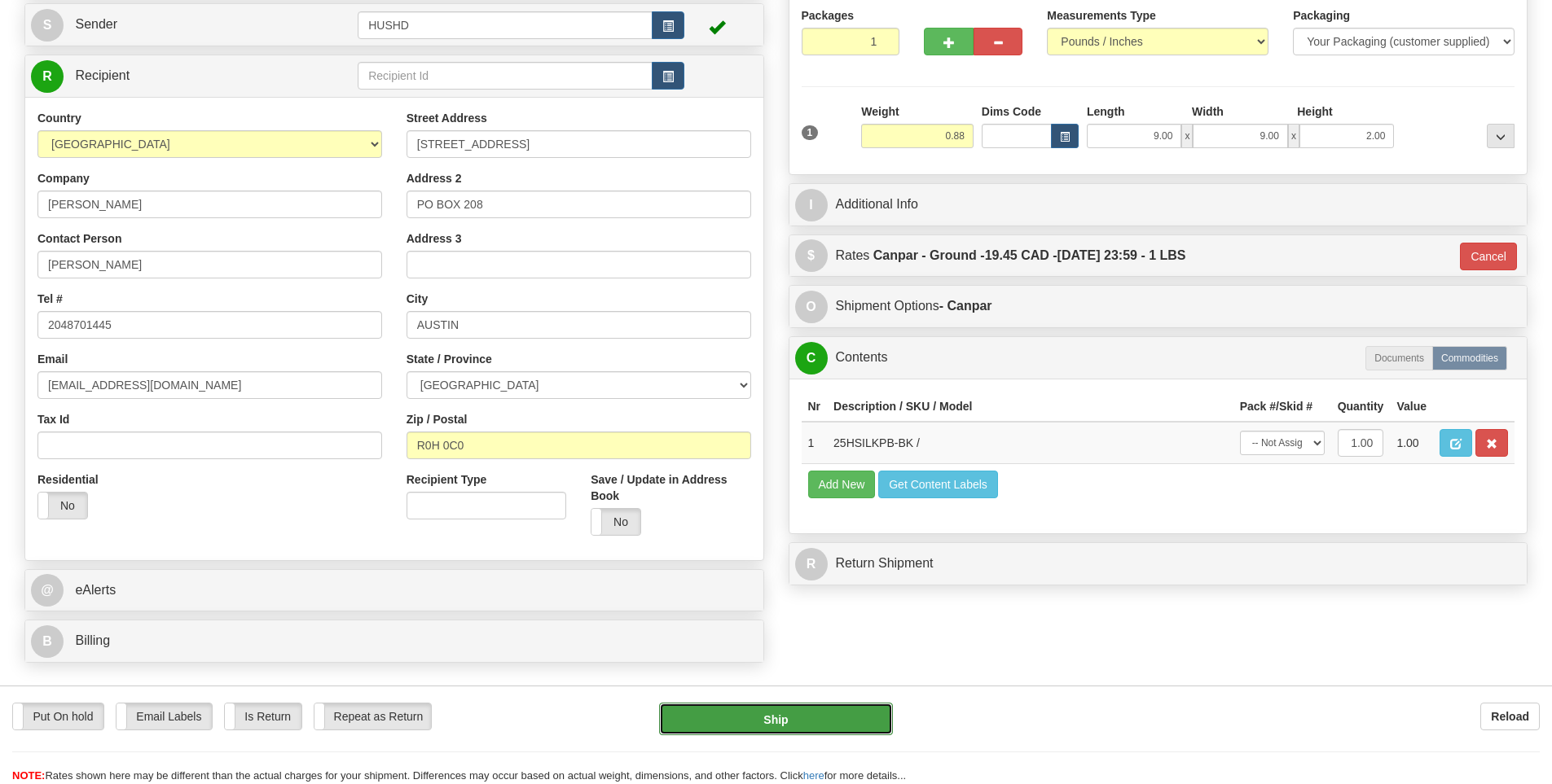
click at [793, 715] on button "Ship" at bounding box center [776, 718] width 233 height 32
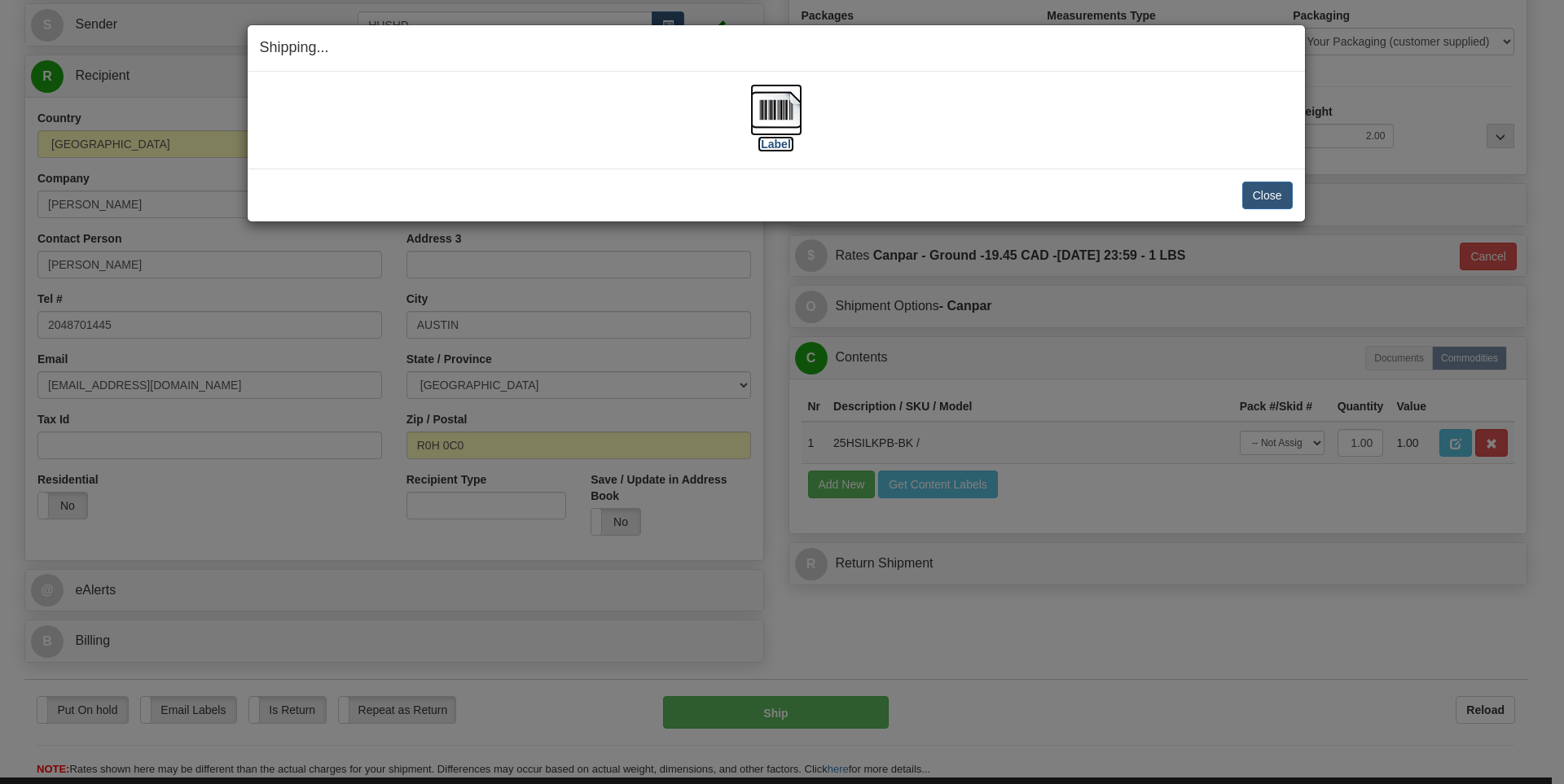
click at [773, 140] on label "[Label]" at bounding box center [777, 144] width 37 height 17
click at [1276, 198] on button "Close" at bounding box center [1268, 195] width 51 height 27
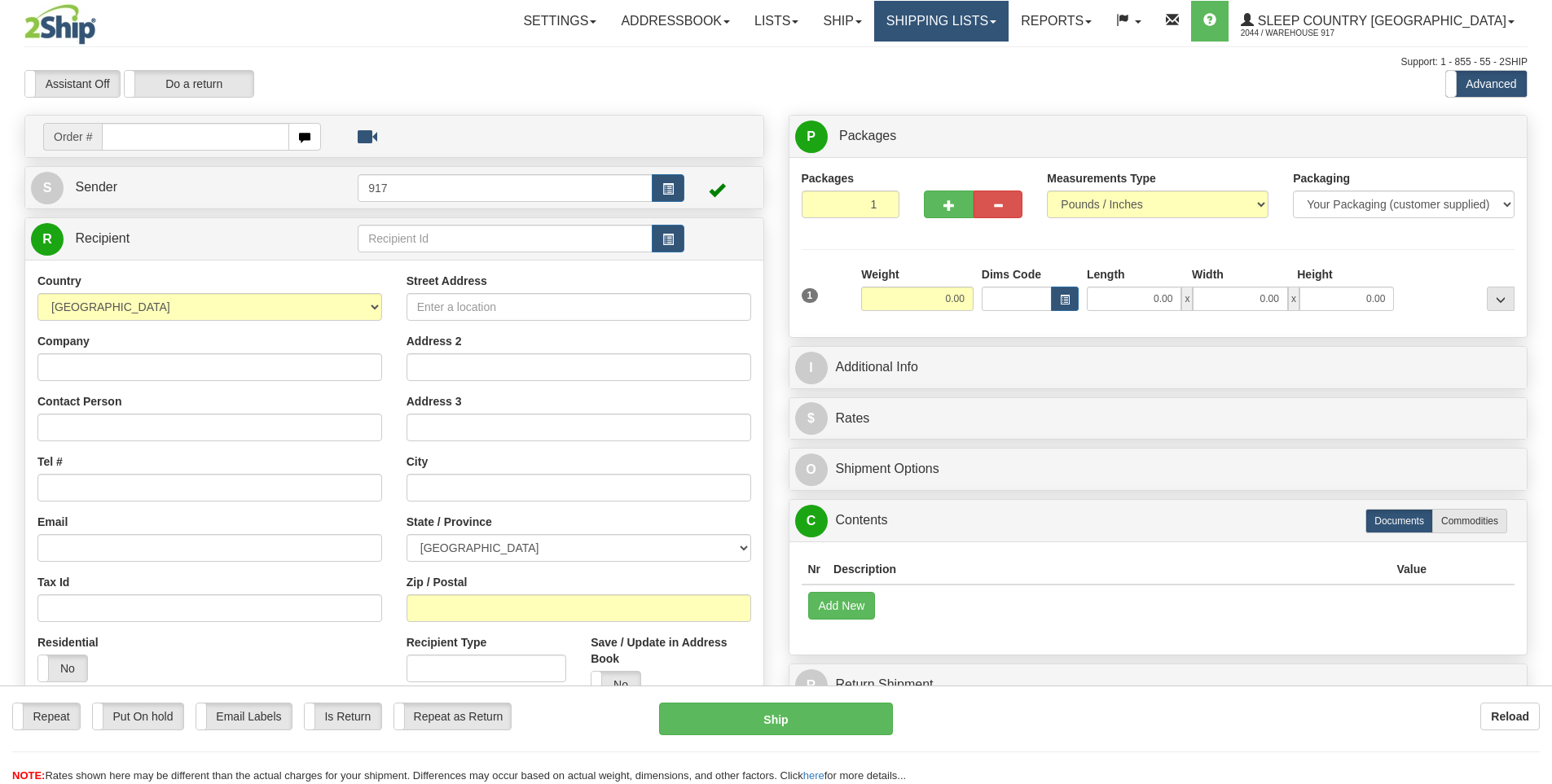
click at [1009, 24] on link "Shipping lists" at bounding box center [941, 22] width 134 height 41
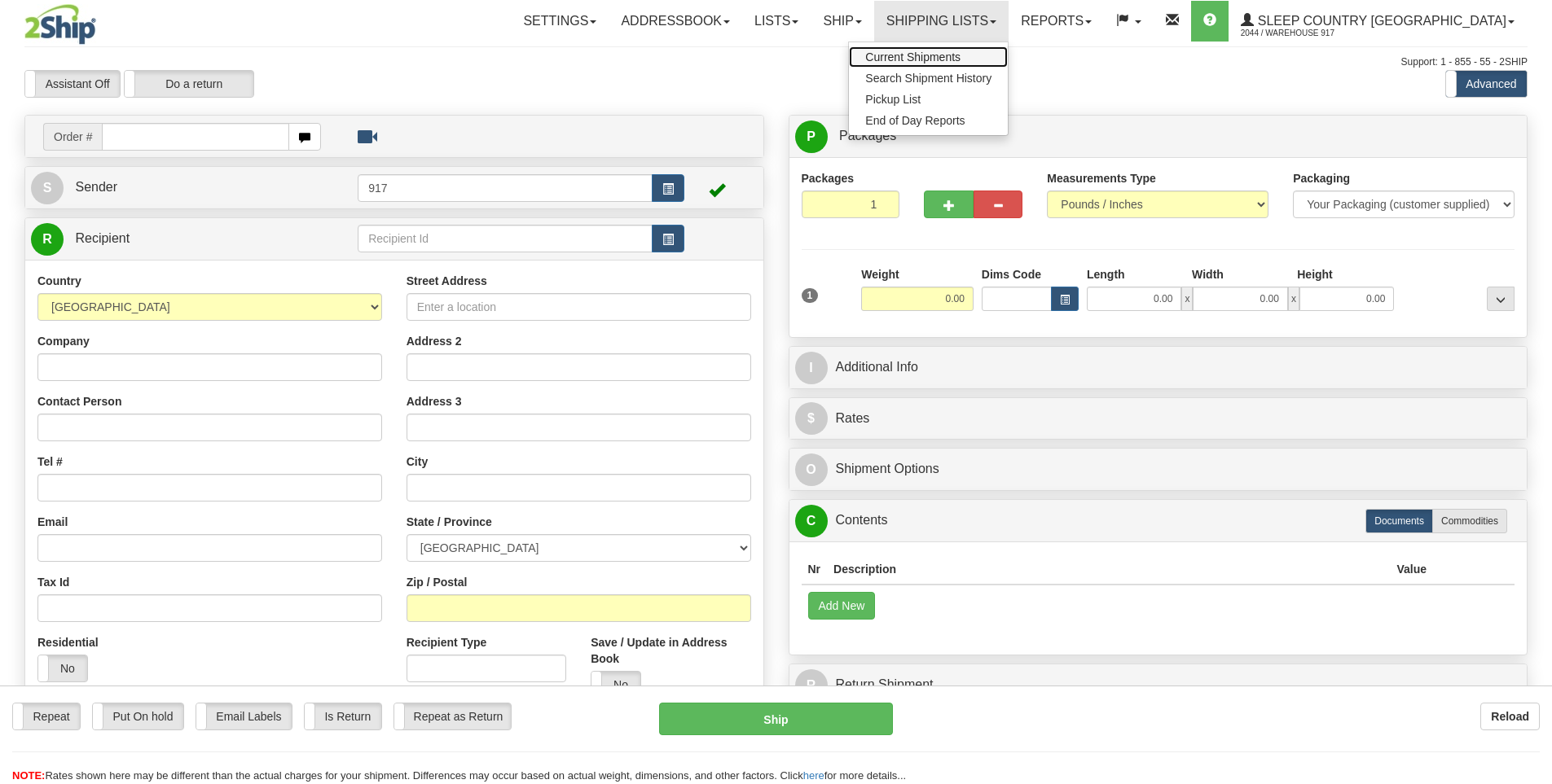
click at [989, 64] on link "Current Shipments" at bounding box center [928, 57] width 159 height 22
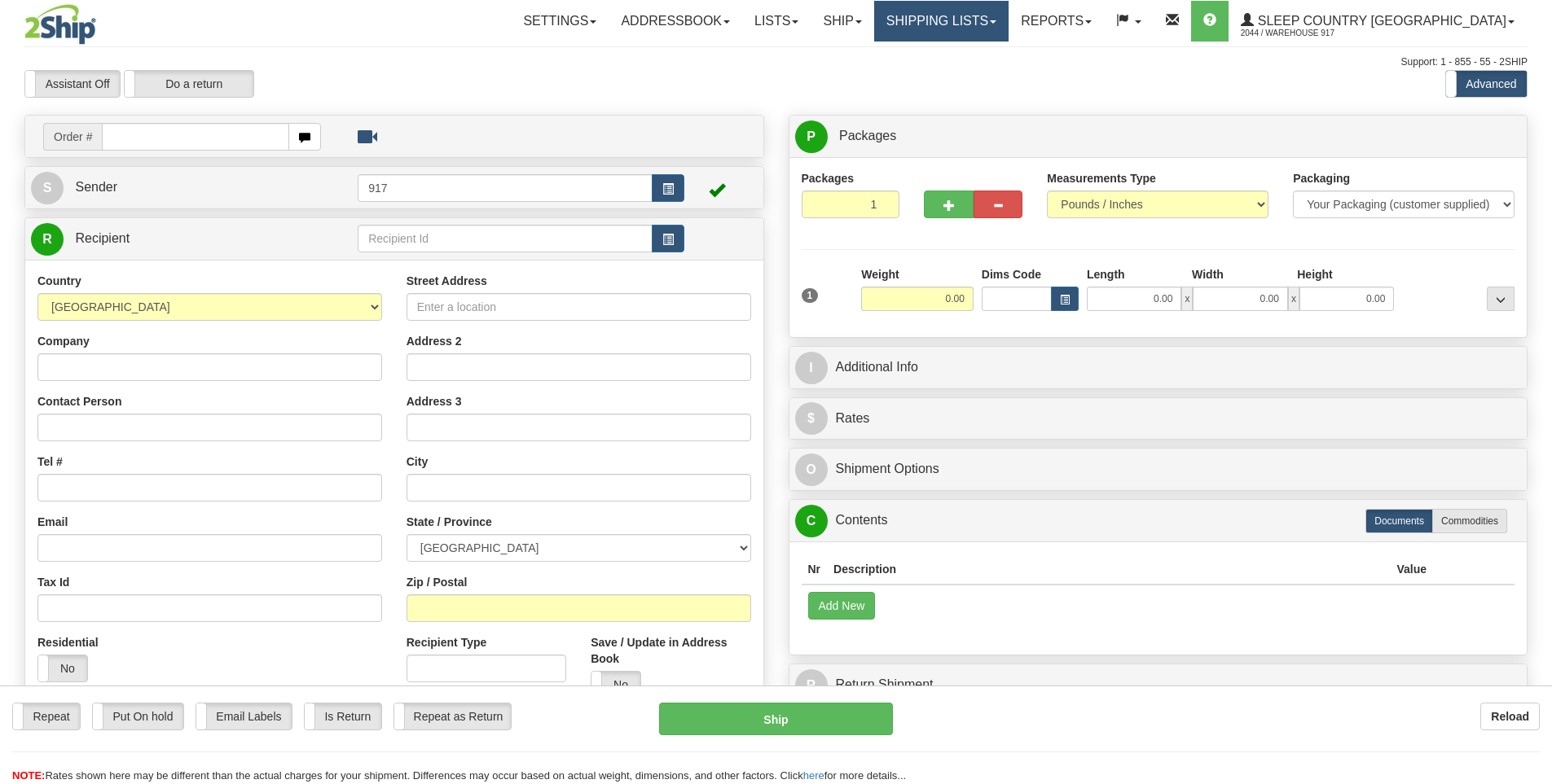
click at [1009, 27] on link "Shipping lists" at bounding box center [941, 22] width 134 height 41
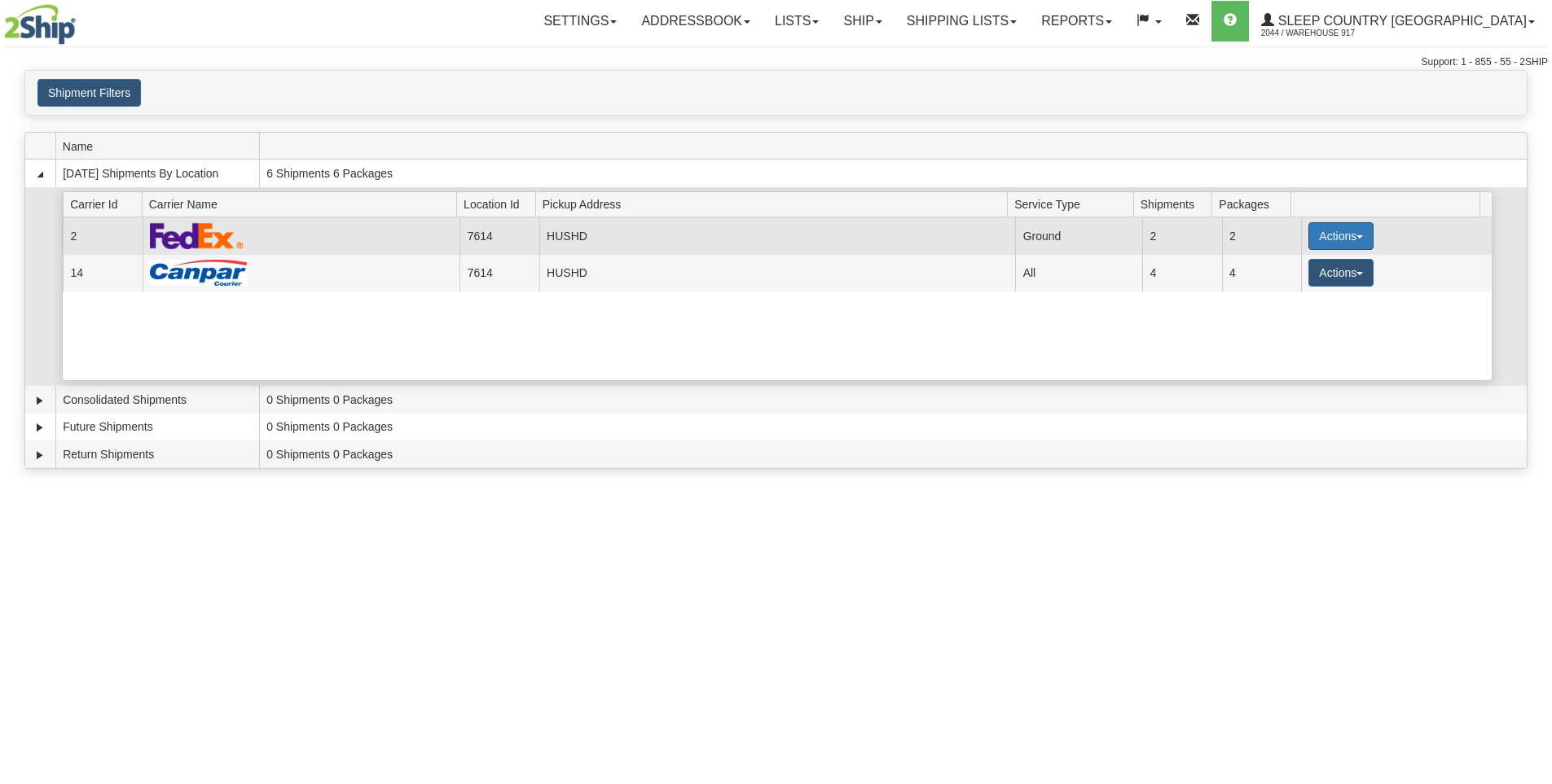
click at [1343, 233] on button "Actions" at bounding box center [1341, 236] width 65 height 27
click at [1314, 288] on link "Close" at bounding box center [1307, 288] width 130 height 22
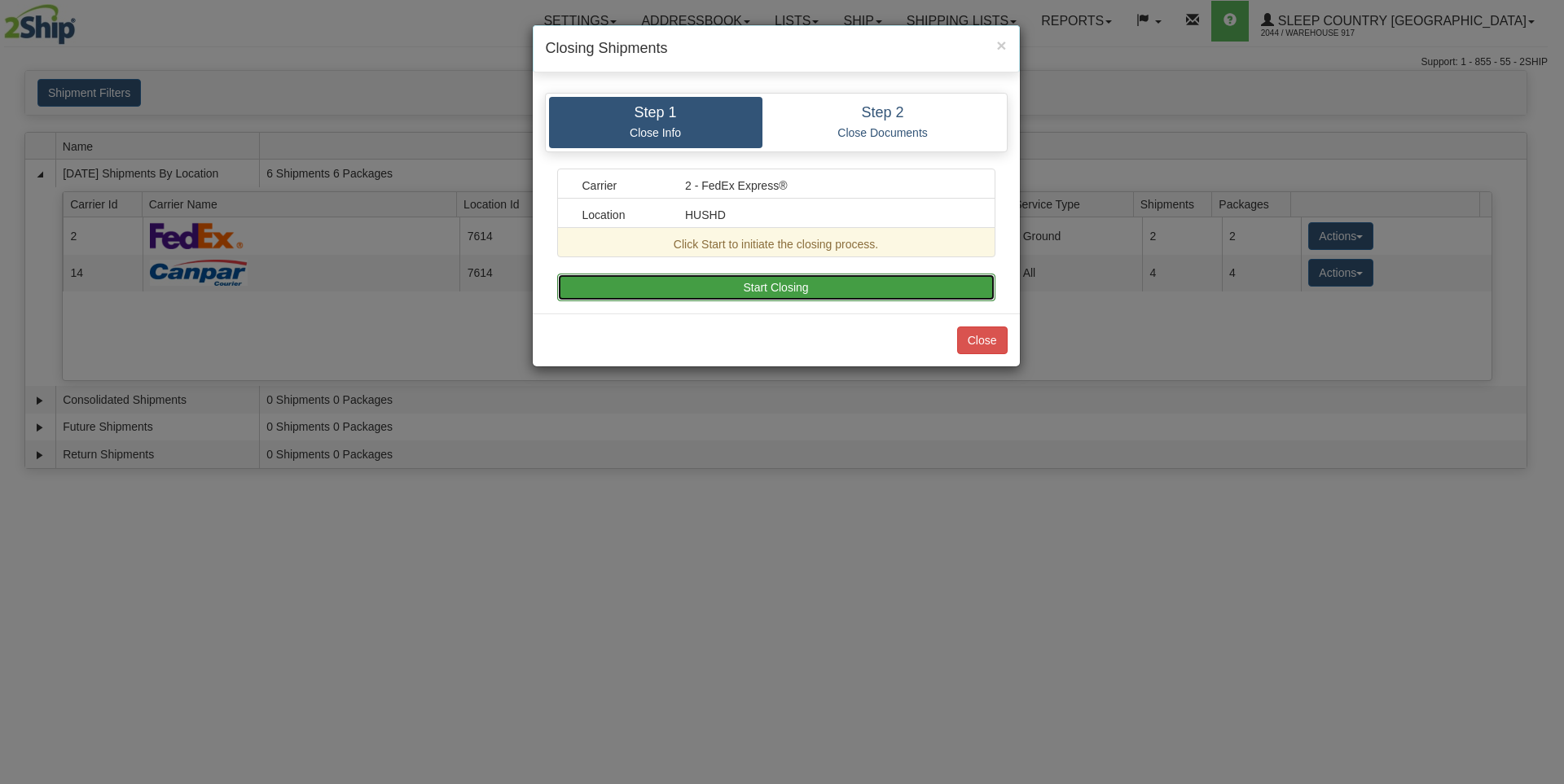
click at [775, 281] on button "Start Closing" at bounding box center [776, 287] width 438 height 27
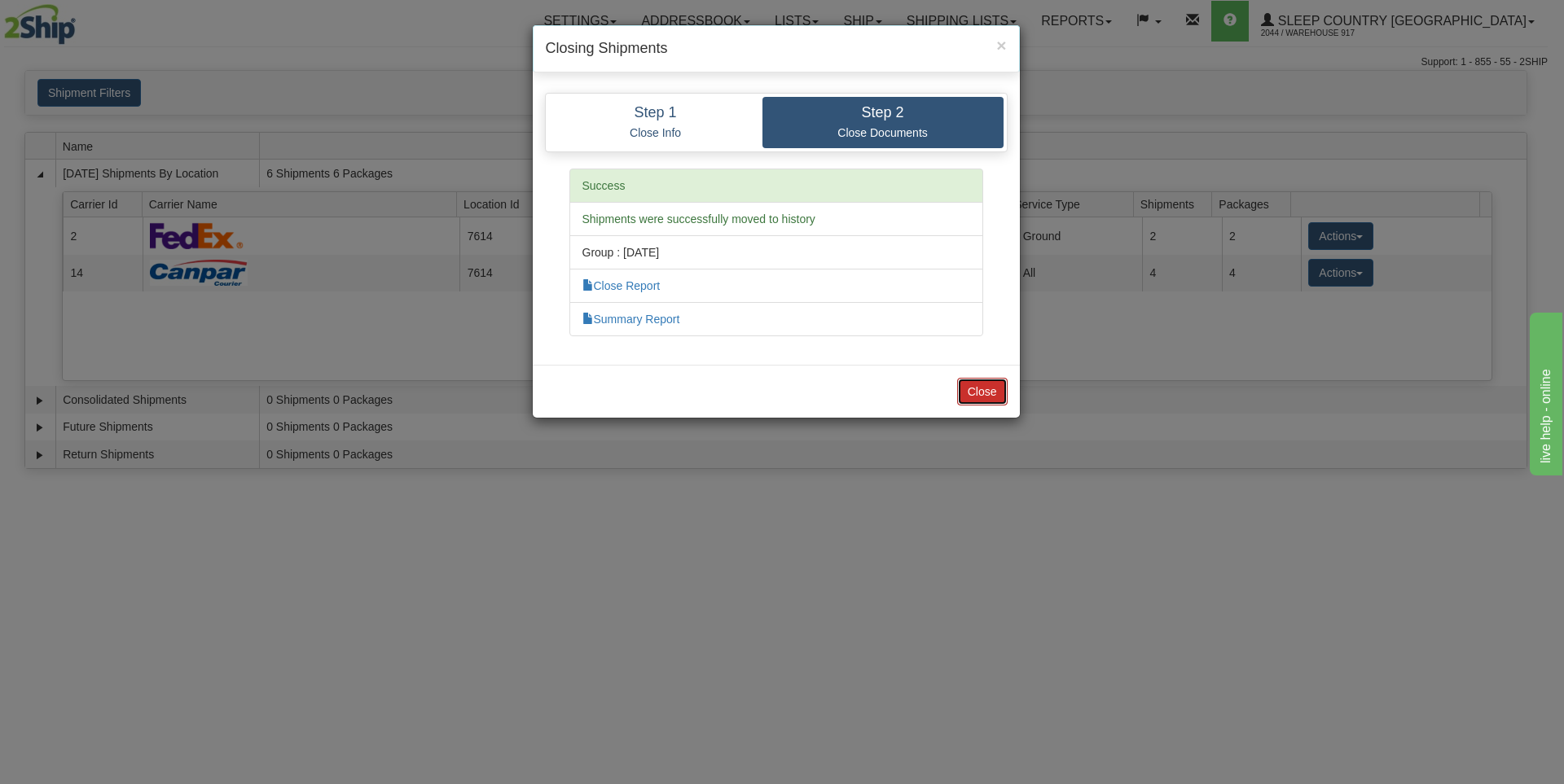
click at [992, 397] on button "Close" at bounding box center [983, 392] width 51 height 27
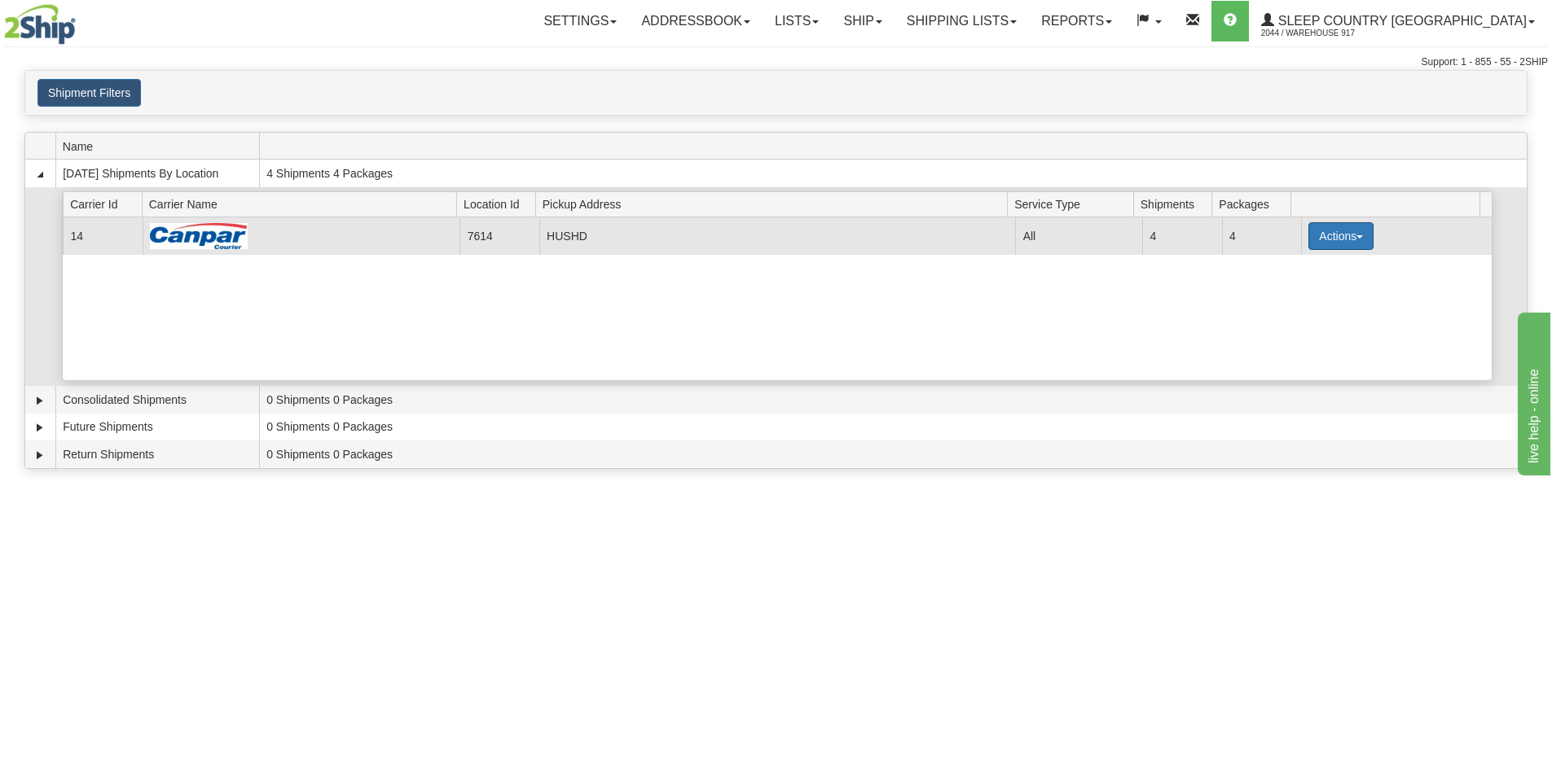
click at [1321, 243] on button "Actions" at bounding box center [1341, 236] width 65 height 27
click at [1300, 293] on link "Close" at bounding box center [1307, 288] width 130 height 22
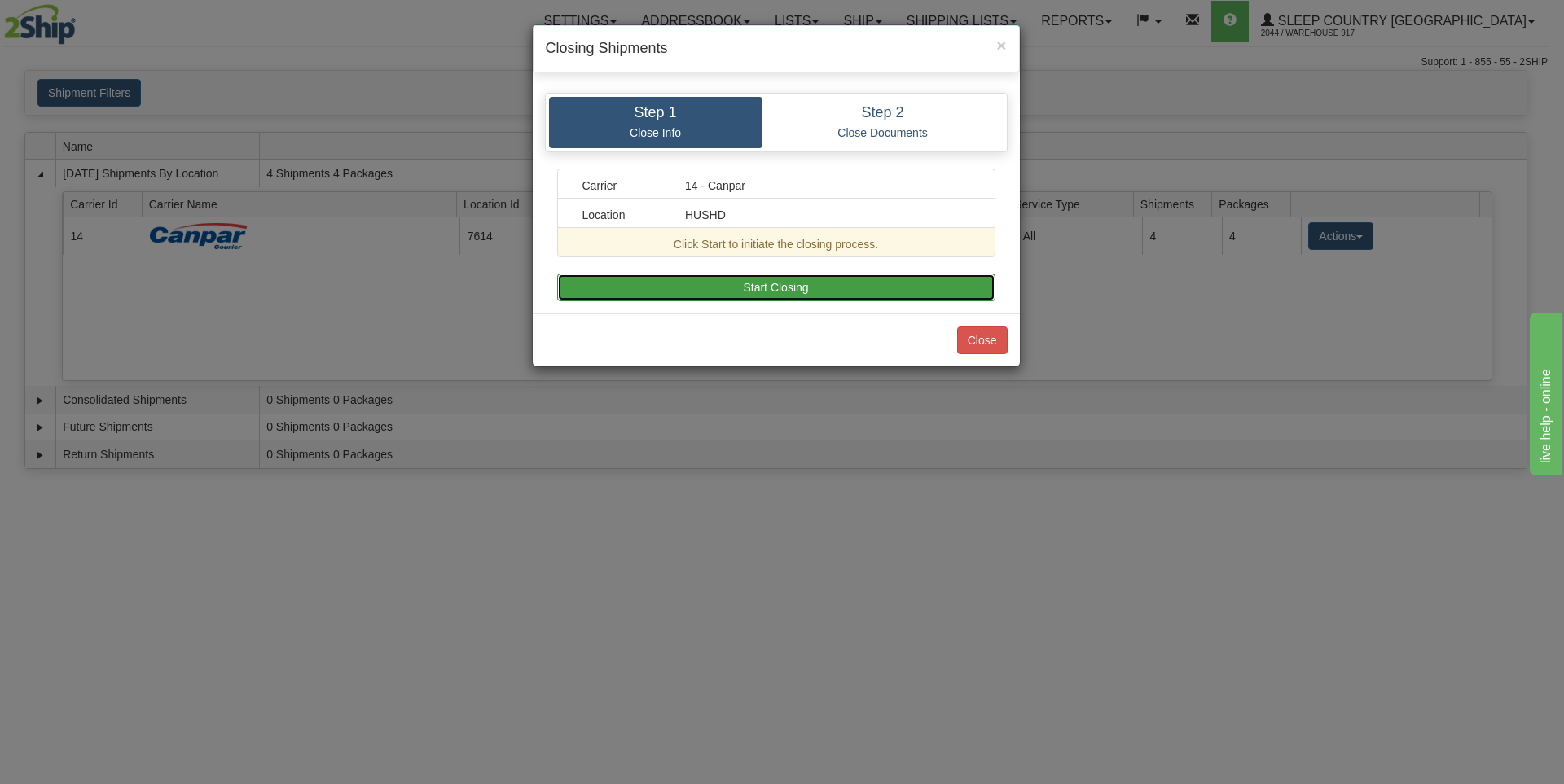
click at [846, 284] on button "Start Closing" at bounding box center [776, 287] width 438 height 27
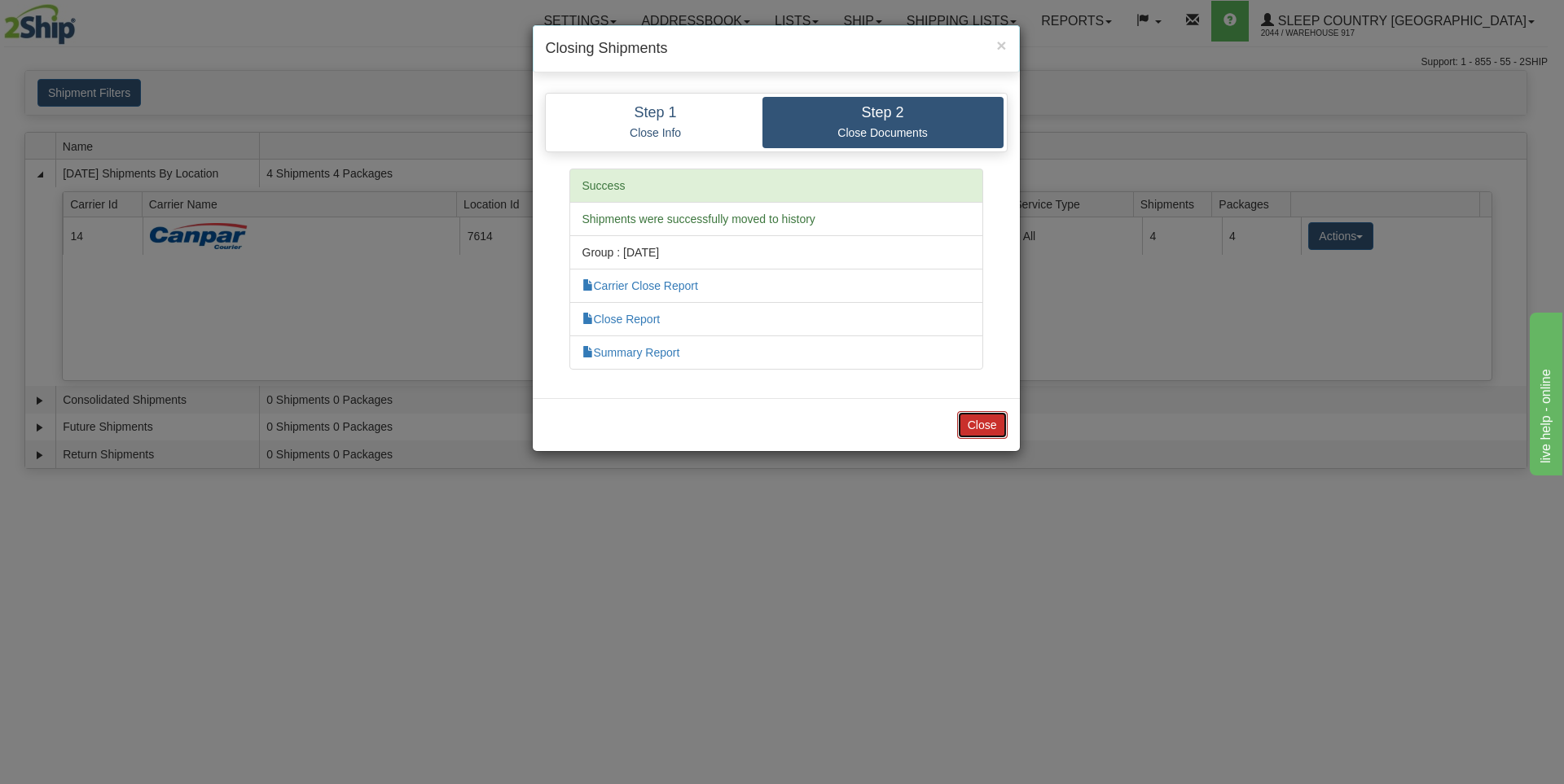
click at [986, 427] on button "Close" at bounding box center [983, 425] width 51 height 27
